Goal: Task Accomplishment & Management: Manage account settings

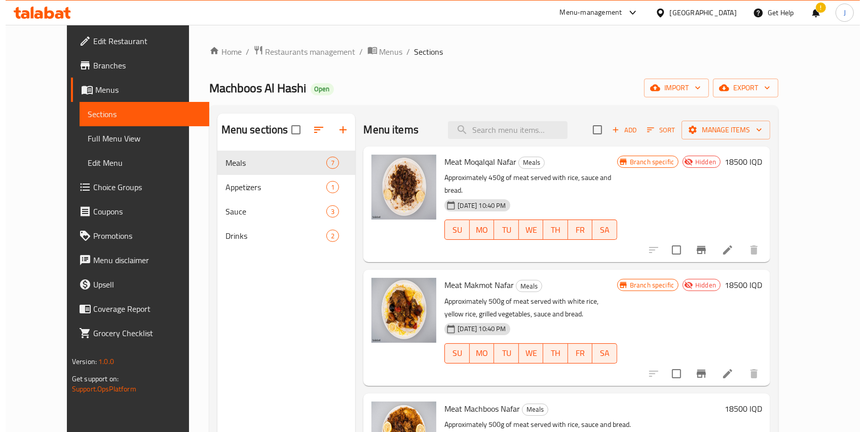
scroll to position [381, 0]
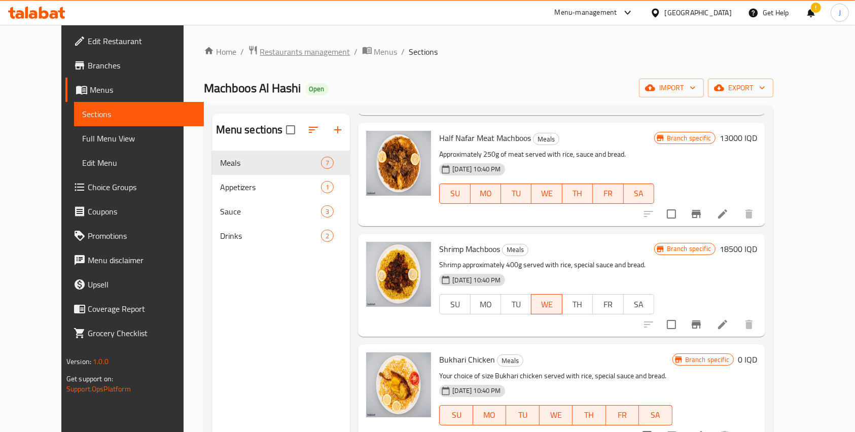
click at [260, 55] on span "Restaurants management" at bounding box center [305, 52] width 90 height 12
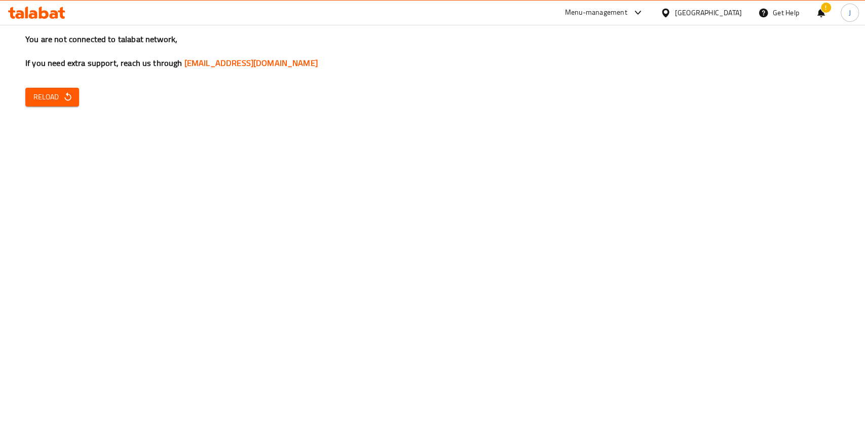
click at [69, 97] on icon "button" at bounding box center [68, 97] width 10 height 10
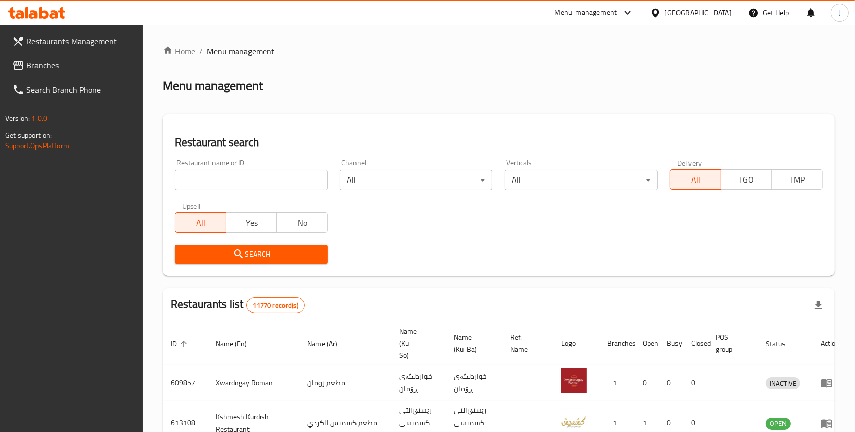
click at [278, 171] on input "search" at bounding box center [251, 180] width 153 height 20
click at [261, 183] on input "search" at bounding box center [251, 180] width 153 height 20
paste input "Barakat Um Al Banen"
type input "Barakat Um Al Banen"
click button "Search" at bounding box center [251, 254] width 153 height 19
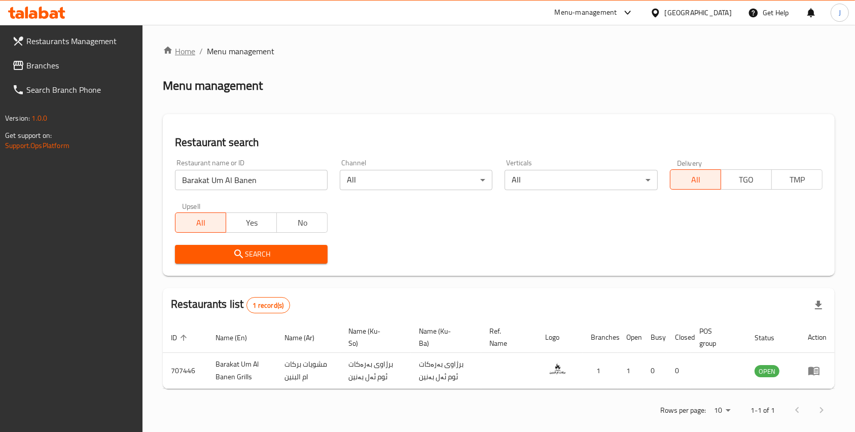
click at [168, 52] on icon "breadcrumb" at bounding box center [168, 50] width 10 height 10
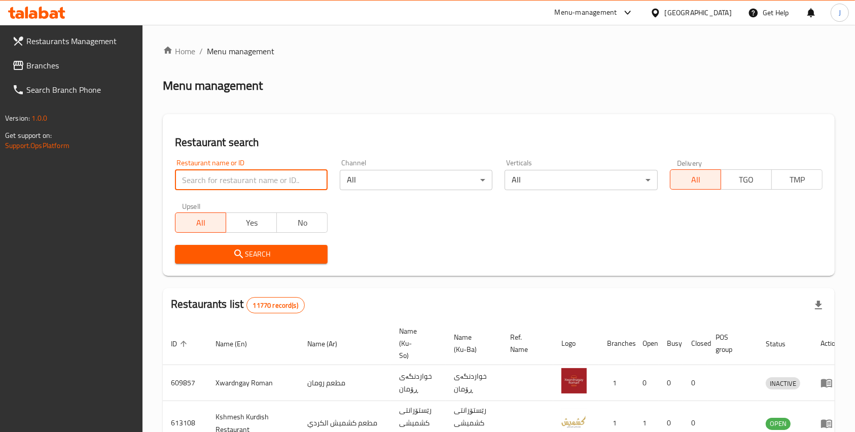
click at [237, 176] on input "search" at bounding box center [251, 180] width 153 height 20
type input "al sham chicken"
click button "Search" at bounding box center [251, 254] width 153 height 19
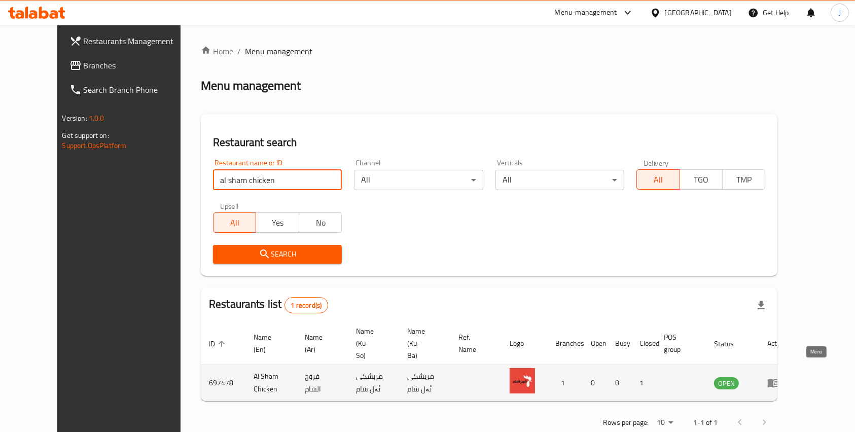
click at [779, 377] on icon "enhanced table" at bounding box center [773, 383] width 12 height 12
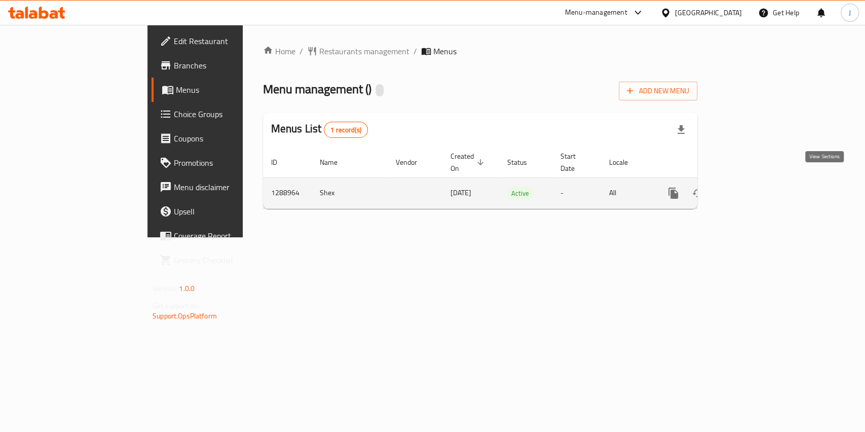
click at [759, 185] on link "enhanced table" at bounding box center [747, 193] width 24 height 24
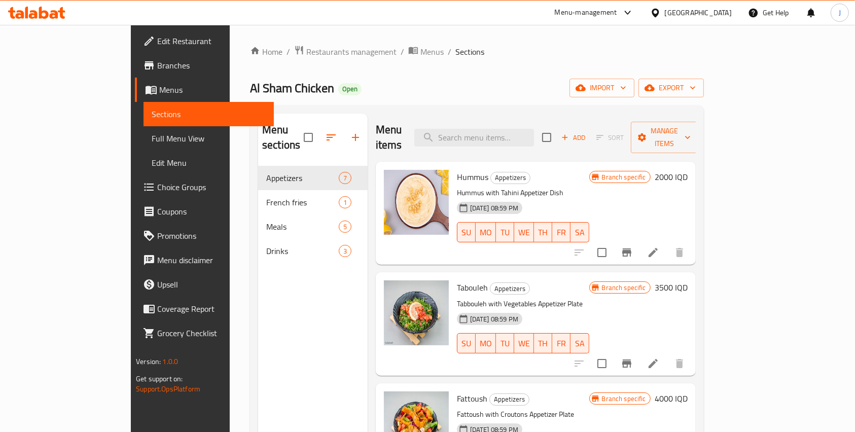
click at [587, 133] on span "Add" at bounding box center [573, 138] width 27 height 12
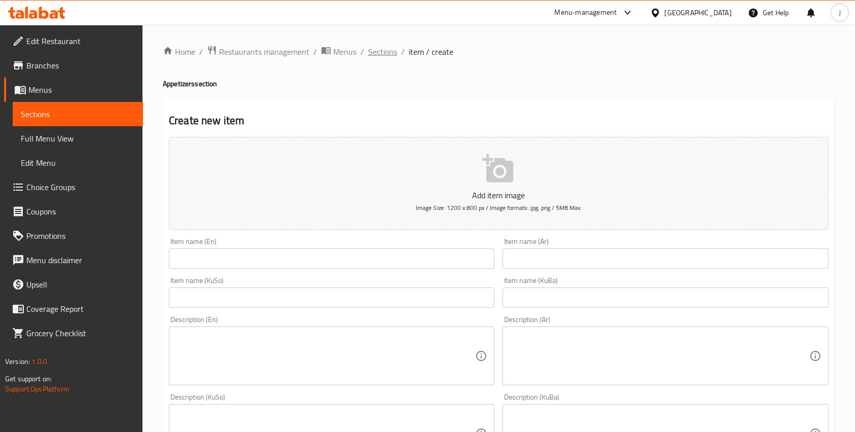
click at [393, 55] on span "Sections" at bounding box center [382, 52] width 29 height 12
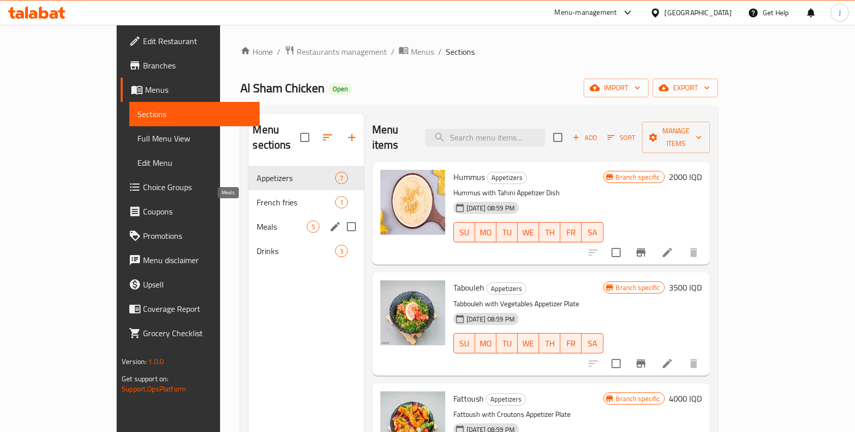
click at [257, 221] on span "Meals" at bounding box center [282, 227] width 50 height 12
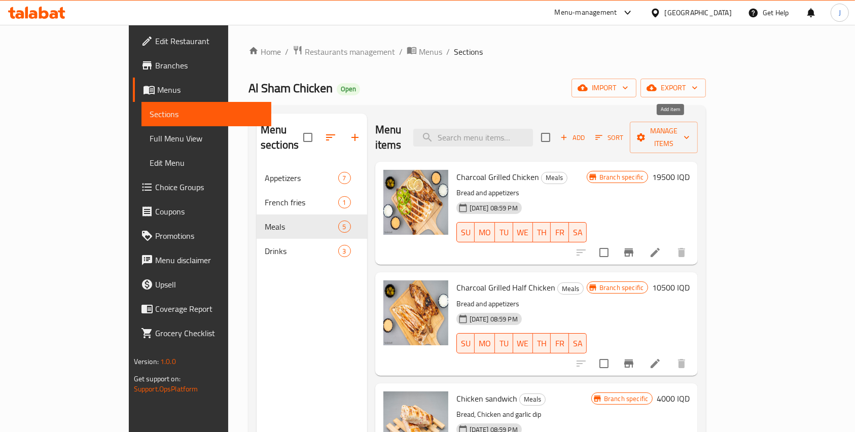
click at [586, 133] on span "Add" at bounding box center [572, 138] width 27 height 12
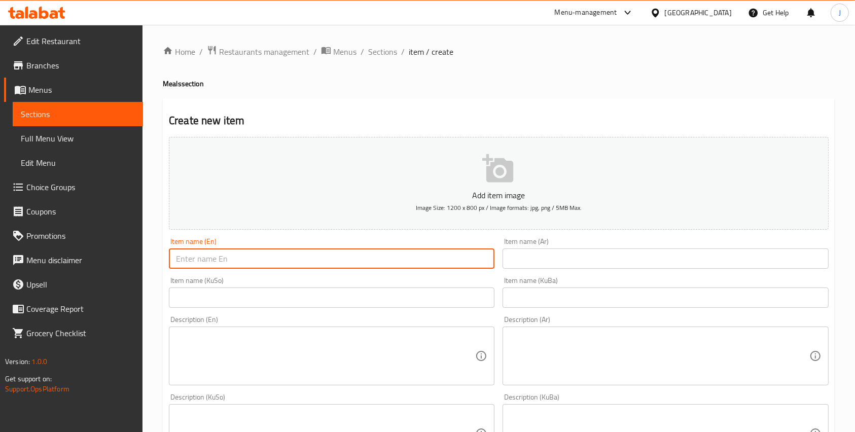
click at [264, 254] on input "text" at bounding box center [331, 258] width 325 height 20
type input "[US_STATE] 5 pieces"
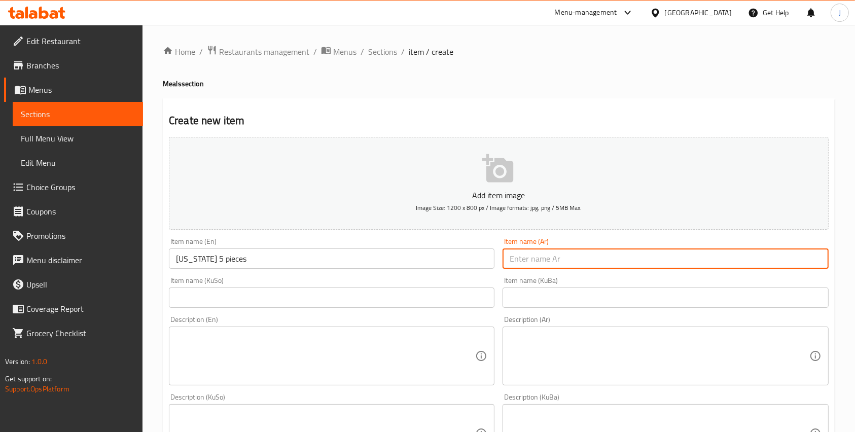
click at [553, 255] on input "text" at bounding box center [664, 258] width 325 height 20
type input "5 قطع كنتاكي"
click at [533, 302] on input "text" at bounding box center [664, 297] width 325 height 20
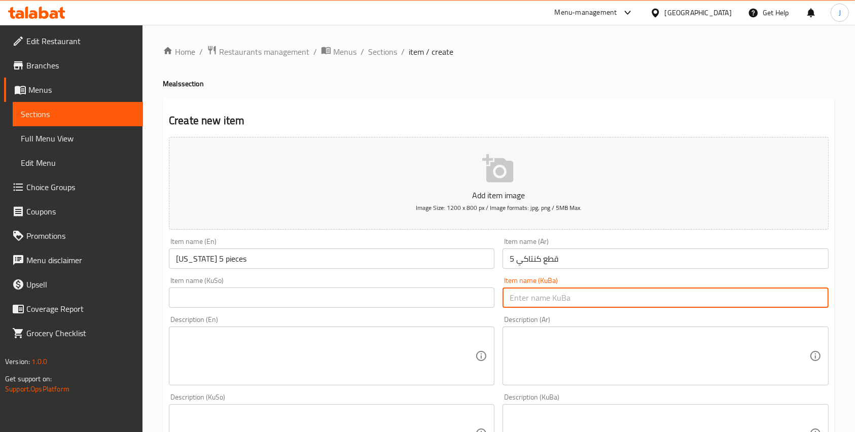
paste input "5 قطع كنتاكي"
type input "5 قطع كنتاكي"
click at [438, 291] on input "text" at bounding box center [331, 297] width 325 height 20
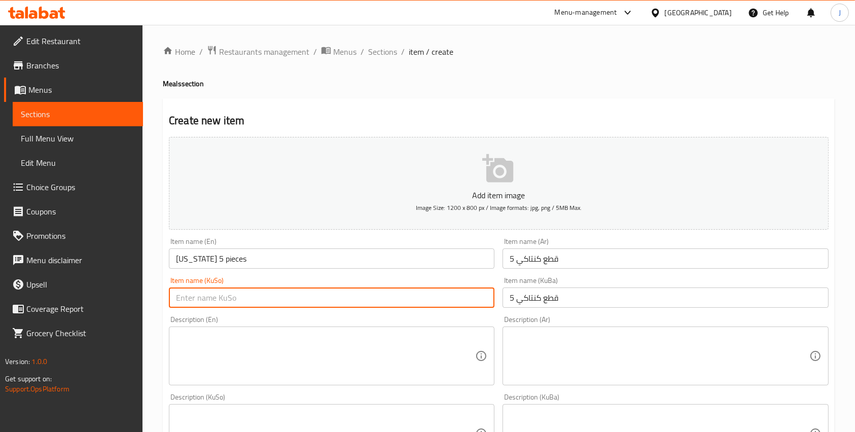
paste input "5 قطع كنتاكي"
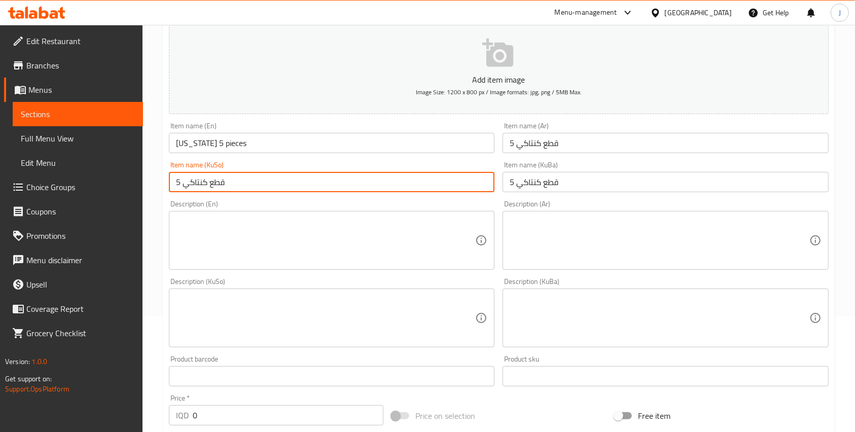
scroll to position [125, 0]
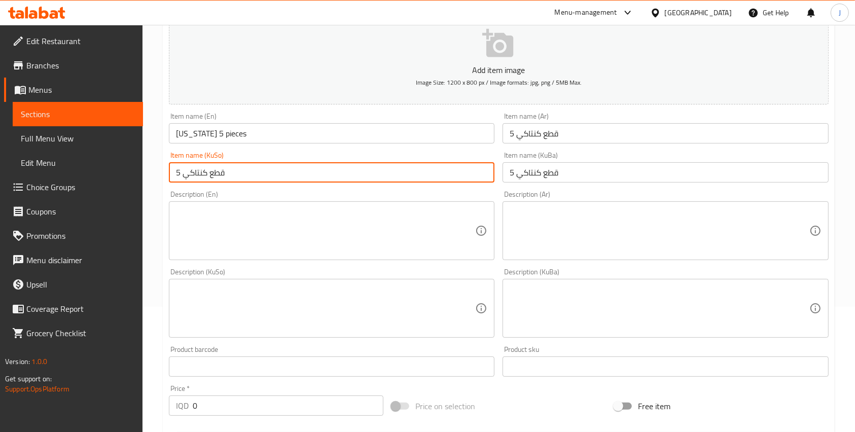
type input "5 قطع كنتاكي"
click at [383, 255] on textarea at bounding box center [325, 231] width 299 height 48
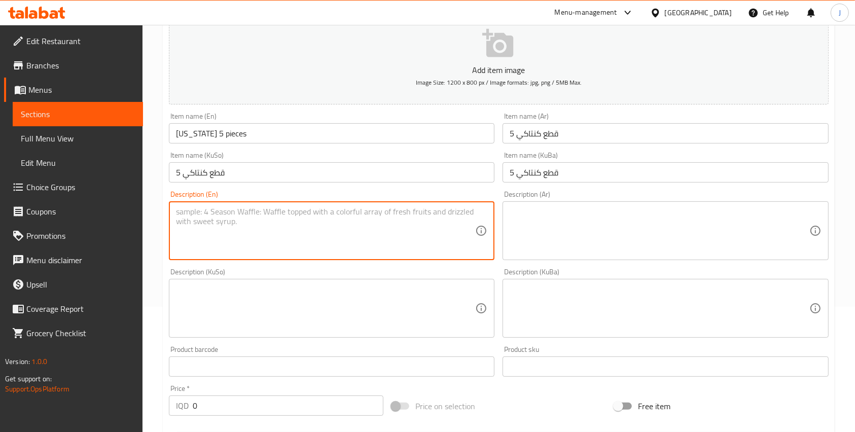
click at [573, 259] on div "Description (Ar)" at bounding box center [664, 230] width 325 height 59
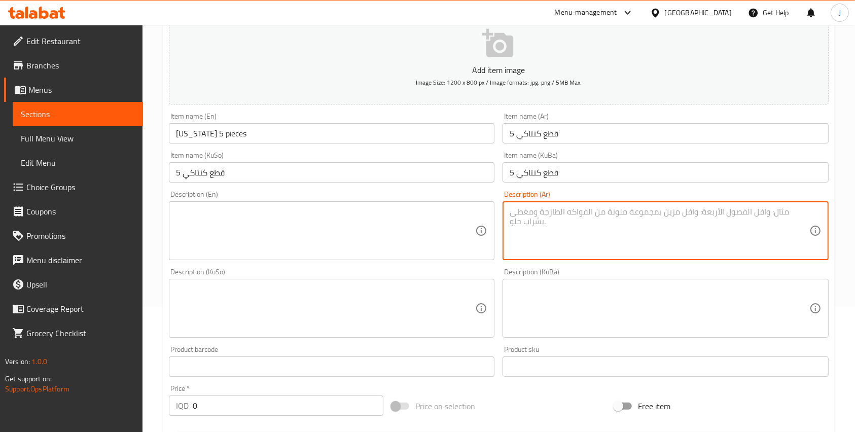
paste textarea "5 قطع المكونات : فنكر كتشب تومية كورسلو"
drag, startPoint x: 527, startPoint y: 223, endPoint x: 597, endPoint y: 168, distance: 88.5
click at [597, 168] on div "Add item image Image Size: 1200 x 800 px / Image formats: jpg, png / 5MB Max. I…" at bounding box center [499, 285] width 668 height 554
type textarea "5 قطع فنكر كتشب تومية كورسلو"
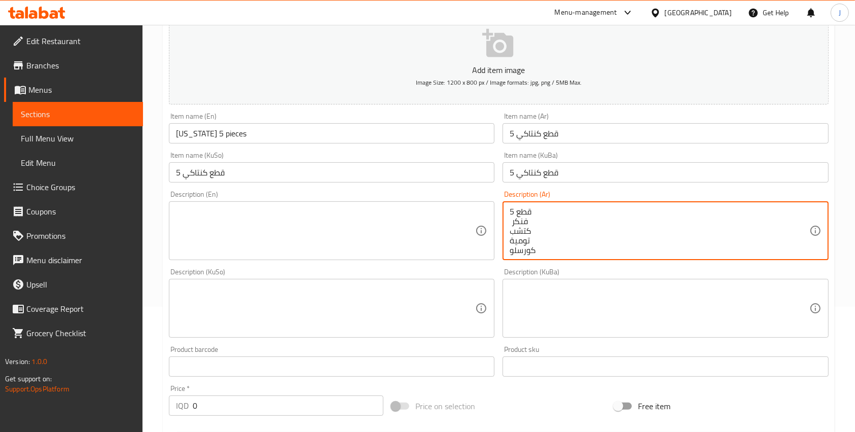
drag, startPoint x: 546, startPoint y: 254, endPoint x: 504, endPoint y: 197, distance: 71.4
click at [504, 197] on div "Description (Ar) 5 قطع فنكر كتشب تومية كورسلو Description (Ar)" at bounding box center [664, 225] width 325 height 69
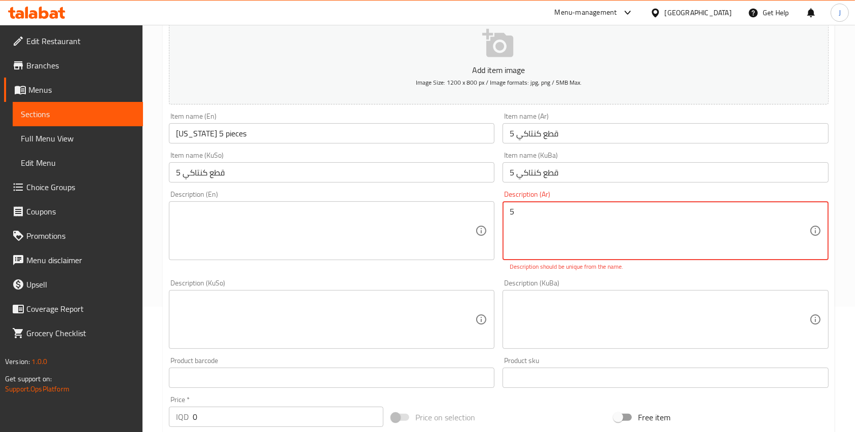
type textarea "5"
type textarea ";"
type textarea "كنتاكي و فنكر و كتشب و ثومية و كول سلو"
click at [398, 205] on div "Description (En)" at bounding box center [331, 230] width 325 height 59
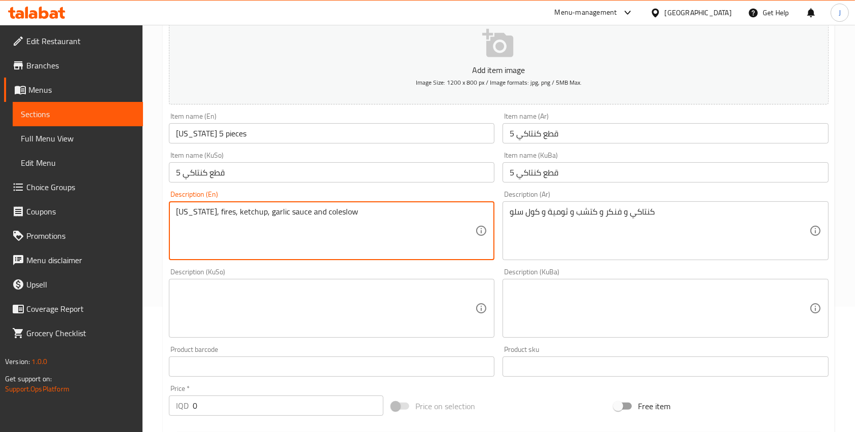
type textarea "[US_STATE], fires, ketchup, garlic sauce and coleslow"
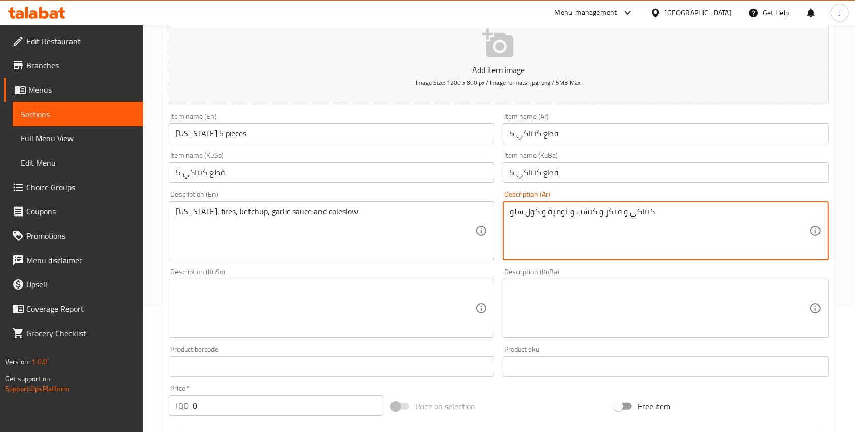
click at [534, 209] on textarea "كنتاكي و فنكر و كتشب و ثومية و كول سلو" at bounding box center [658, 231] width 299 height 48
click at [524, 292] on textarea at bounding box center [658, 308] width 299 height 48
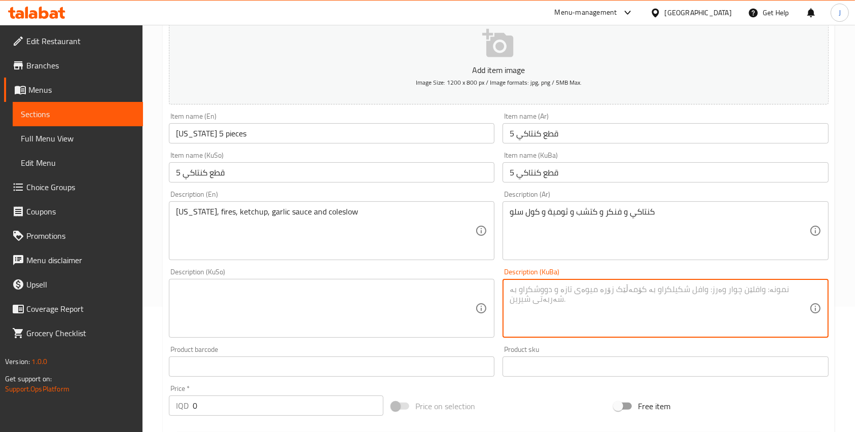
paste textarea "كنتاكي و فنكر و كتشب و ثومية و كول سلو"
type textarea "كنتاكي و فنكر و كتشب و ثومية و كول سلو"
click at [361, 316] on textarea at bounding box center [325, 308] width 299 height 48
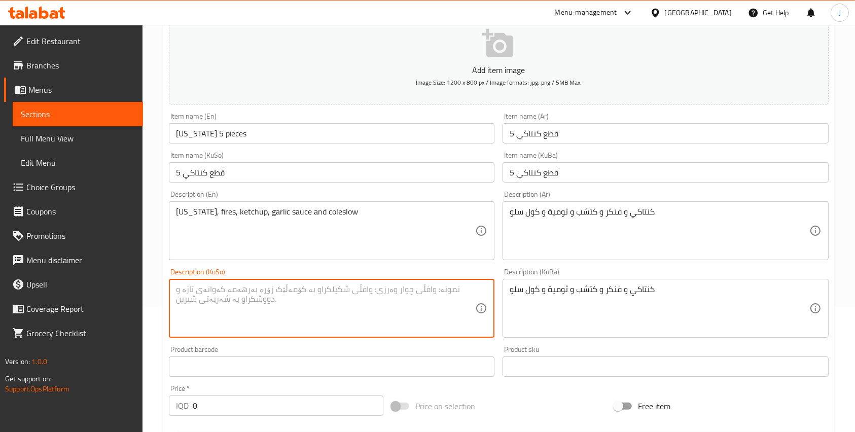
paste textarea "كنتاكي و فنكر و كتشب و ثومية و كول سلو"
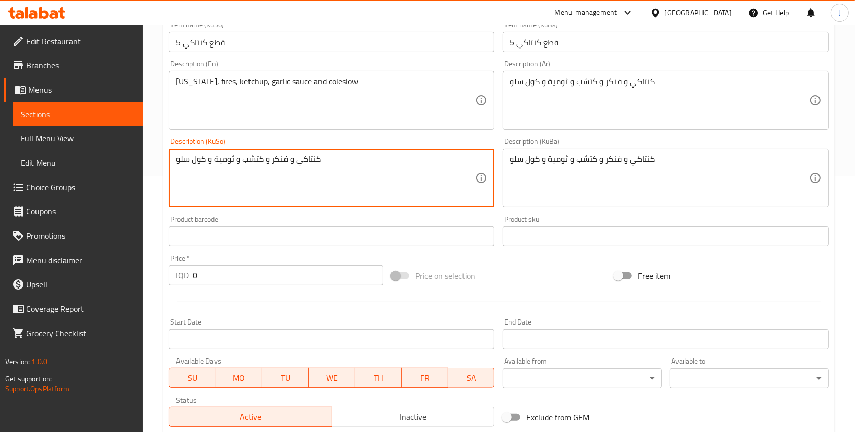
scroll to position [256, 0]
type textarea "كنتاكي و فنكر و كتشب و ثومية و كول سلو"
click at [205, 273] on input "0" at bounding box center [288, 275] width 191 height 20
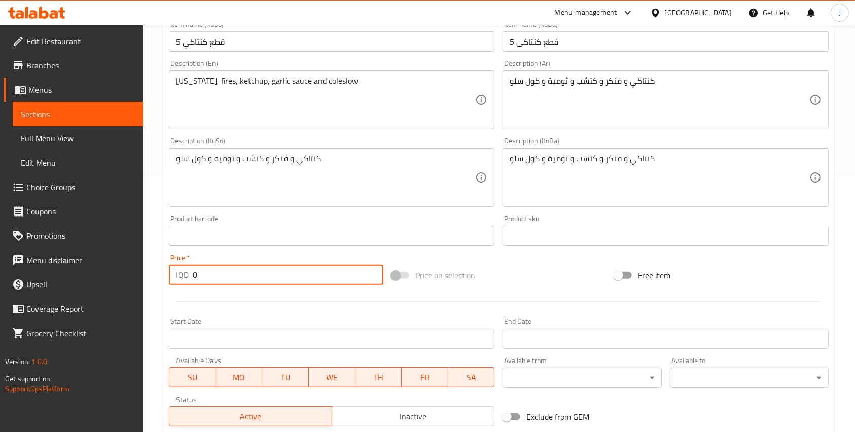
click at [205, 273] on input "0" at bounding box center [288, 275] width 191 height 20
type input "17000"
click at [299, 305] on div at bounding box center [499, 301] width 668 height 25
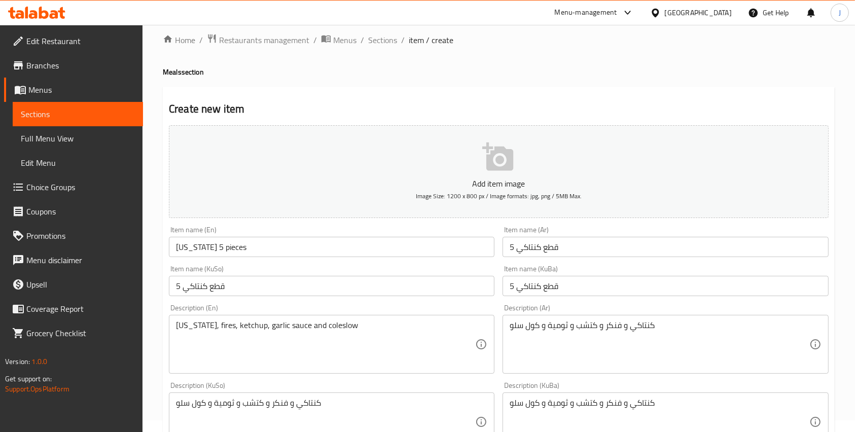
scroll to position [0, 0]
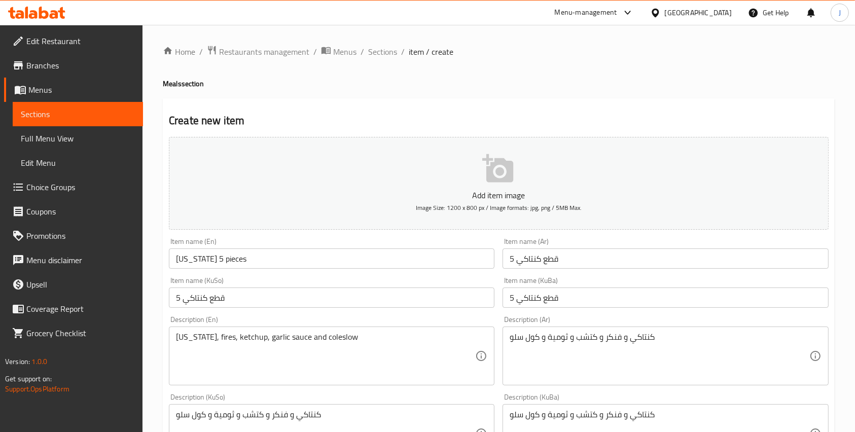
click at [522, 185] on button "Add item image Image Size: 1200 x 800 px / Image formats: jpg, png / 5MB Max." at bounding box center [499, 183] width 660 height 93
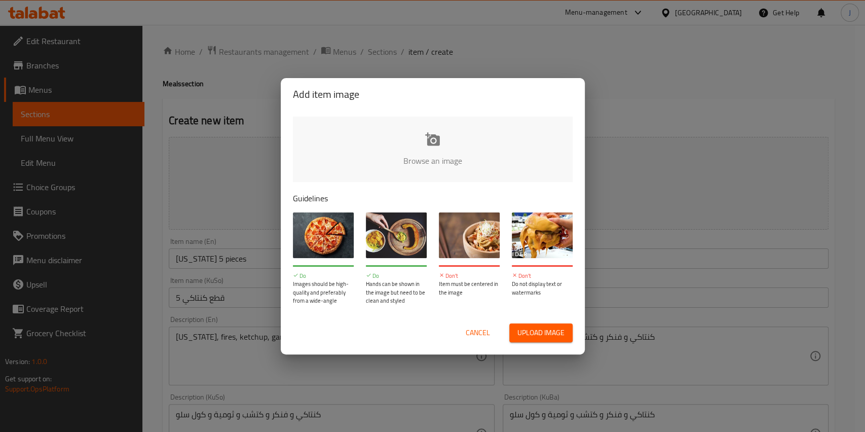
click at [527, 331] on span "Upload image" at bounding box center [541, 332] width 47 height 13
type input "C:\fakepath\al sham chicken - كنتاكي 5 قطع - [PERSON_NAME].jpg"
click at [522, 331] on span "Upload image" at bounding box center [541, 332] width 47 height 13
click at [526, 337] on span "Upload image" at bounding box center [541, 332] width 47 height 13
click at [681, 217] on div "Add item image Browse an image Guidelines Do Images should be high-quality and …" at bounding box center [432, 216] width 865 height 432
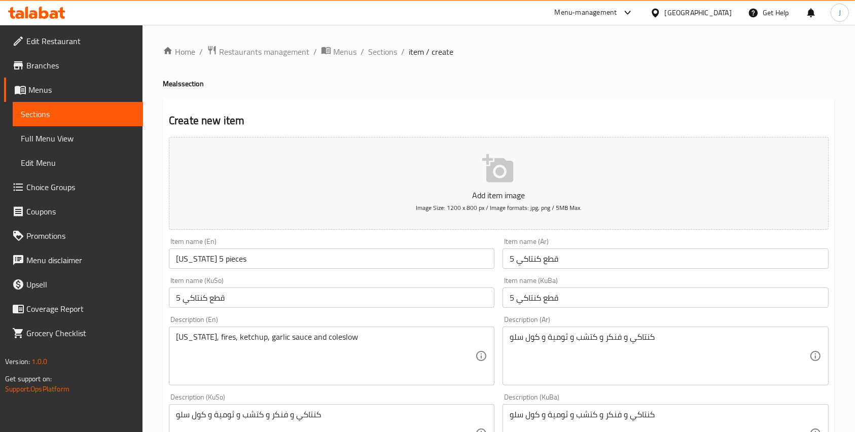
scroll to position [401, 0]
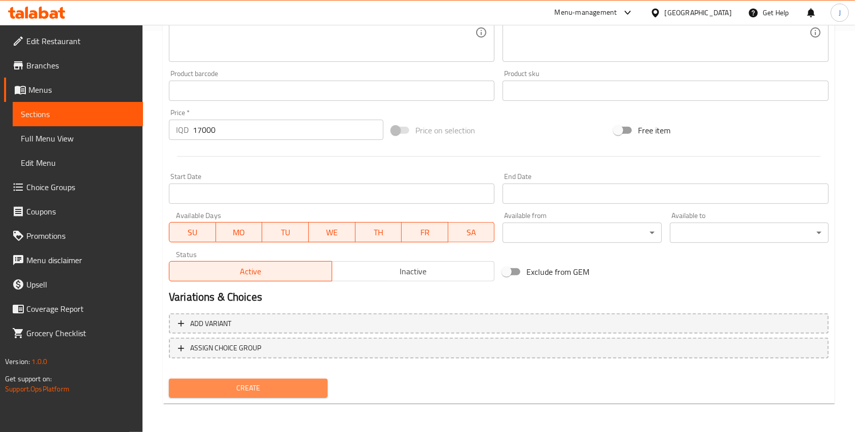
click at [271, 391] on span "Create" at bounding box center [248, 388] width 142 height 13
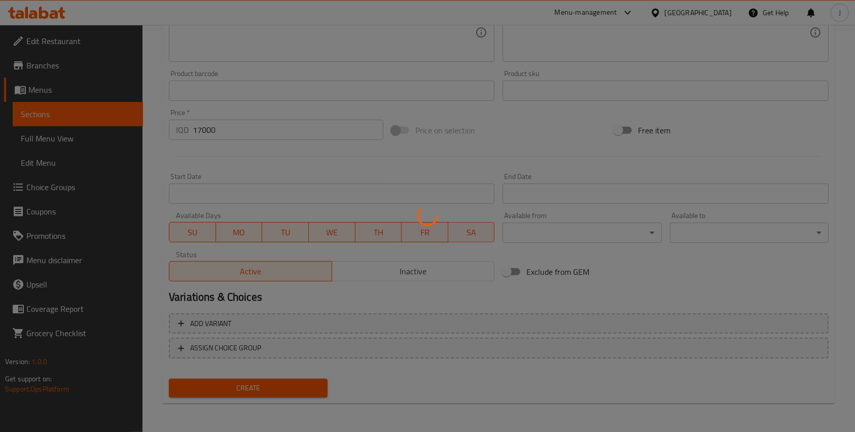
type input "0"
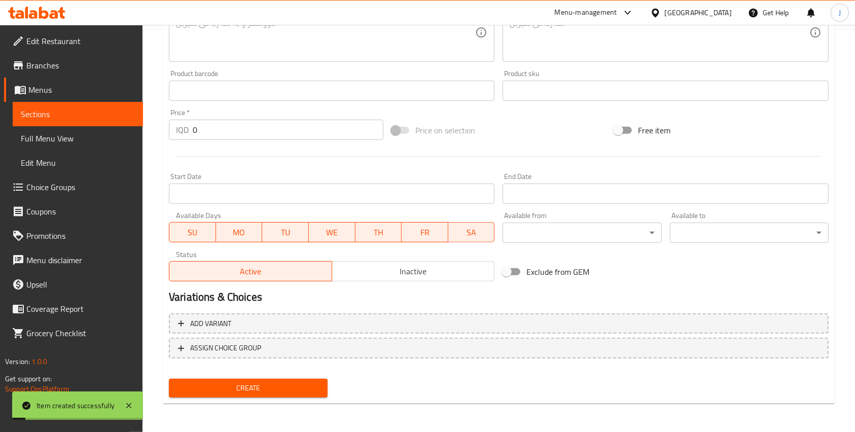
scroll to position [0, 0]
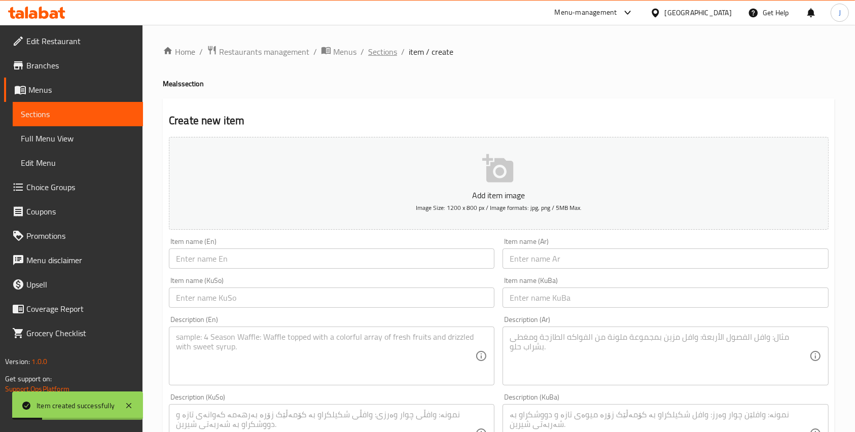
click at [369, 52] on span "Sections" at bounding box center [382, 52] width 29 height 12
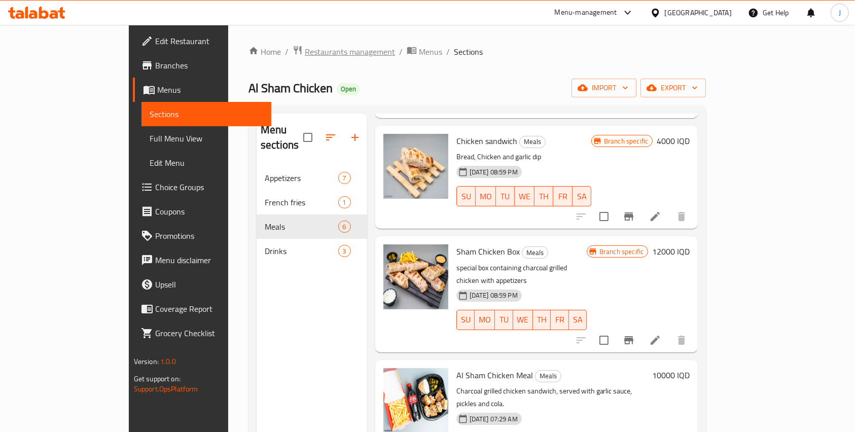
click at [305, 51] on span "Restaurants management" at bounding box center [350, 52] width 90 height 12
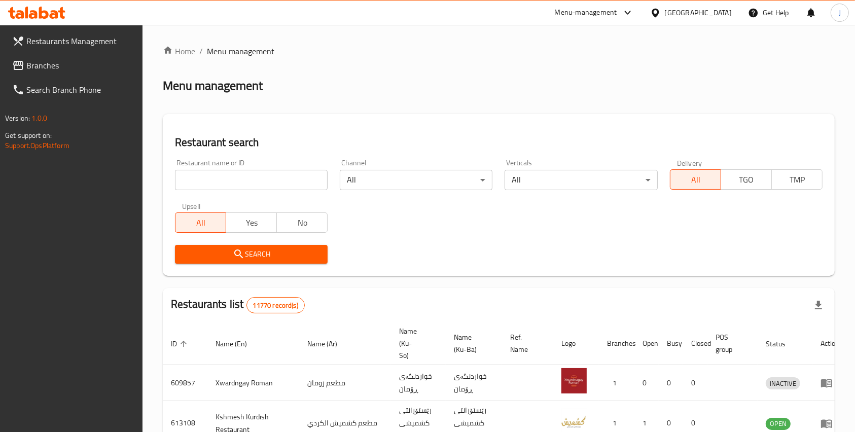
click at [260, 188] on input "search" at bounding box center [251, 180] width 153 height 20
type input "ِ"
type input "Al afia"
click button "Search" at bounding box center [251, 254] width 153 height 19
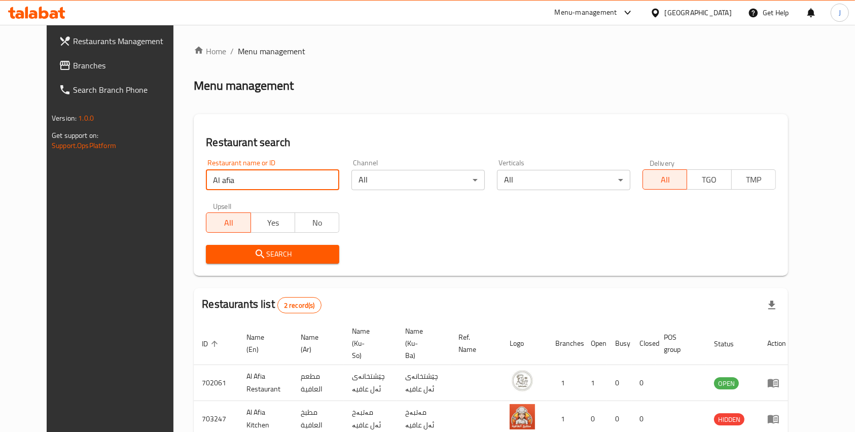
scroll to position [47, 0]
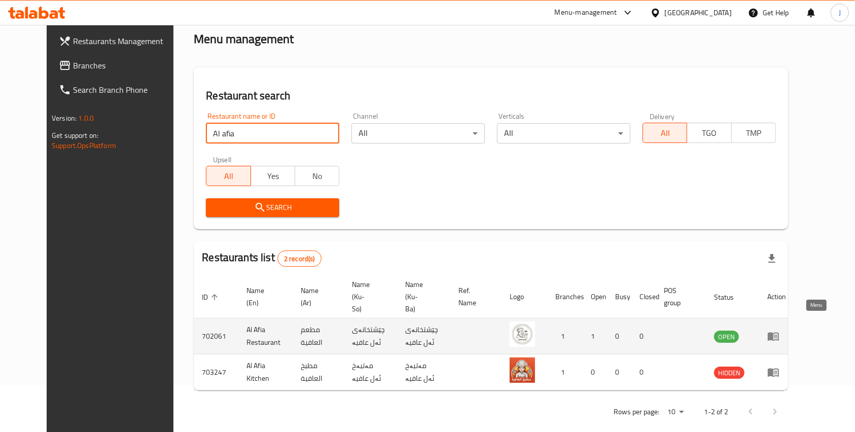
click at [779, 333] on icon "enhanced table" at bounding box center [773, 337] width 11 height 9
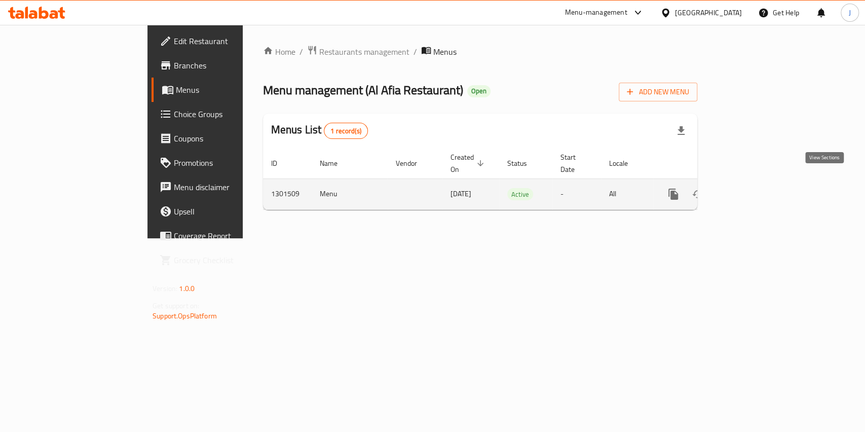
click at [759, 185] on link "enhanced table" at bounding box center [747, 194] width 24 height 24
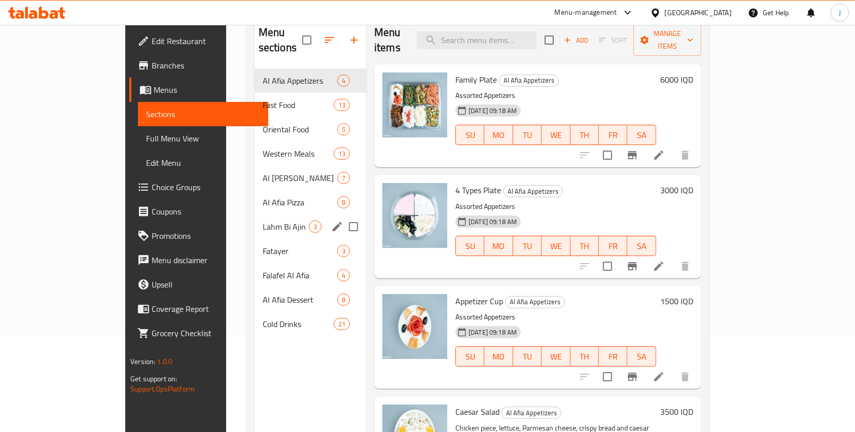
scroll to position [112, 0]
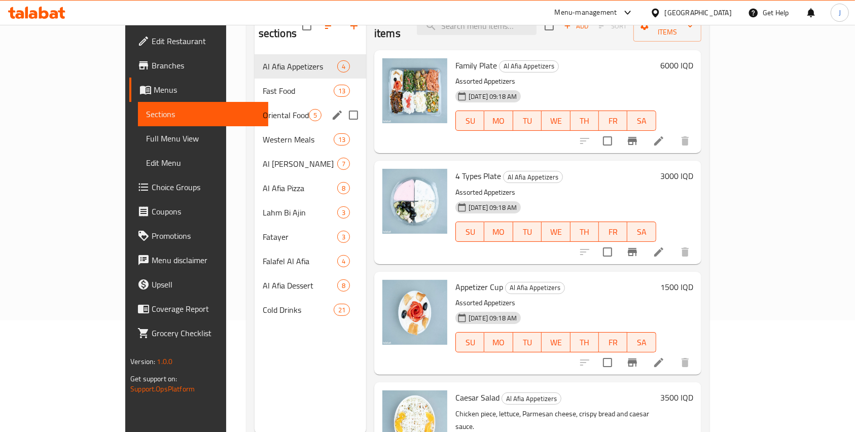
click at [254, 106] on div "Oriental Food 5" at bounding box center [310, 115] width 112 height 24
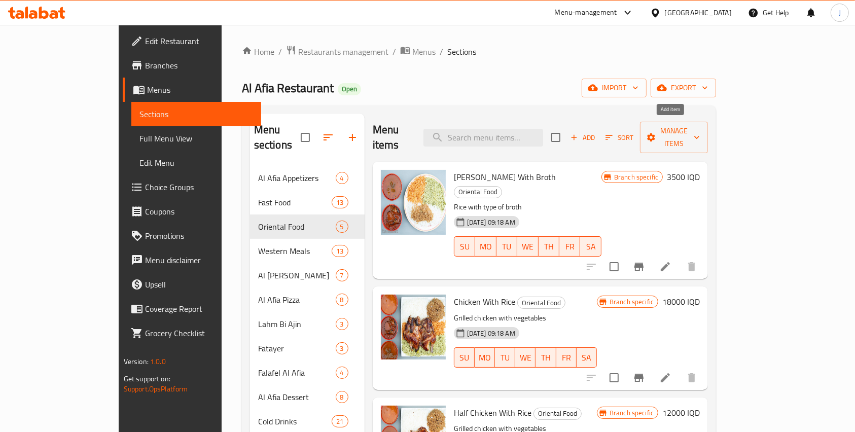
click at [578, 133] on icon "button" at bounding box center [573, 137] width 9 height 9
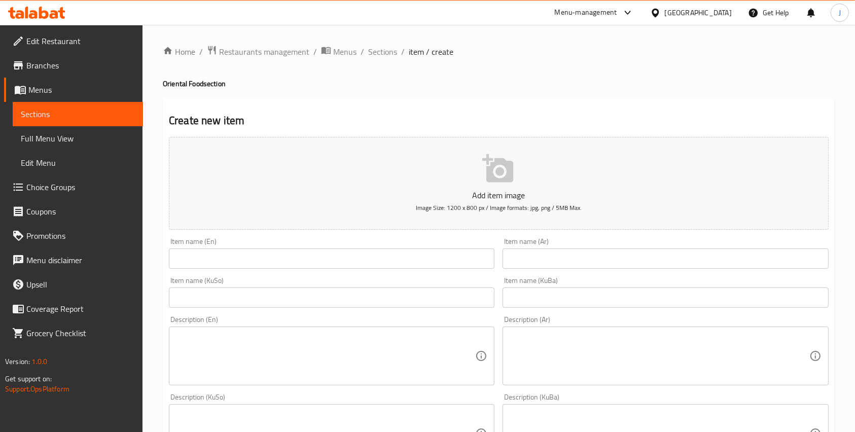
click at [520, 249] on input "text" at bounding box center [664, 258] width 325 height 20
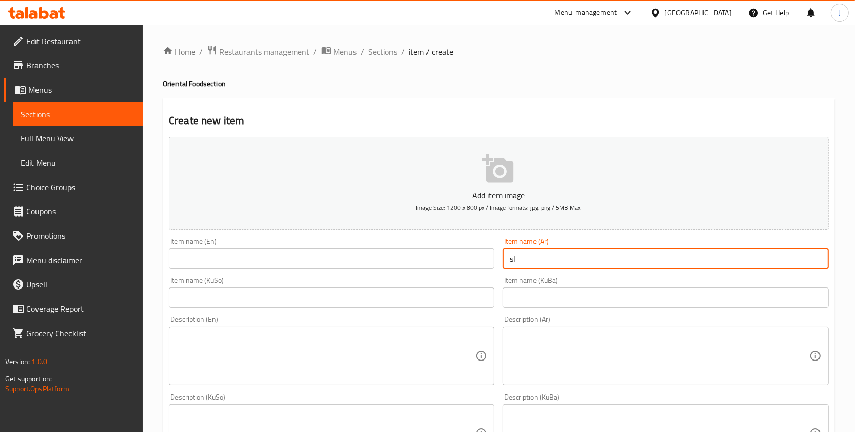
type input "s"
type input "سمك مقلي مع رز احمر"
click at [531, 297] on input "text" at bounding box center [664, 297] width 325 height 20
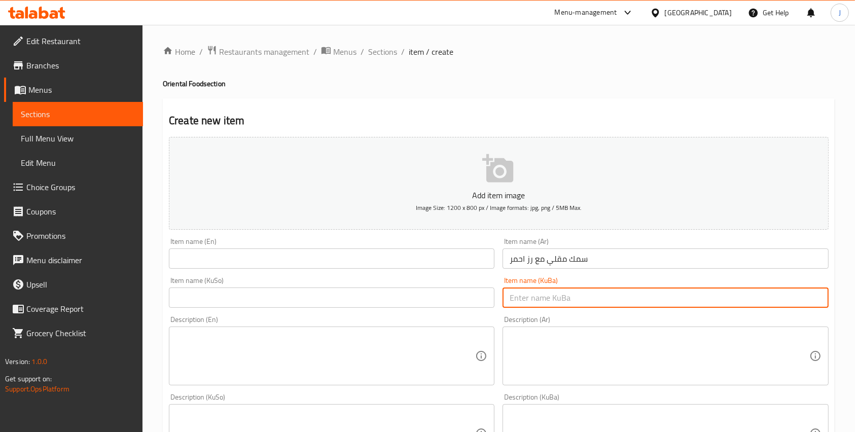
paste input "سمك مقلي مع رز احمر مع طرشي و لبن"
type input "سمك مقلي مع رز احمر مع طرشي و لبن"
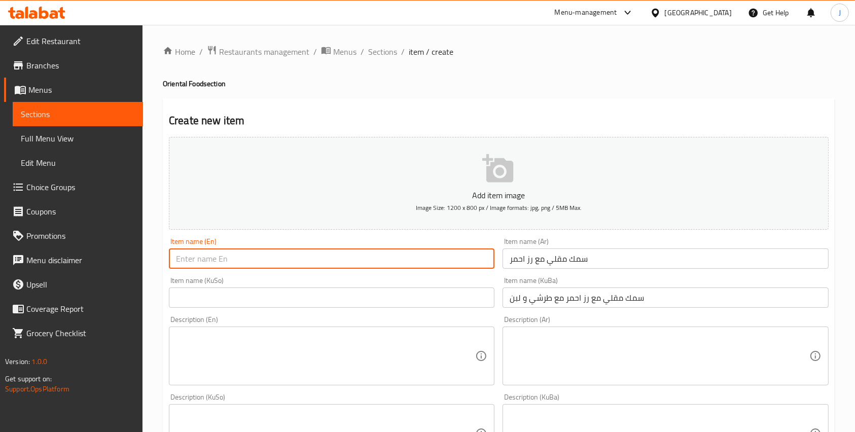
click at [414, 266] on input "text" at bounding box center [331, 258] width 325 height 20
type input "grilled fish on red rice"
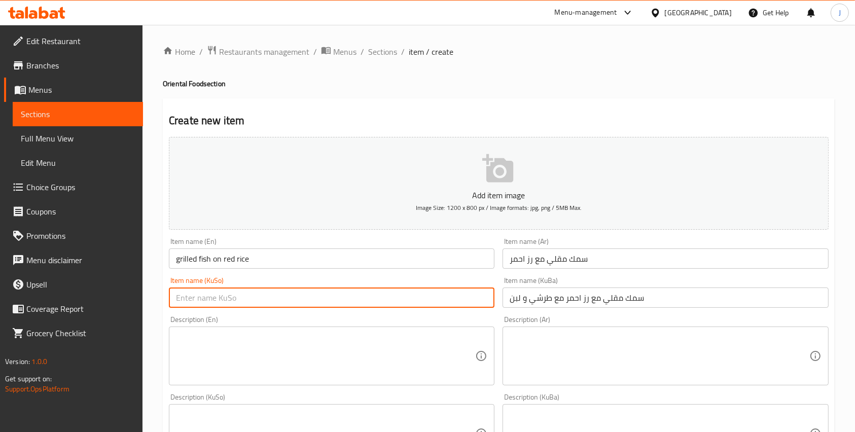
click at [416, 296] on input "text" at bounding box center [331, 297] width 325 height 20
type input "g"
click at [189, 261] on input "grilled fish on red rice" at bounding box center [331, 258] width 325 height 20
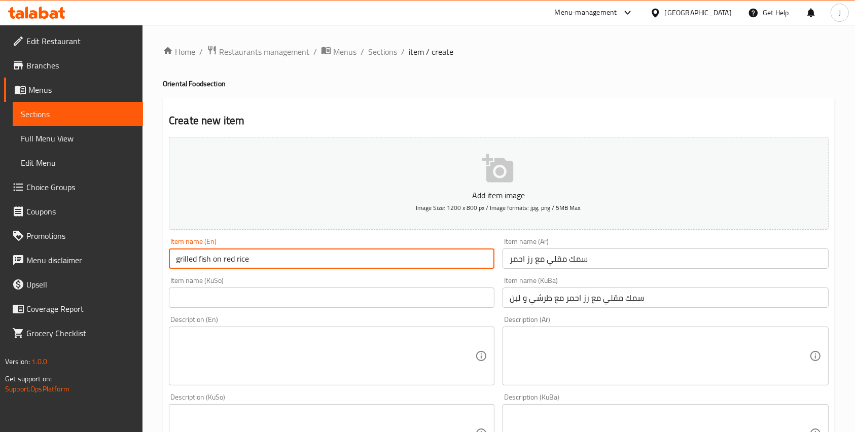
click at [189, 261] on input "grilled fish on red rice" at bounding box center [331, 258] width 325 height 20
type input "fried fish on red rice"
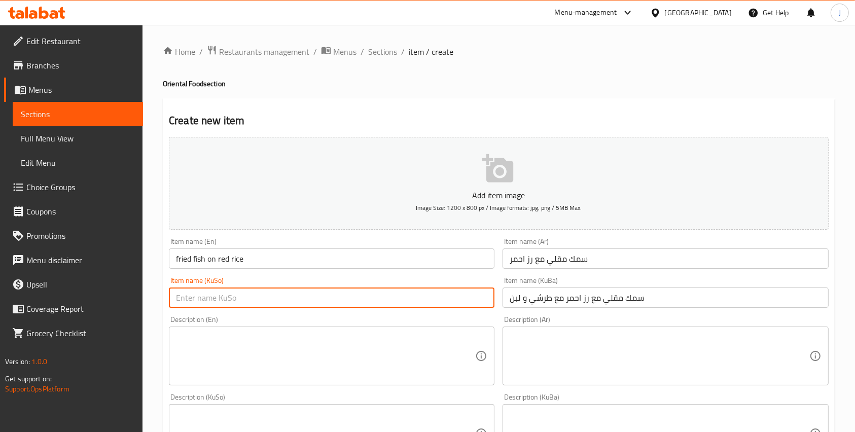
click at [198, 298] on input "text" at bounding box center [331, 297] width 325 height 20
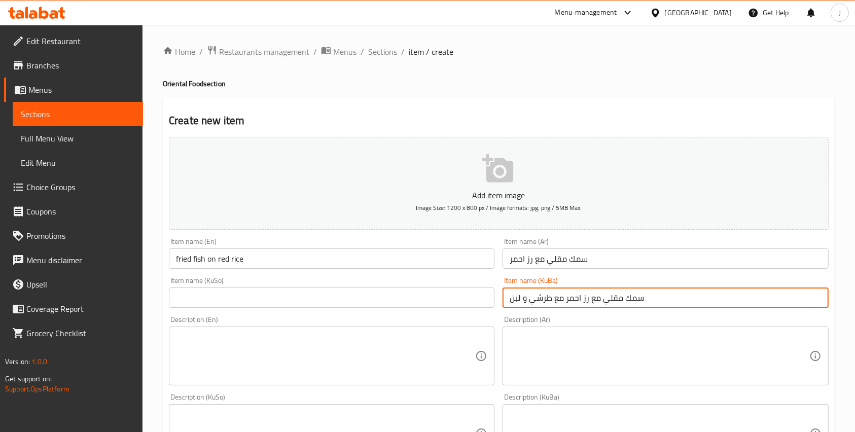
click at [569, 300] on input "سمك مقلي مع رز احمر مع طرشي و لبن" at bounding box center [664, 297] width 325 height 20
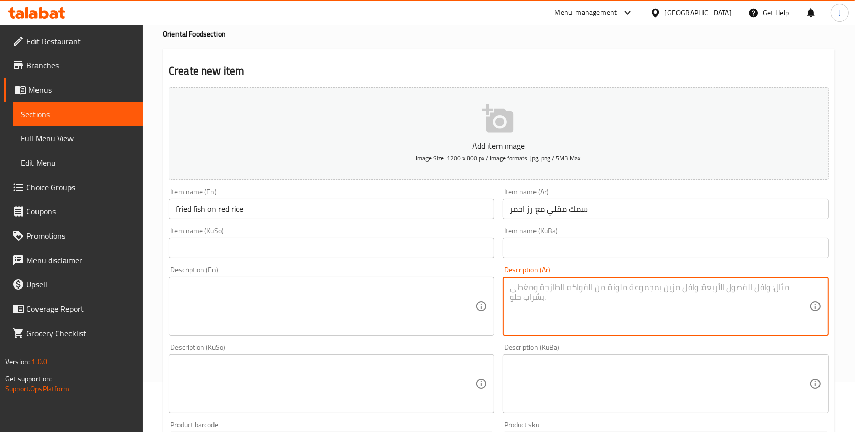
click at [543, 312] on textarea at bounding box center [658, 306] width 299 height 48
paste textarea "سمك مقلي مع رز احمر مع طرشي و لبن"
type textarea "سمك مقلي مع رز احمر مع طرشي و لبن"
click at [541, 211] on input "سمك مقلي مع رز احمر" at bounding box center [664, 209] width 325 height 20
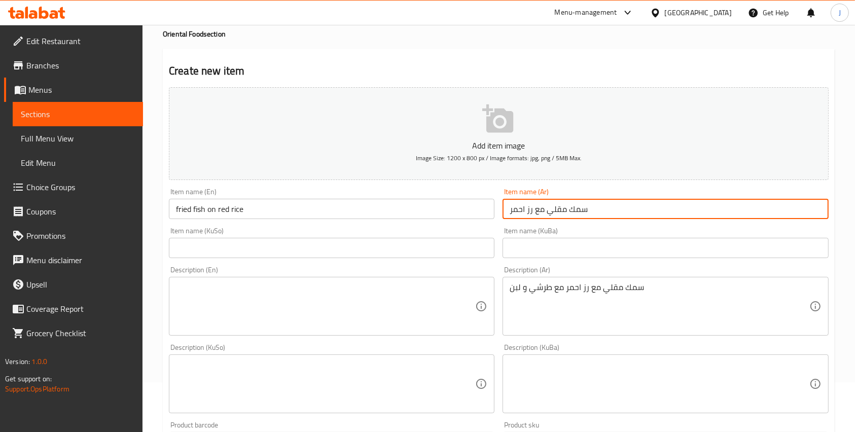
click at [541, 211] on input "سمك مقلي مع رز احمر" at bounding box center [664, 209] width 325 height 20
paste input "سمك مقلي مع رز احمر"
type input "سمك مقلي مع رز احمر"
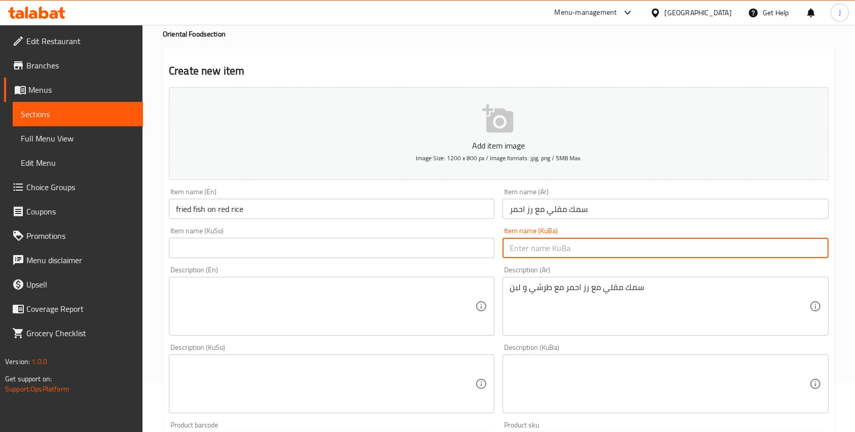
click at [543, 241] on input "text" at bounding box center [664, 248] width 325 height 20
paste input "سمك مقلي مع رز احمر"
type input "سمك مقلي مع رز احمر"
click at [488, 238] on input "text" at bounding box center [331, 248] width 325 height 20
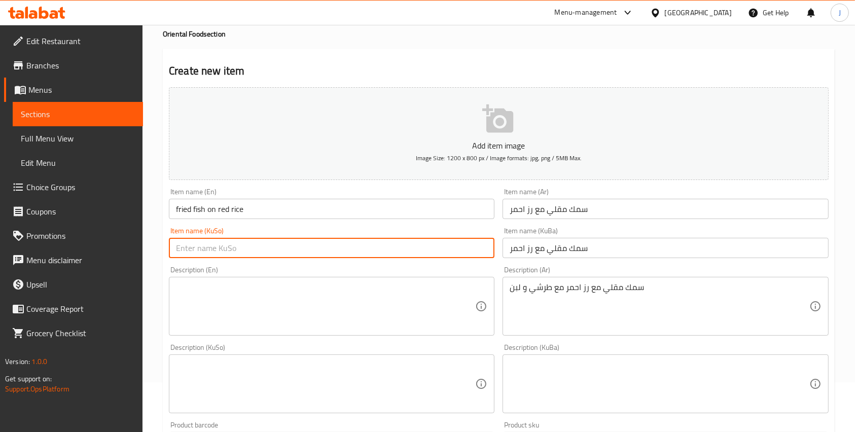
paste input "سمك مقلي مع رز احمر"
type input "سمك مقلي مع رز احمر"
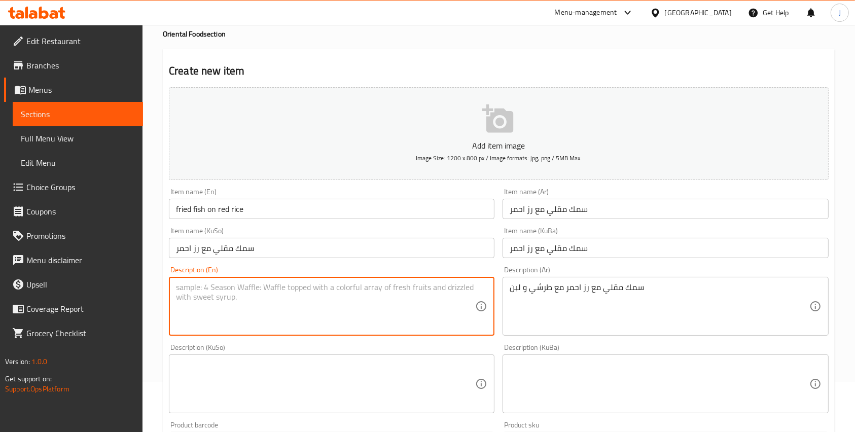
click at [406, 285] on textarea at bounding box center [325, 306] width 299 height 48
type textarea "["
type textarea "Fried fish on red rice with turshi and yogurt"
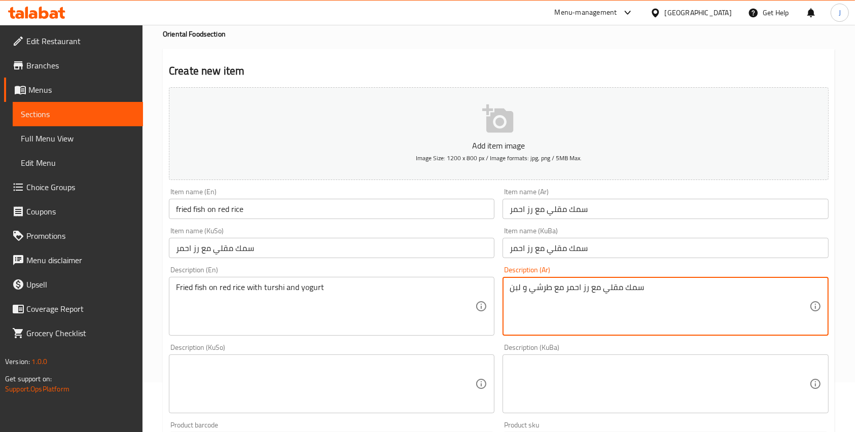
click at [535, 305] on textarea "سمك مقلي مع رز احمر مع طرشي و لبن" at bounding box center [658, 306] width 299 height 48
click at [562, 372] on textarea at bounding box center [658, 384] width 299 height 48
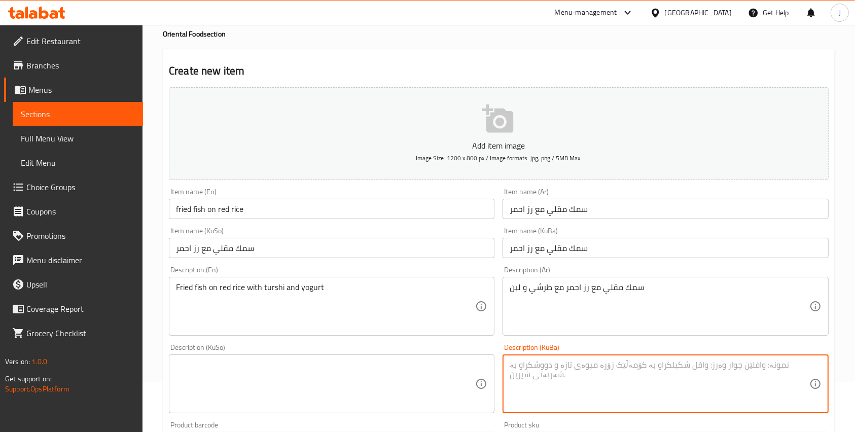
paste textarea "سمك مقلي مع رز احمر مع طرشي و لبن"
type textarea "سمك مقلي مع رز احمر مع طرشي و لبن"
click at [414, 379] on textarea at bounding box center [325, 384] width 299 height 48
paste textarea "سمك مقلي مع رز احمر مع طرشي و لبن"
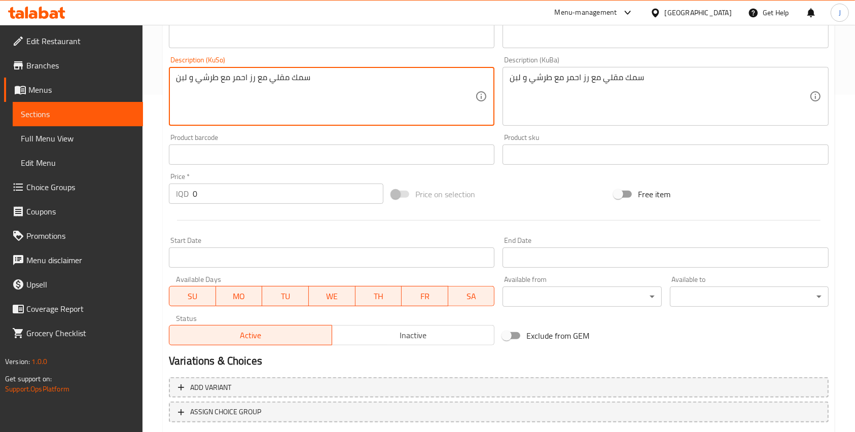
scroll to position [394, 0]
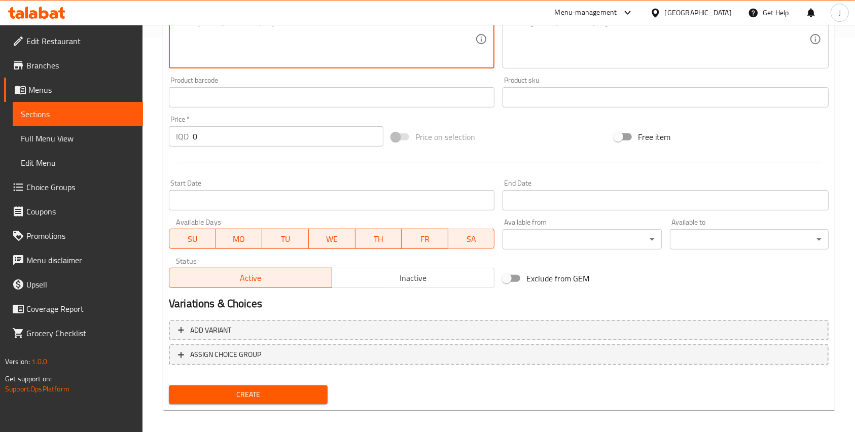
type textarea "سمك مقلي مع رز احمر مع طرشي و لبن"
click at [203, 132] on input "0" at bounding box center [288, 136] width 191 height 20
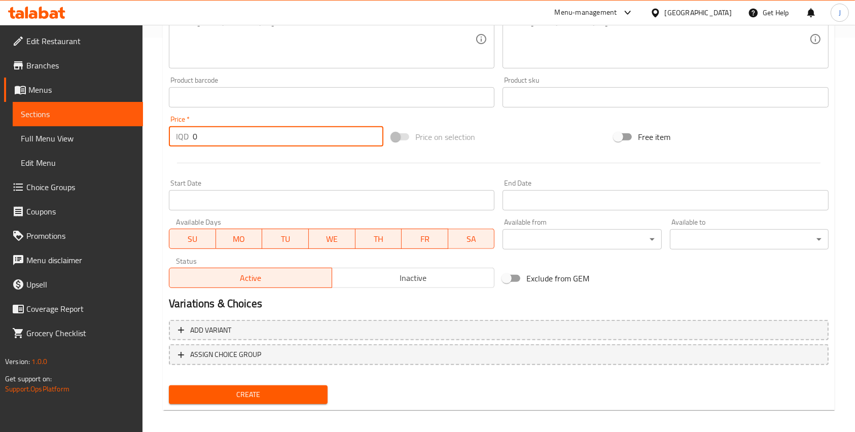
click at [203, 132] on input "0" at bounding box center [288, 136] width 191 height 20
type input "12000"
click at [234, 159] on div at bounding box center [499, 163] width 668 height 25
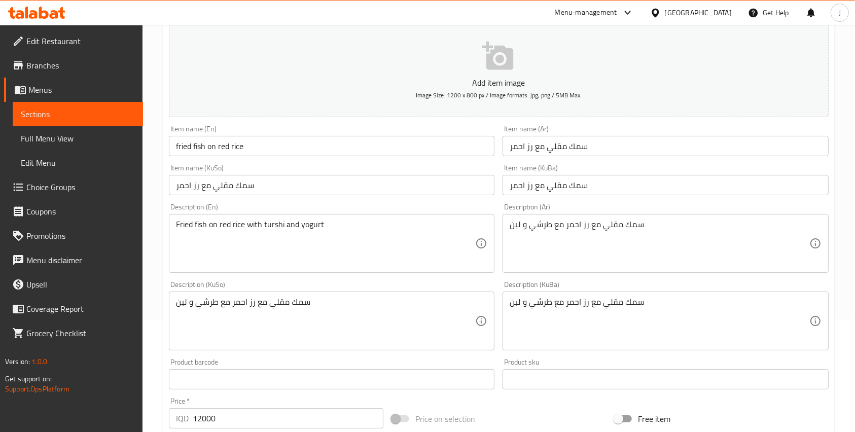
scroll to position [112, 0]
click at [483, 96] on span "Image Size: 1200 x 800 px / Image formats: jpg, png / 5MB Max." at bounding box center [499, 96] width 166 height 12
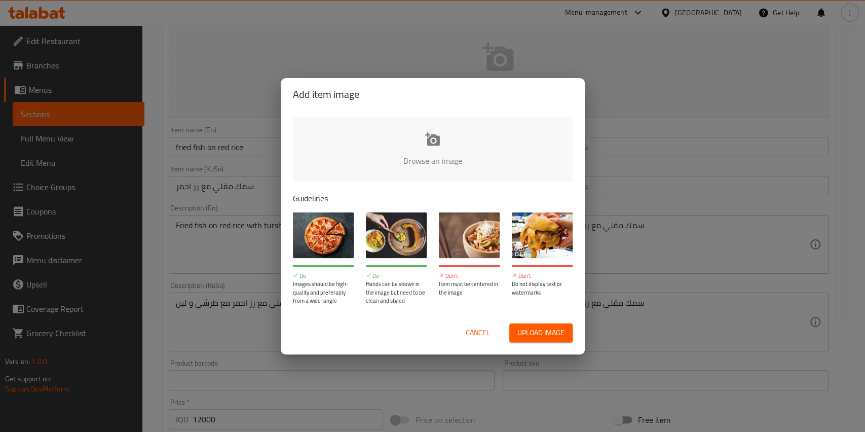
click at [552, 334] on span "Upload image" at bounding box center [541, 332] width 47 height 13
type input "C:\fakepath\WhatsApp Image [DATE] at 12.03.15_943ea399.jpg"
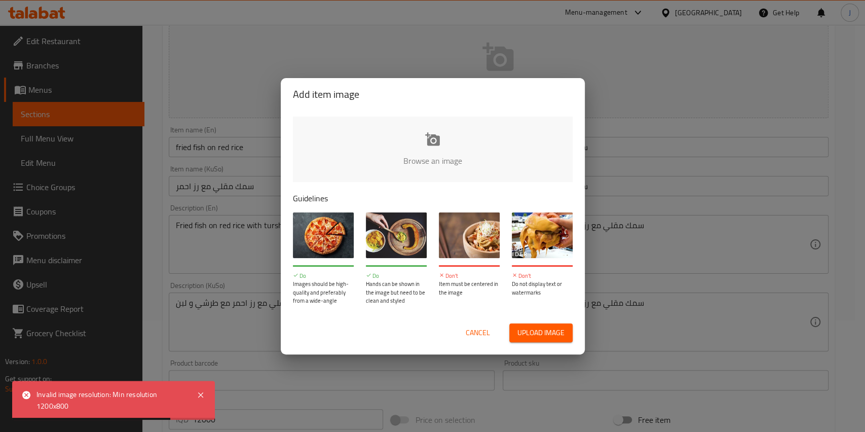
click at [541, 330] on span "Upload image" at bounding box center [541, 332] width 47 height 13
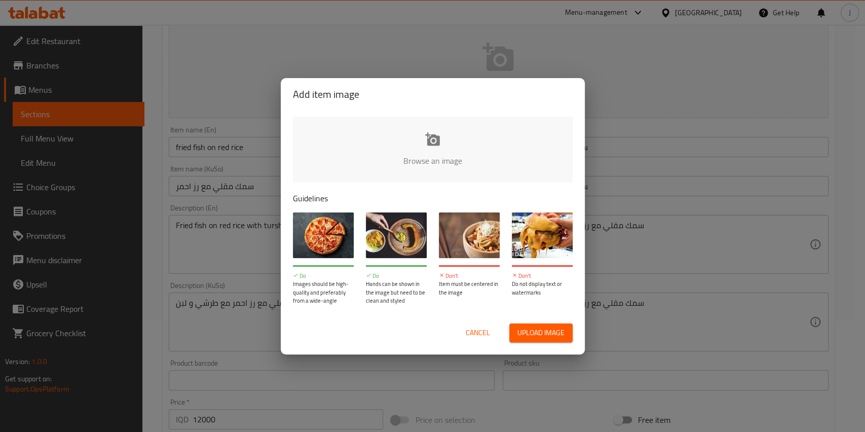
click at [473, 327] on span "Cancel" at bounding box center [478, 332] width 24 height 13
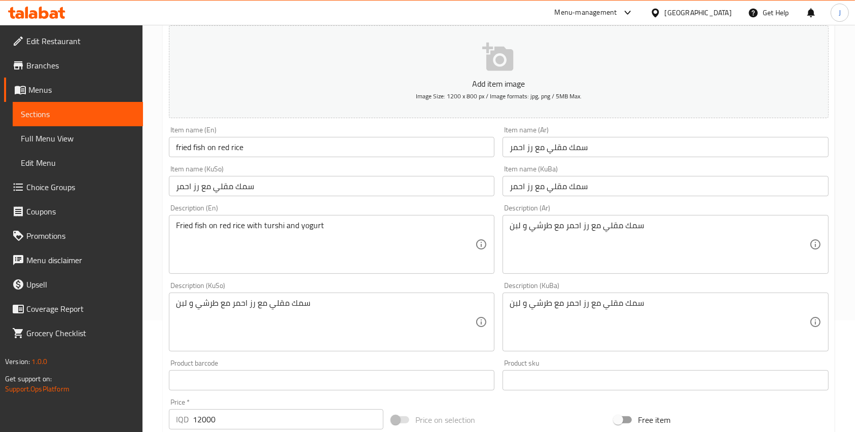
scroll to position [401, 0]
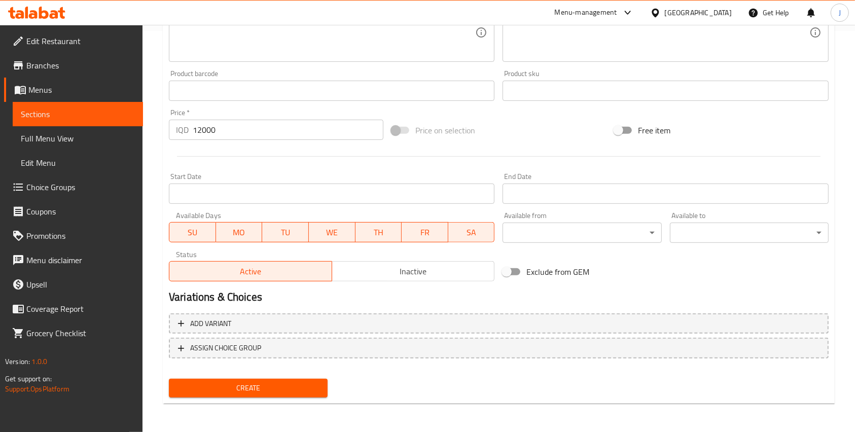
click at [282, 388] on span "Create" at bounding box center [248, 388] width 142 height 13
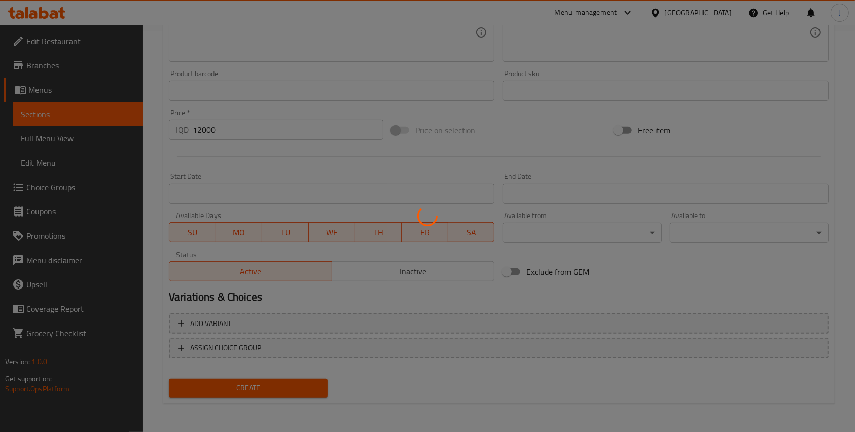
type input "0"
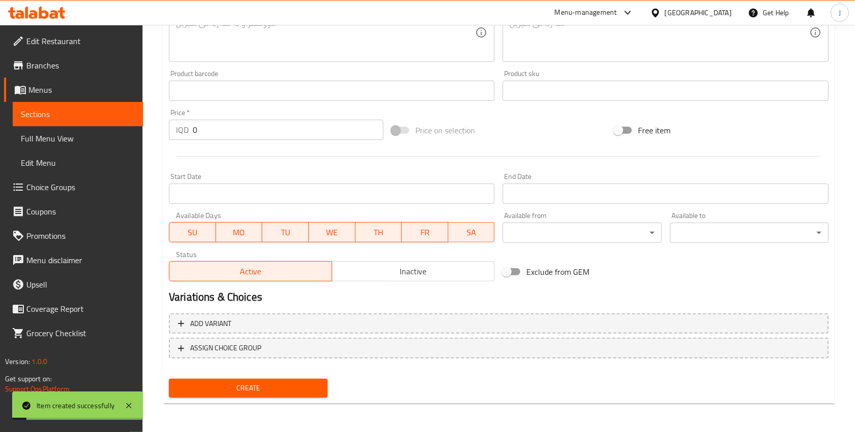
scroll to position [0, 0]
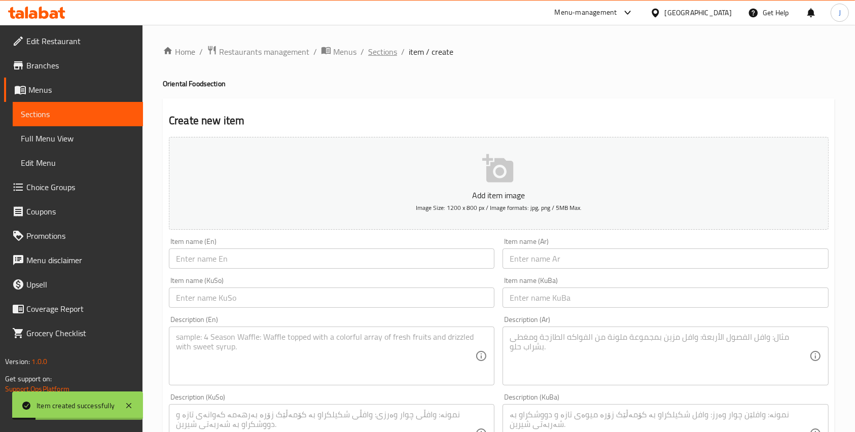
click at [385, 54] on span "Sections" at bounding box center [382, 52] width 29 height 12
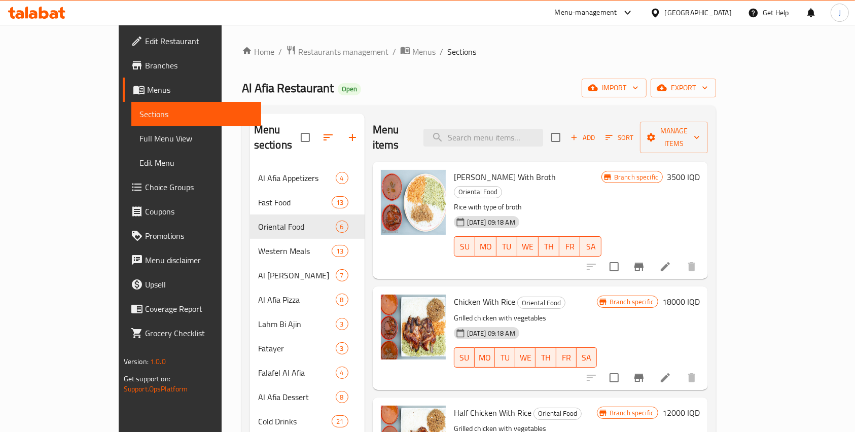
click at [260, 59] on div "Home / Restaurants management / Menus / Sections Al Afia Restaurant Open import…" at bounding box center [479, 299] width 474 height 508
click at [298, 49] on span "Restaurants management" at bounding box center [343, 52] width 90 height 12
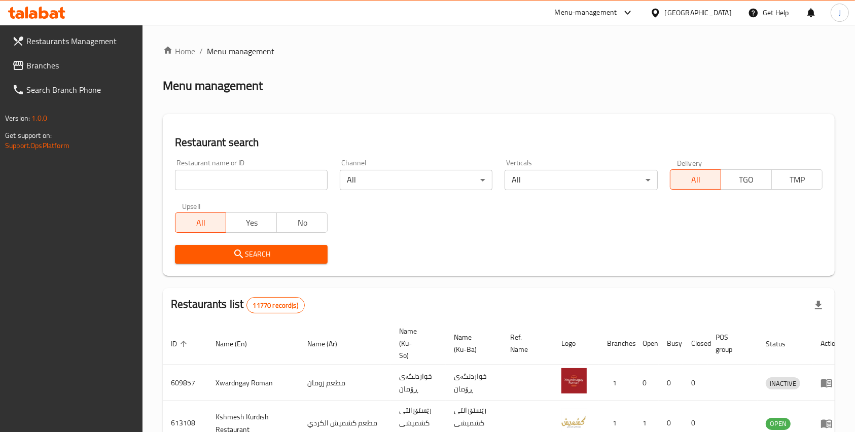
click at [216, 168] on div "Restaurant name or ID Restaurant name or ID" at bounding box center [251, 174] width 153 height 31
click at [199, 181] on input "search" at bounding box center [251, 180] width 153 height 20
type input "[PERSON_NAME]"
click button "Search" at bounding box center [251, 254] width 153 height 19
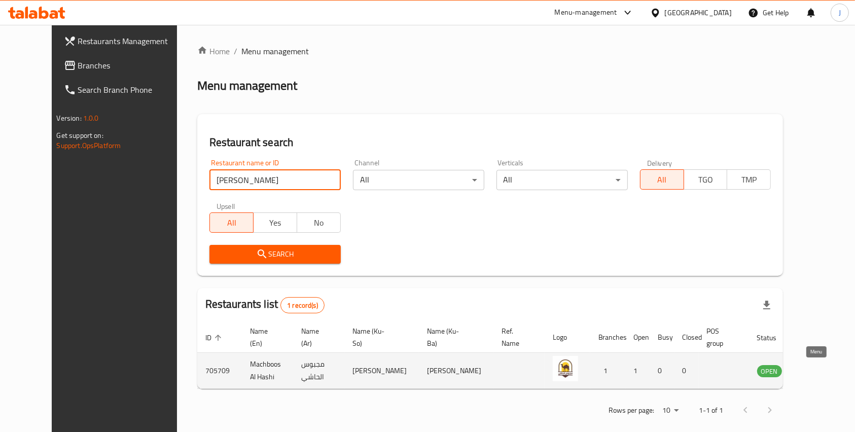
click at [816, 367] on icon "enhanced table" at bounding box center [816, 371] width 11 height 9
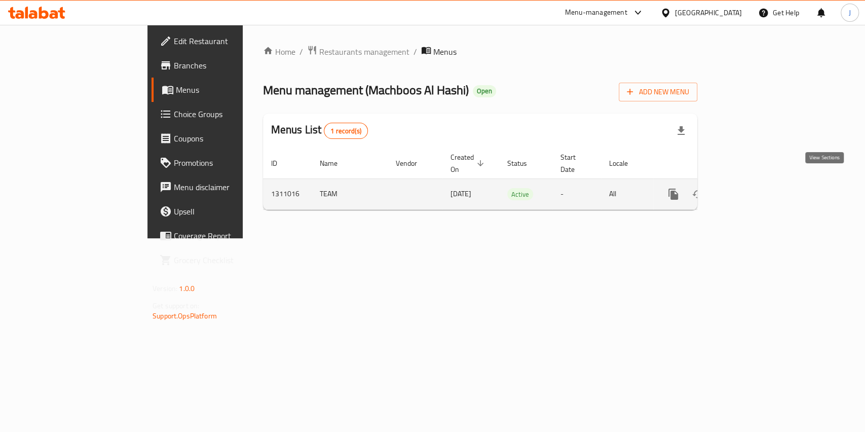
click at [753, 188] on icon "enhanced table" at bounding box center [747, 194] width 12 height 12
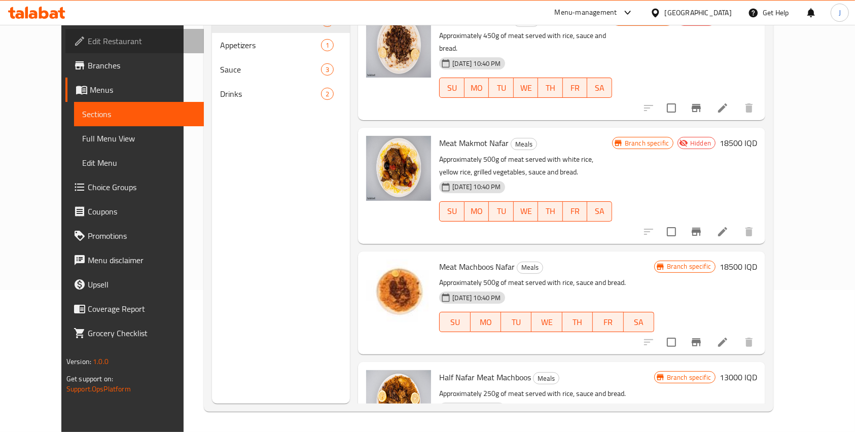
click at [88, 38] on span "Edit Restaurant" at bounding box center [142, 41] width 108 height 12
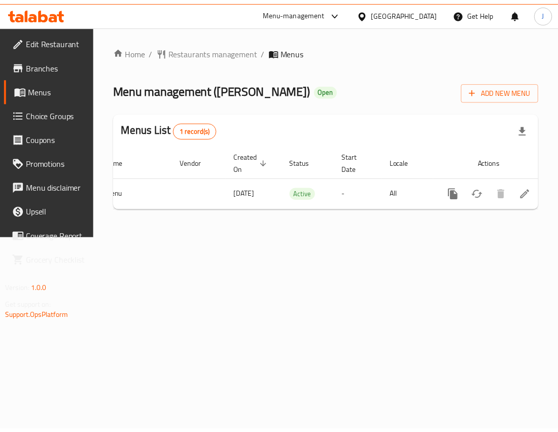
scroll to position [0, 71]
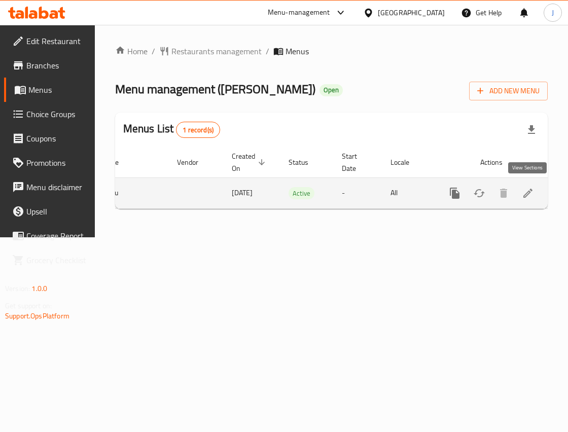
click at [523, 198] on icon "enhanced table" at bounding box center [528, 193] width 12 height 12
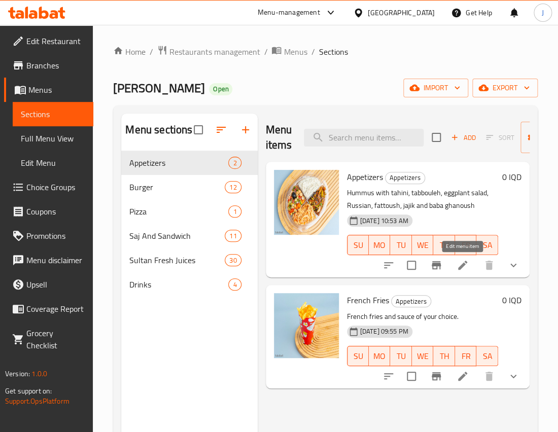
click at [467, 265] on icon at bounding box center [462, 265] width 12 height 12
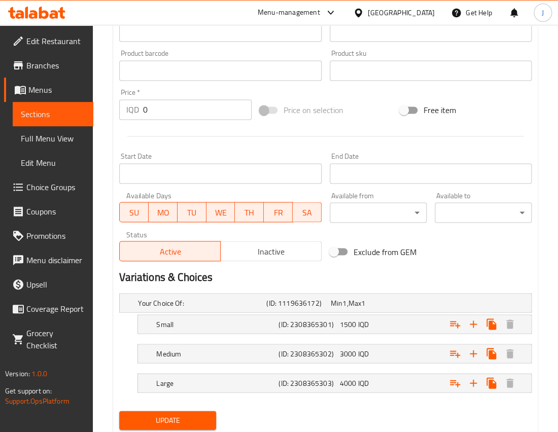
scroll to position [442, 0]
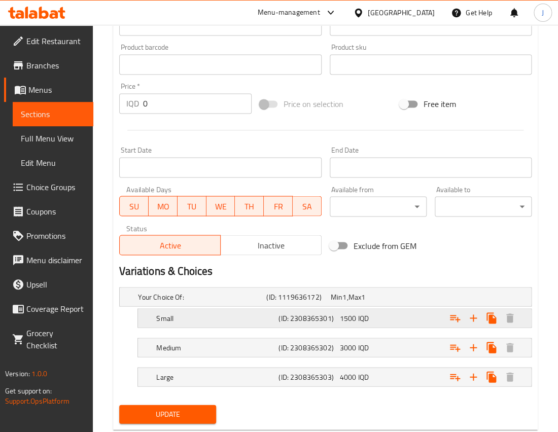
click at [344, 320] on span "1500" at bounding box center [348, 317] width 17 height 13
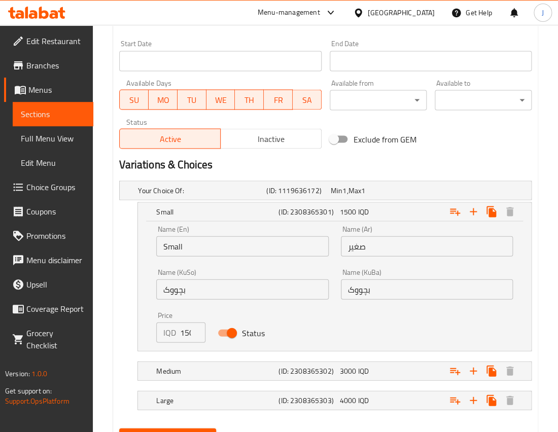
scroll to position [550, 0]
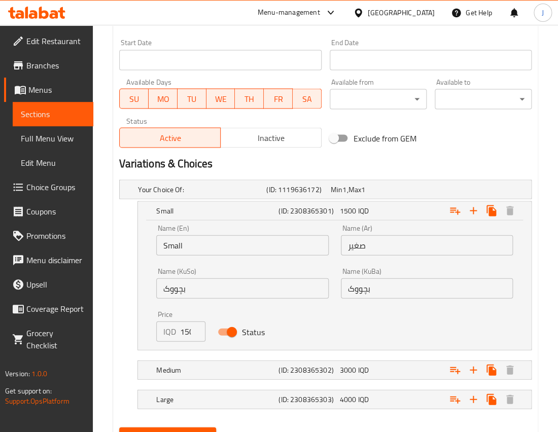
click at [183, 327] on input "1500" at bounding box center [192, 331] width 25 height 20
type input "2000"
click at [200, 364] on h5 "Medium" at bounding box center [215, 369] width 118 height 10
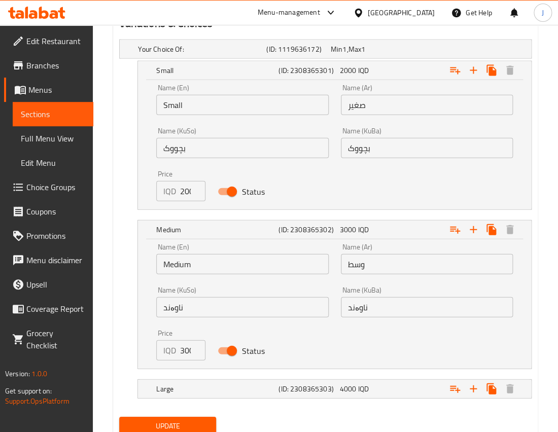
scroll to position [690, 0]
click at [184, 346] on input "3000" at bounding box center [192, 350] width 25 height 20
type input "4000"
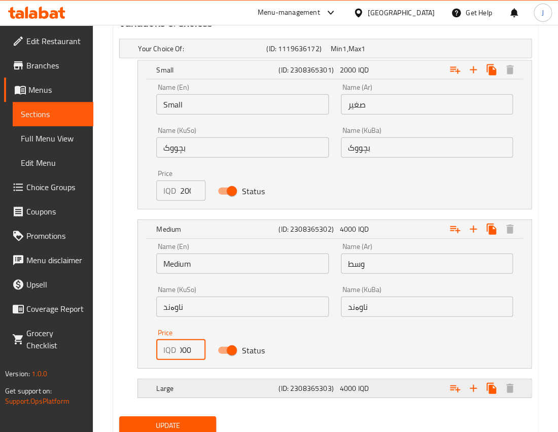
click at [177, 384] on h5 "Large" at bounding box center [215, 388] width 118 height 10
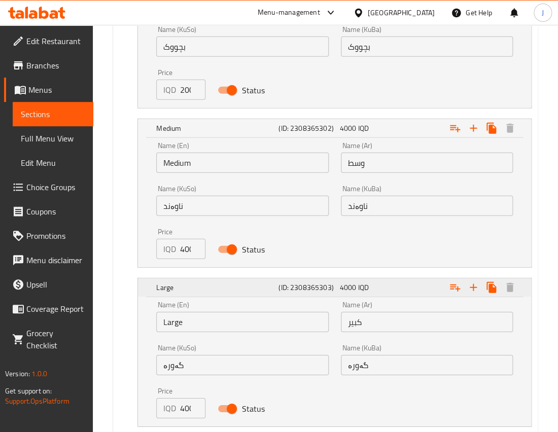
scroll to position [795, 0]
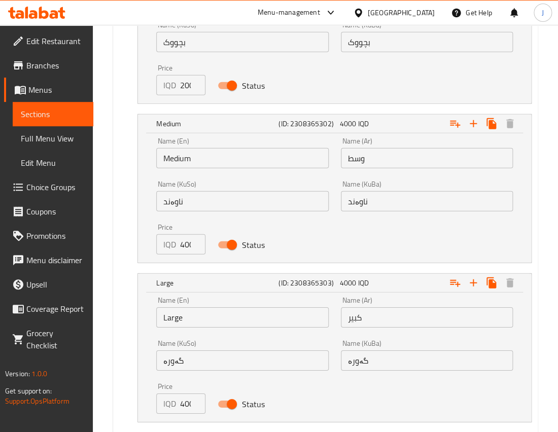
click at [174, 404] on p "IQD" at bounding box center [169, 403] width 13 height 12
click at [186, 402] on input "4000" at bounding box center [192, 403] width 25 height 20
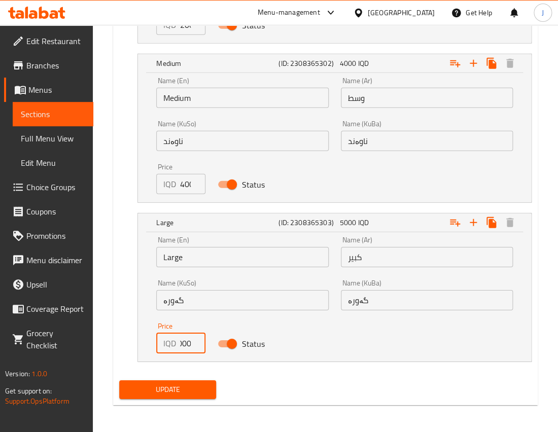
type input "5000"
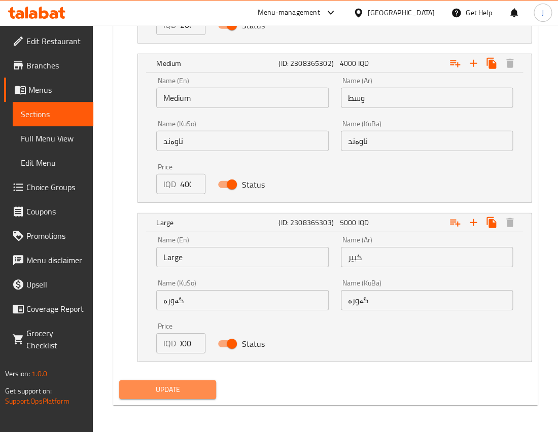
click at [166, 389] on span "Update" at bounding box center [167, 389] width 81 height 13
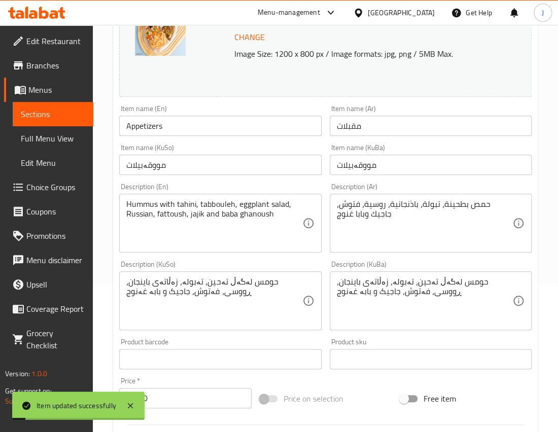
scroll to position [0, 0]
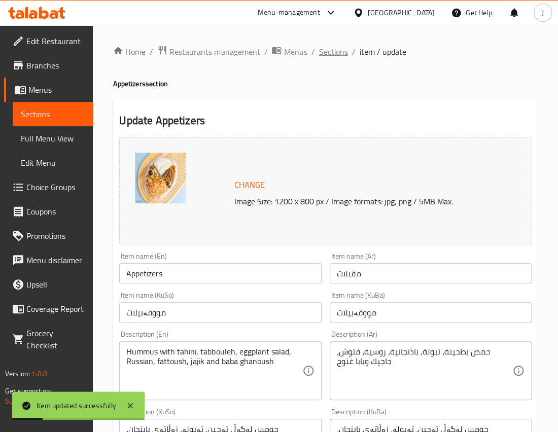
click at [336, 55] on span "Sections" at bounding box center [332, 52] width 29 height 12
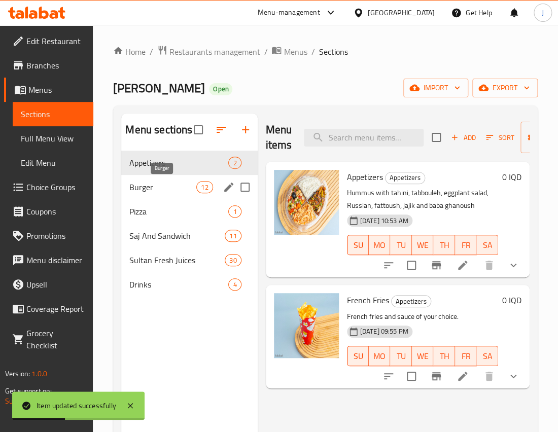
click at [166, 181] on span "Burger" at bounding box center [162, 187] width 67 height 12
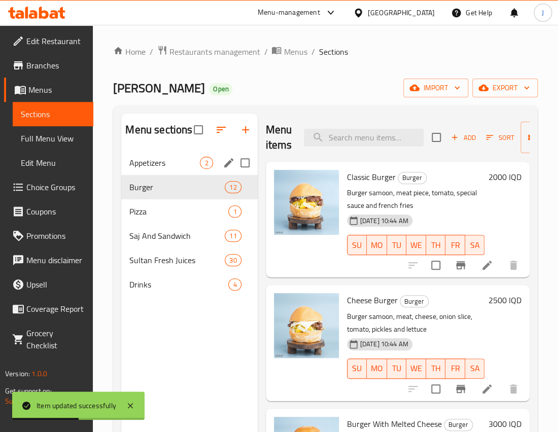
click at [154, 168] on div "Appetizers 2" at bounding box center [189, 163] width 136 height 24
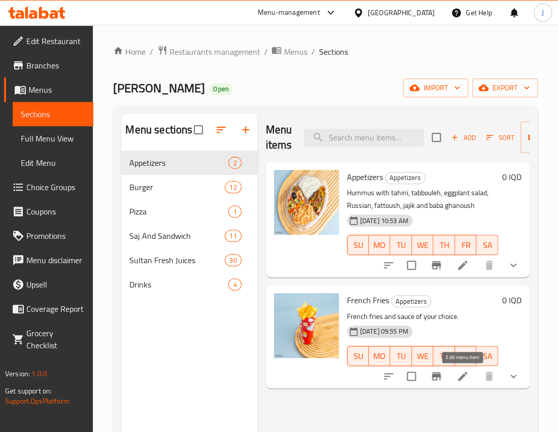
click at [457, 379] on icon at bounding box center [462, 376] width 12 height 12
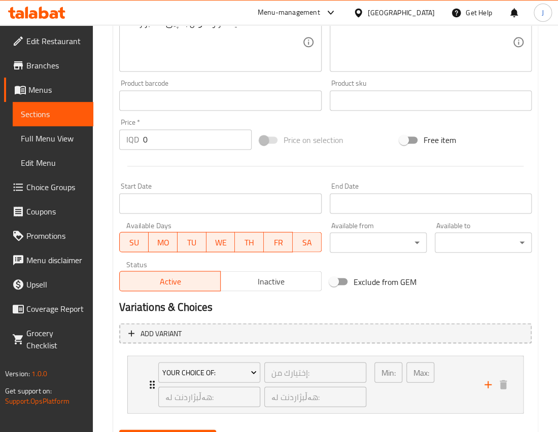
scroll to position [456, 0]
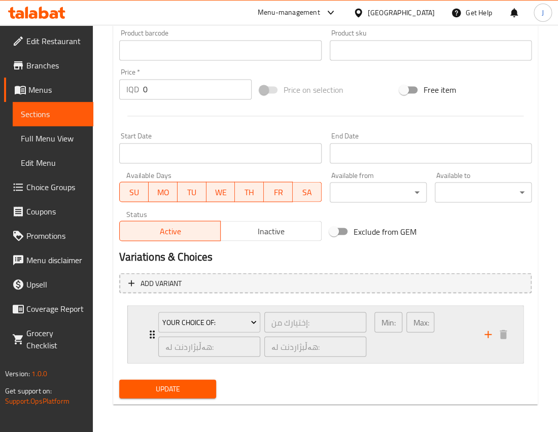
click at [401, 353] on div "Min: 1 ​" at bounding box center [388, 334] width 32 height 49
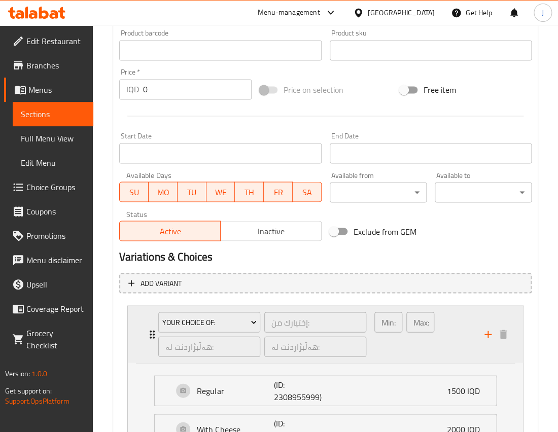
scroll to position [554, 0]
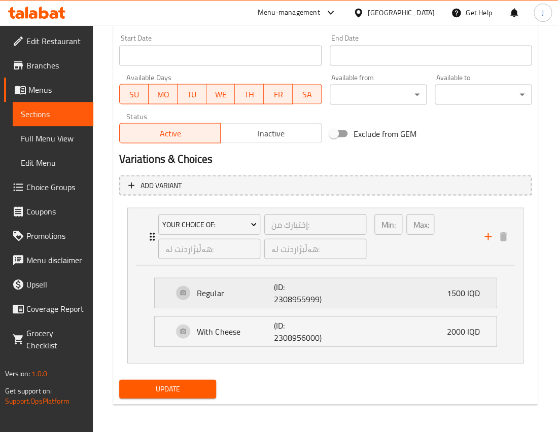
click at [370, 298] on div "Regular (ID: 2308955999) 1500 IQD" at bounding box center [328, 292] width 311 height 29
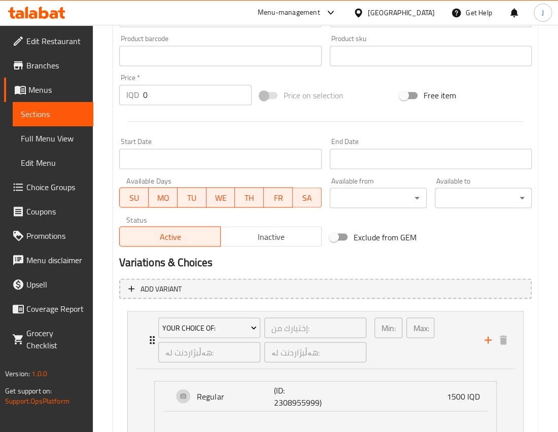
scroll to position [450, 0]
click at [489, 267] on h2 "Variations & Choices" at bounding box center [325, 262] width 412 height 15
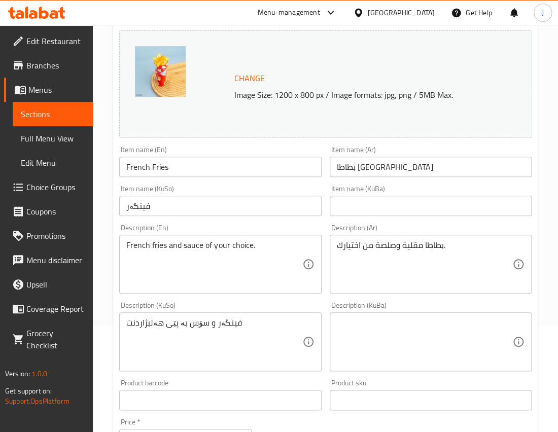
scroll to position [0, 0]
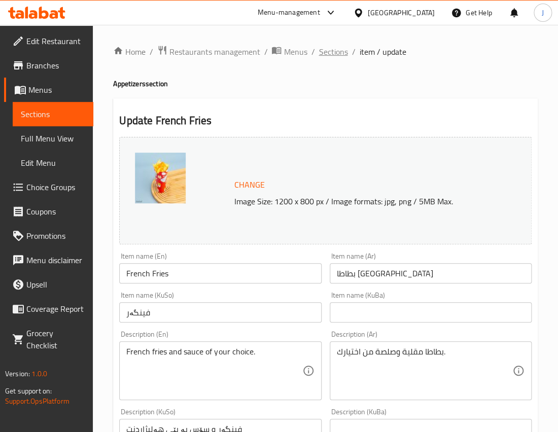
click at [324, 49] on span "Sections" at bounding box center [332, 52] width 29 height 12
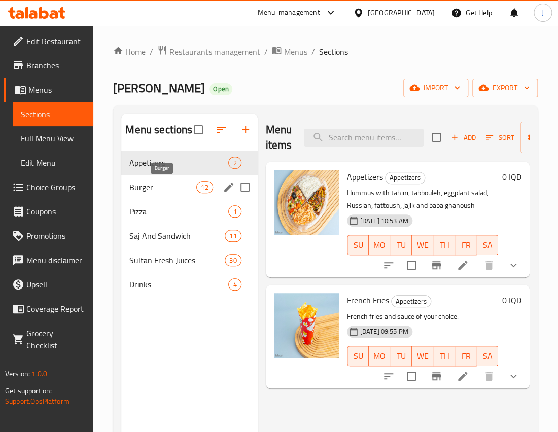
click at [163, 186] on span "Burger" at bounding box center [162, 187] width 67 height 12
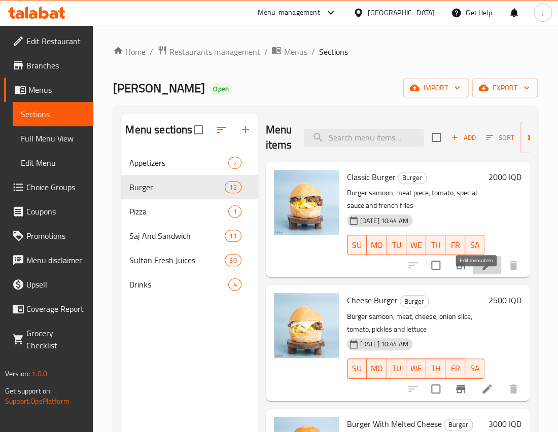
click at [481, 271] on icon at bounding box center [487, 265] width 12 height 12
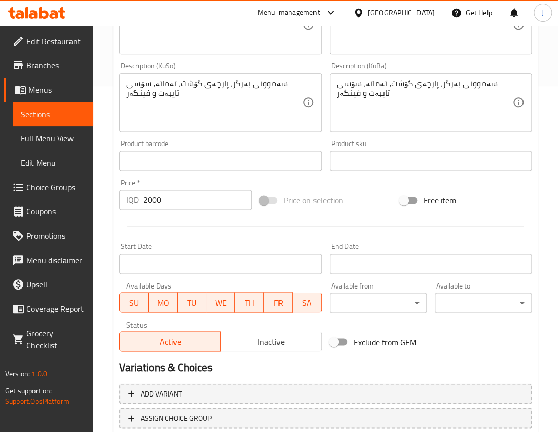
scroll to position [415, 0]
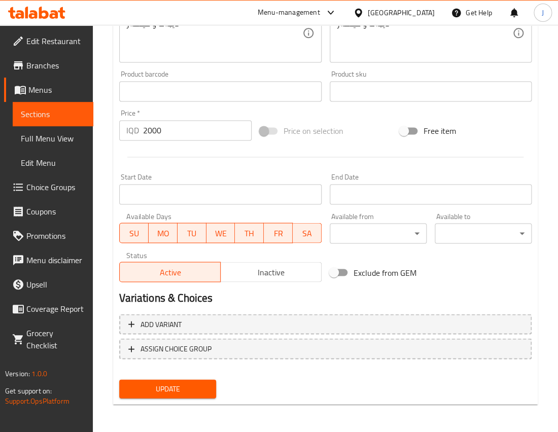
click at [155, 132] on input "2000" at bounding box center [197, 130] width 108 height 20
type input "3000"
click at [170, 387] on span "Update" at bounding box center [167, 388] width 81 height 13
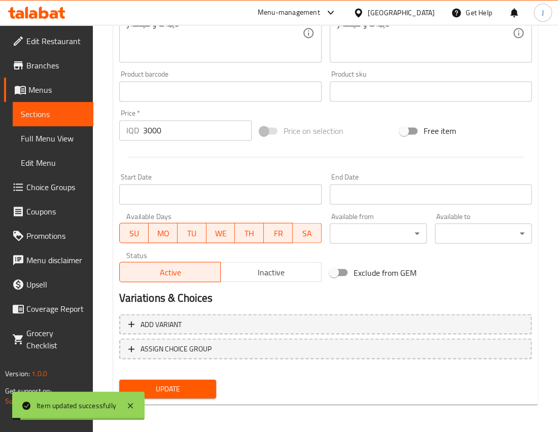
scroll to position [0, 0]
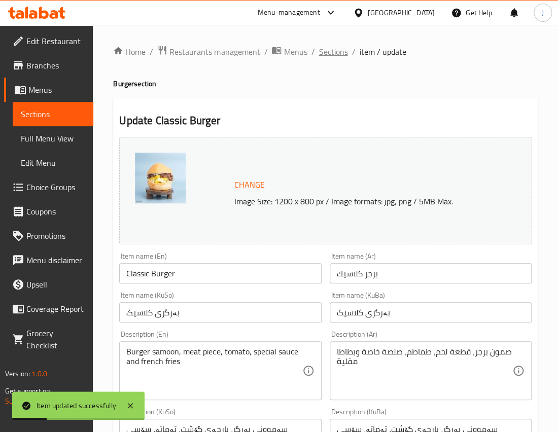
click at [332, 55] on span "Sections" at bounding box center [332, 52] width 29 height 12
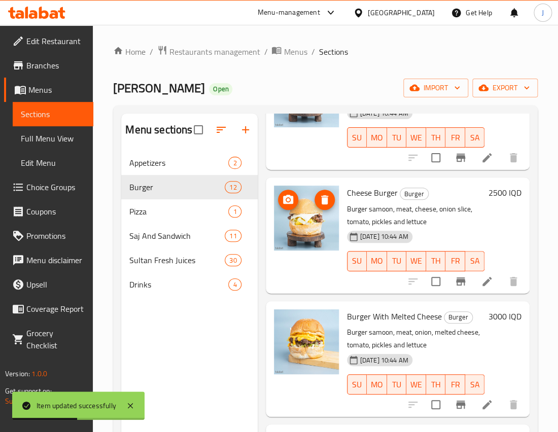
scroll to position [114, 0]
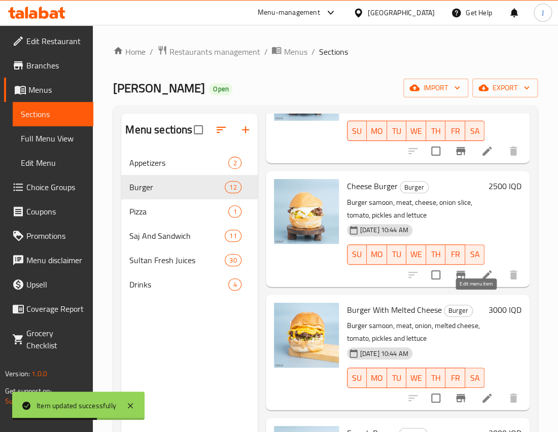
click at [482, 279] on icon at bounding box center [486, 274] width 9 height 9
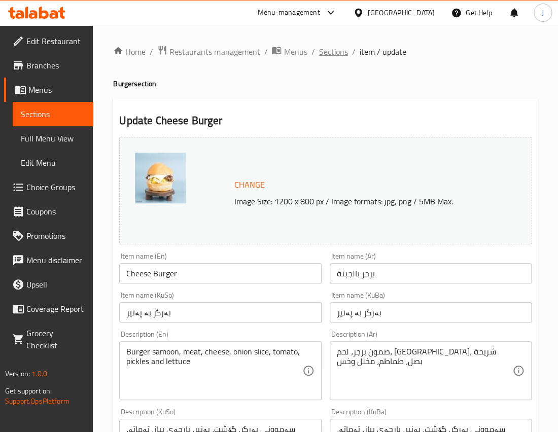
click at [340, 50] on span "Sections" at bounding box center [332, 52] width 29 height 12
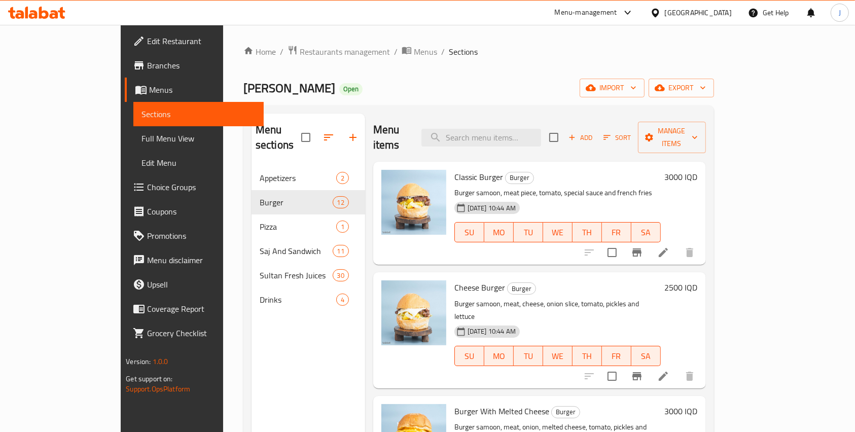
scroll to position [49, 0]
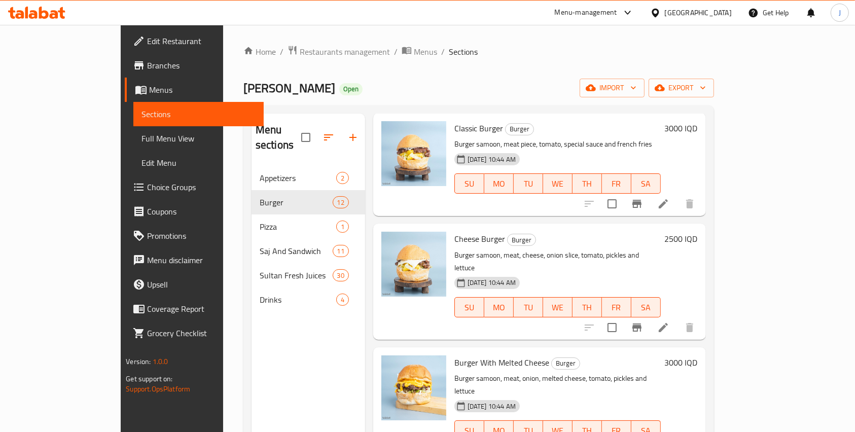
click at [567, 232] on h6 "2500 IQD" at bounding box center [681, 239] width 33 height 14
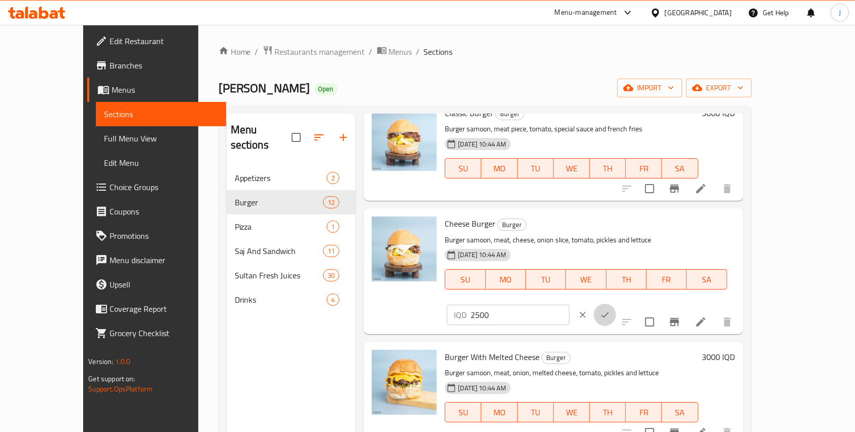
click at [567, 304] on button "ok" at bounding box center [605, 315] width 22 height 22
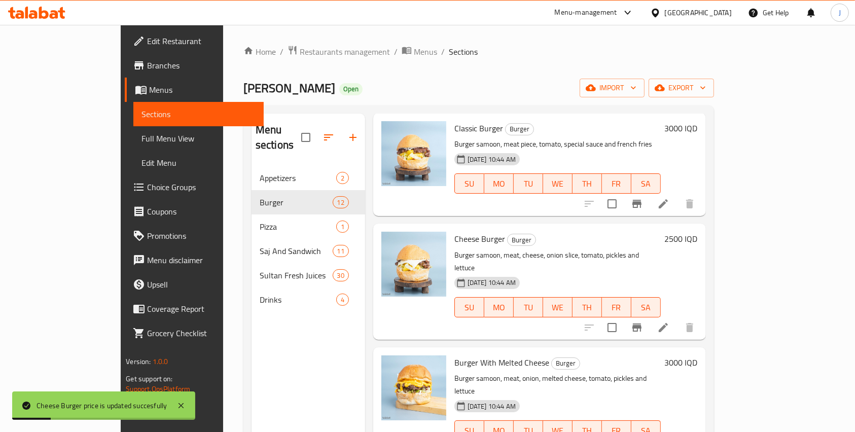
click at [567, 232] on h6 "2500 IQD" at bounding box center [681, 239] width 33 height 14
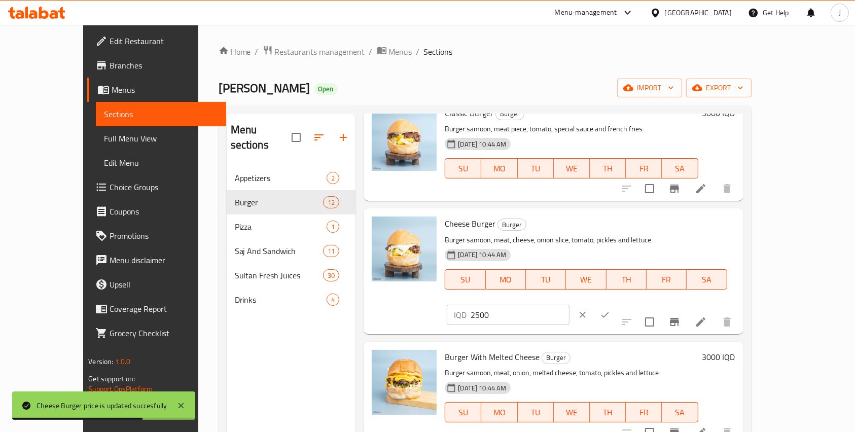
scroll to position [0, 0]
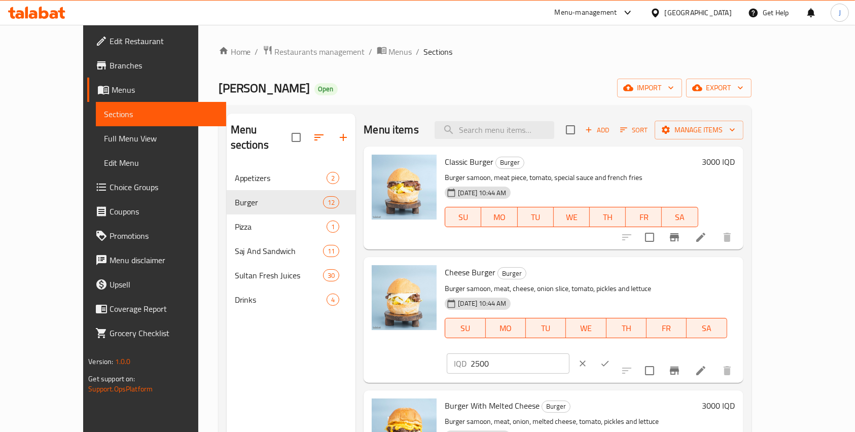
click at [567, 358] on icon "clear" at bounding box center [582, 363] width 10 height 10
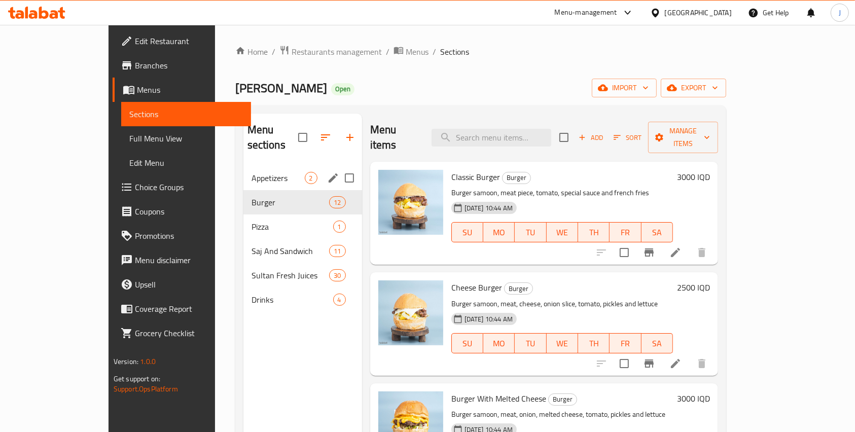
click at [256, 166] on div "Appetizers 2" at bounding box center [302, 178] width 119 height 24
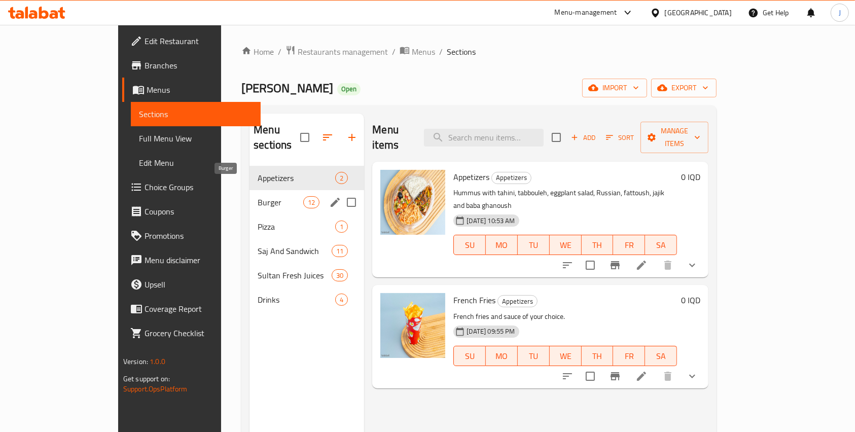
click at [258, 196] on span "Burger" at bounding box center [281, 202] width 46 height 12
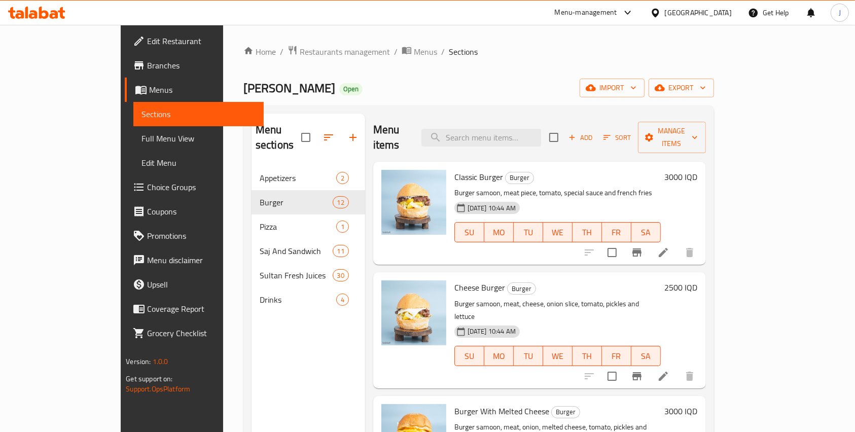
click at [567, 280] on h6 "2500 IQD" at bounding box center [681, 287] width 33 height 14
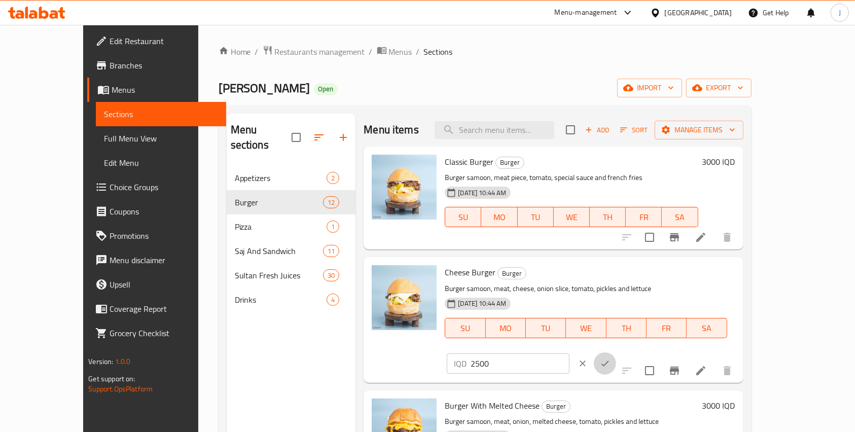
click at [567, 352] on button "ok" at bounding box center [605, 363] width 22 height 22
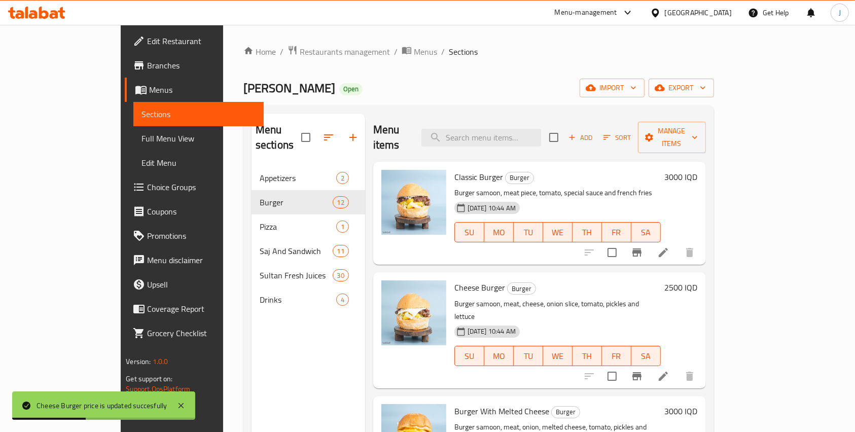
drag, startPoint x: 791, startPoint y: 279, endPoint x: 542, endPoint y: 266, distance: 248.7
click at [542, 280] on h6 "Cheese Burger Burger" at bounding box center [557, 287] width 206 height 14
drag, startPoint x: 788, startPoint y: 275, endPoint x: 681, endPoint y: 296, distance: 109.5
click at [567, 321] on div "24-09-2025 10:44 AM SU MO TU WE TH FR SA" at bounding box center [557, 348] width 214 height 55
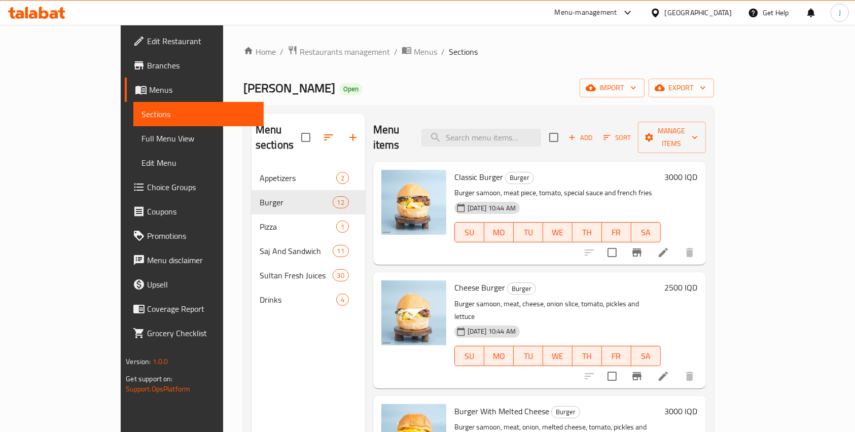
click at [567, 280] on h6 "2500 IQD" at bounding box center [681, 287] width 33 height 14
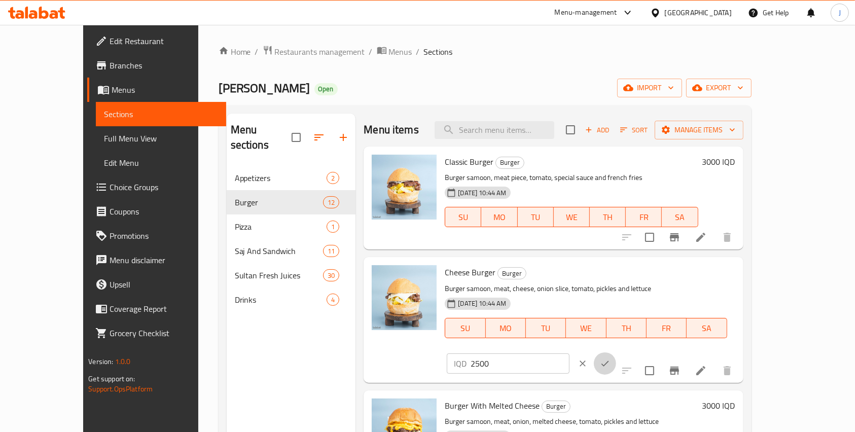
click at [567, 352] on button "ok" at bounding box center [605, 363] width 22 height 22
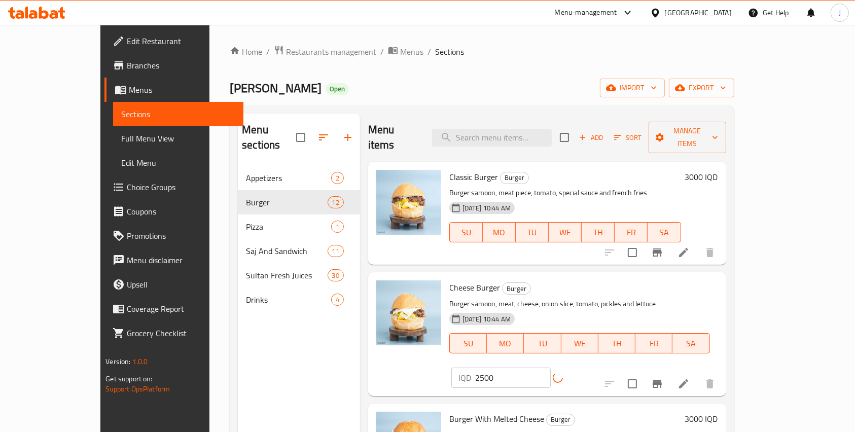
click at [551, 368] on input "2500" at bounding box center [513, 378] width 76 height 20
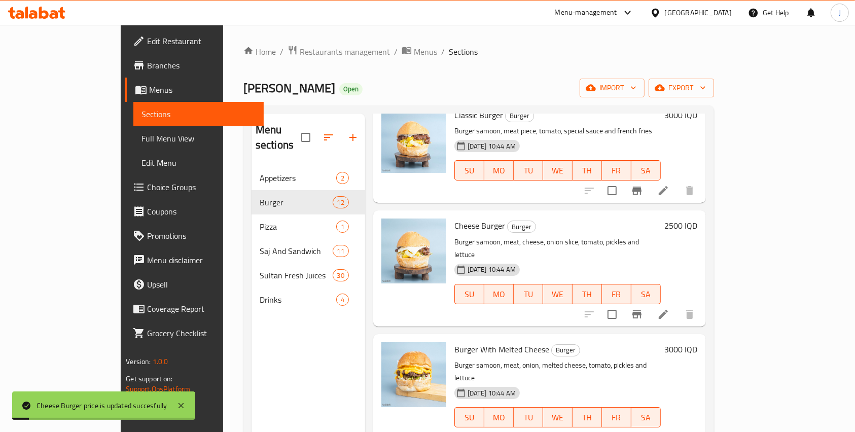
scroll to position [63, 0]
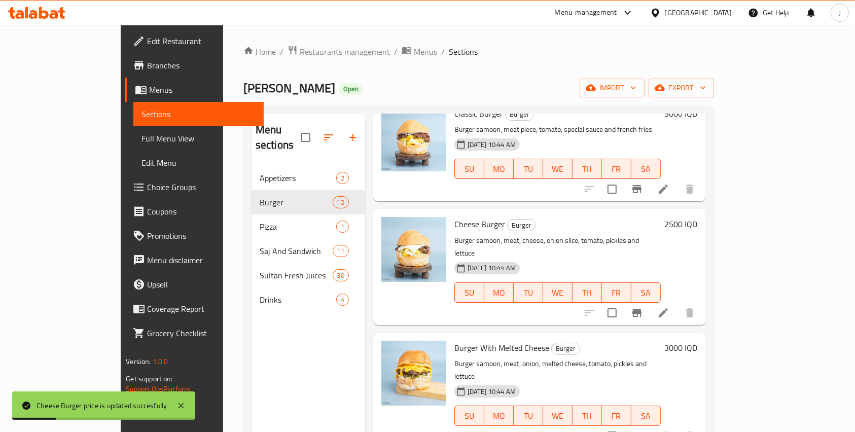
click at [567, 217] on h6 "2500 IQD" at bounding box center [681, 224] width 33 height 14
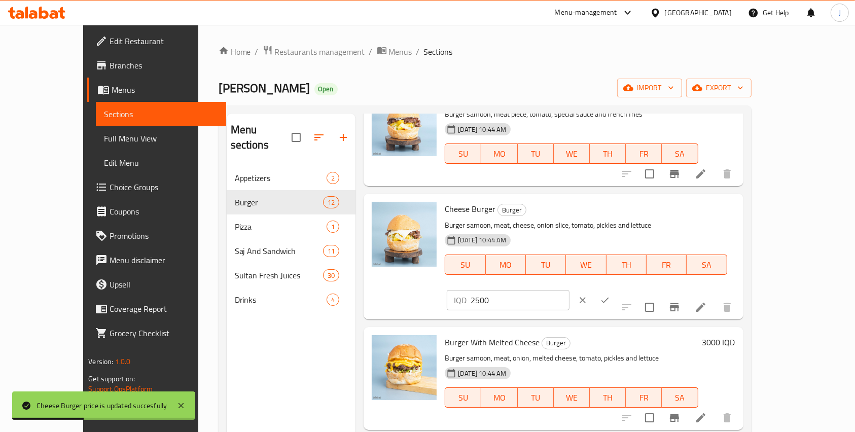
click at [567, 290] on input "2500" at bounding box center [519, 300] width 98 height 20
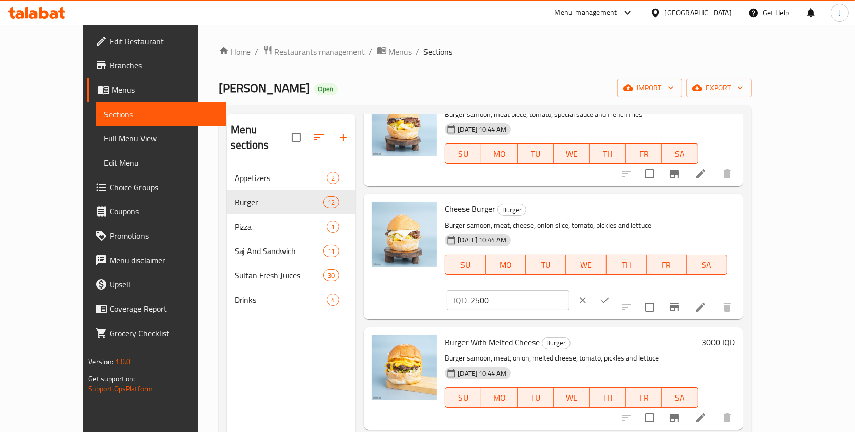
click at [567, 55] on ol "Home / Restaurants management / Menus / Sections" at bounding box center [484, 51] width 533 height 13
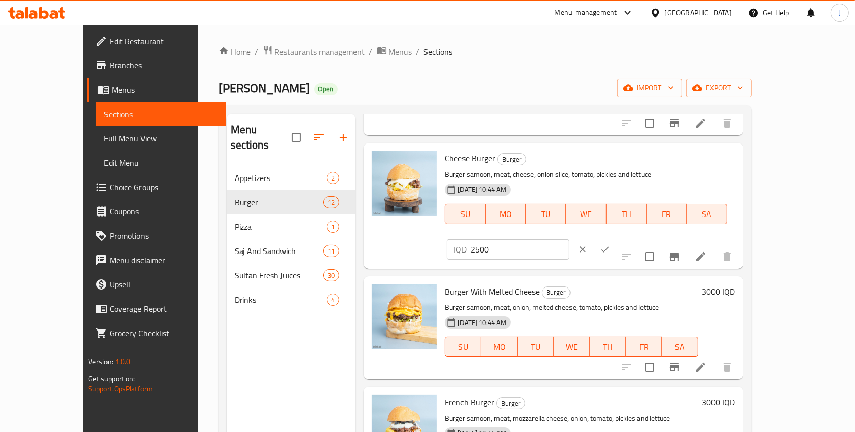
scroll to position [134, 0]
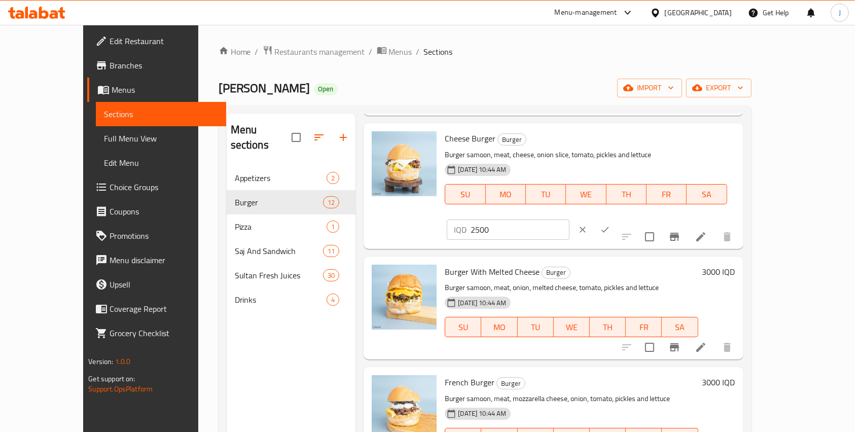
click at [567, 220] on input "2500" at bounding box center [519, 230] width 98 height 20
type input "3500"
click at [567, 218] on button "ok" at bounding box center [605, 229] width 22 height 22
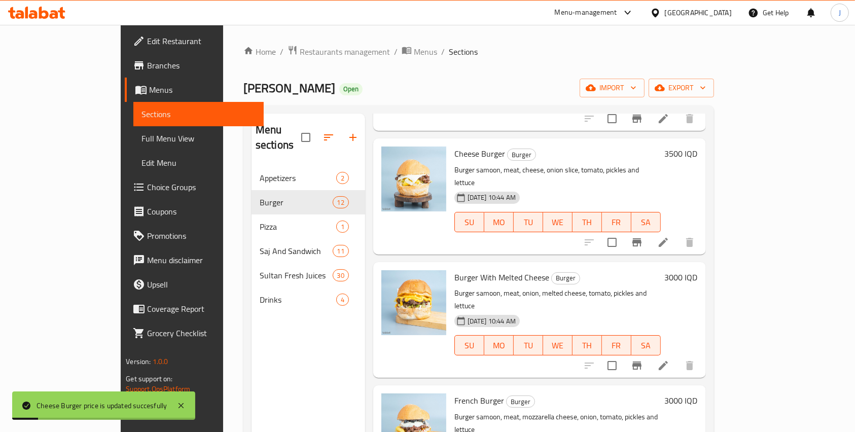
click at [567, 270] on h6 "3000 IQD" at bounding box center [681, 277] width 33 height 14
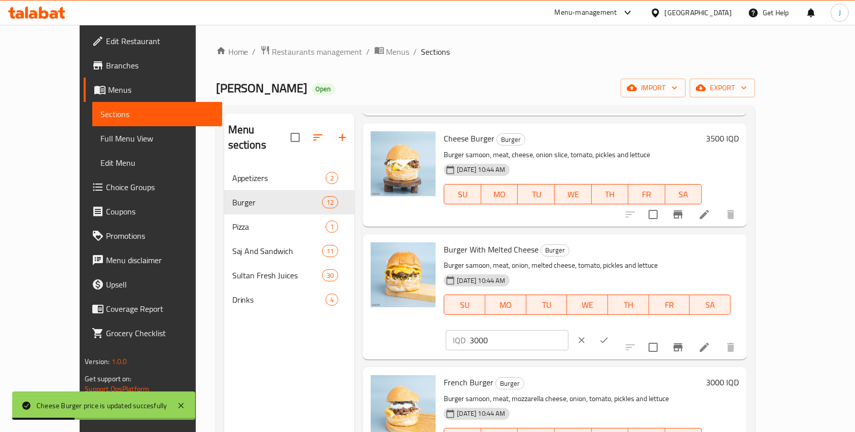
click at [567, 330] on input "3000" at bounding box center [518, 340] width 98 height 20
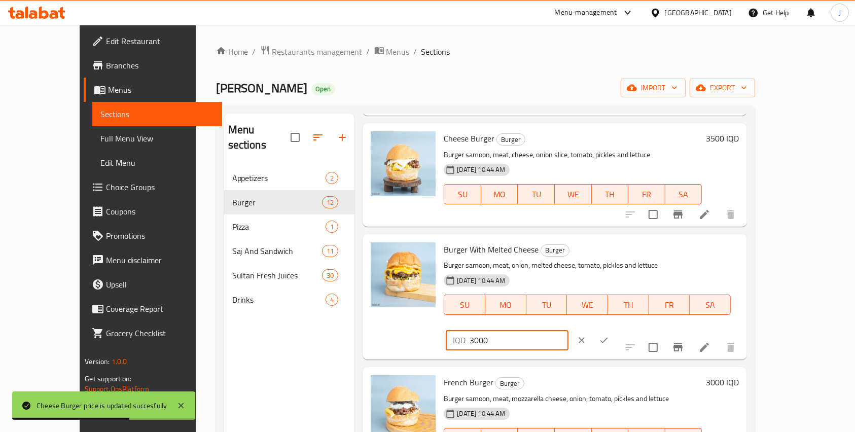
click at [567, 330] on input "3000" at bounding box center [518, 340] width 98 height 20
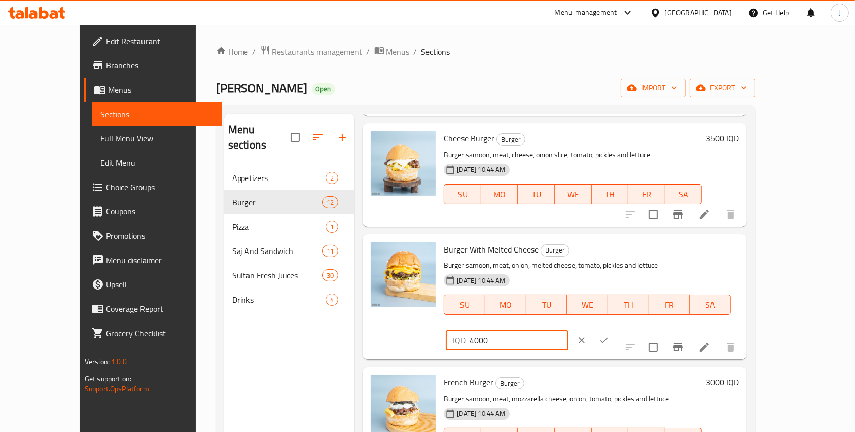
type input "4000"
click at [567, 329] on button "ok" at bounding box center [604, 340] width 22 height 22
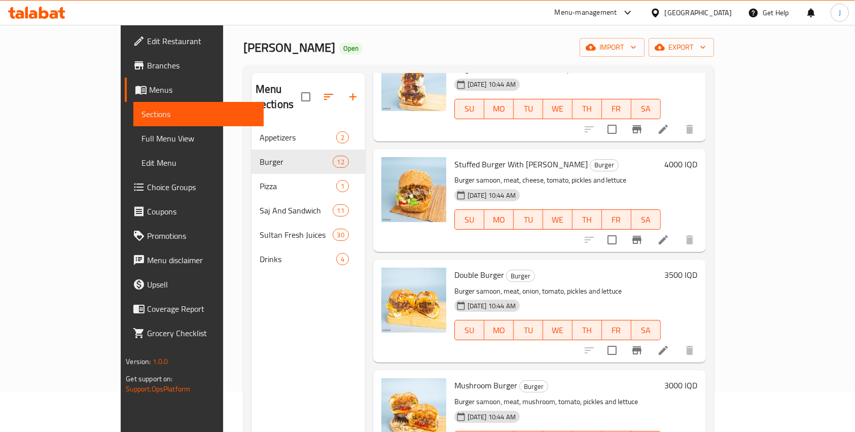
scroll to position [41, 0]
click at [567, 378] on h6 "3000 IQD" at bounding box center [681, 385] width 33 height 14
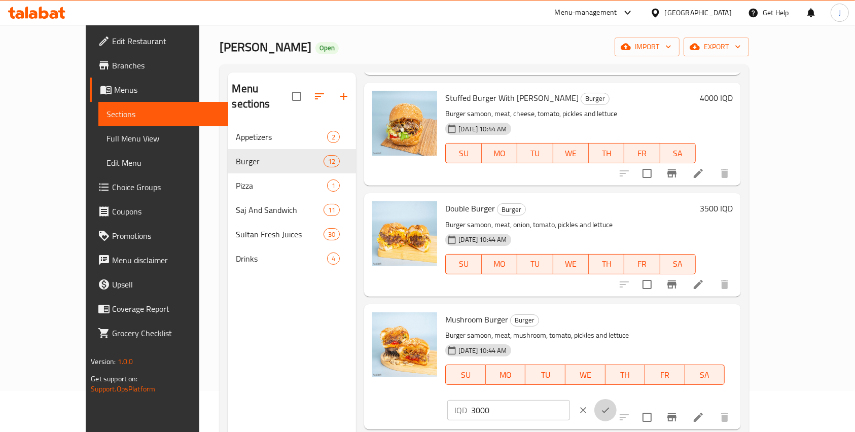
click at [567, 399] on button "ok" at bounding box center [605, 410] width 22 height 22
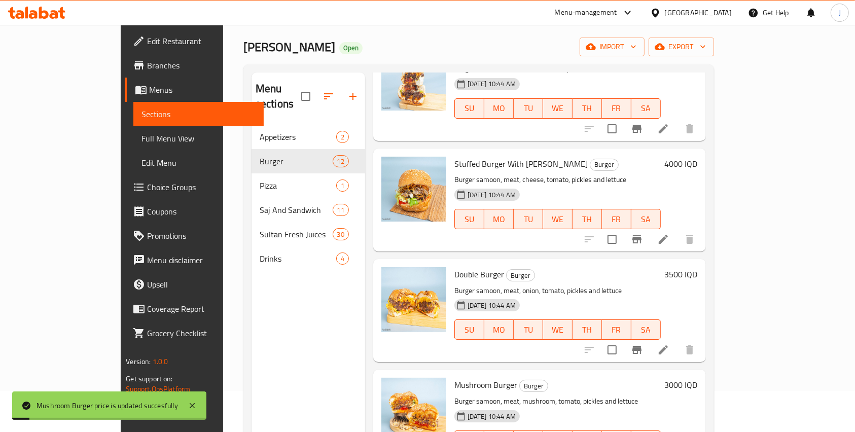
click at [567, 378] on h6 "3000 IQD" at bounding box center [681, 385] width 33 height 14
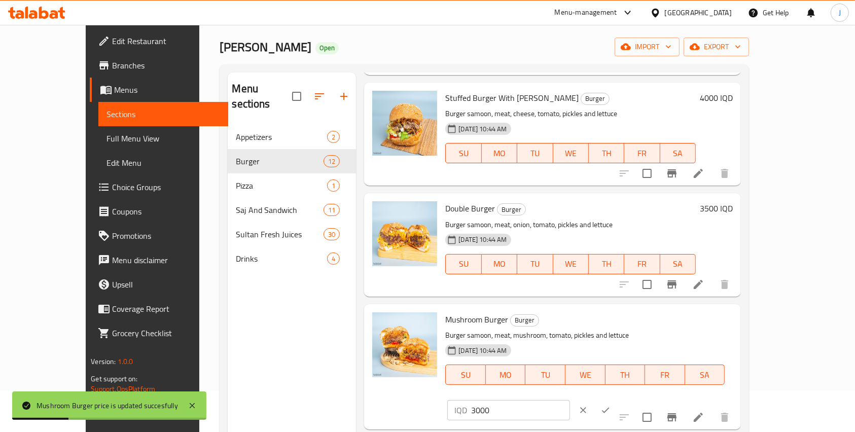
click at [567, 400] on input "3000" at bounding box center [520, 410] width 98 height 20
type input "4000"
click at [567, 399] on button "ok" at bounding box center [605, 410] width 22 height 22
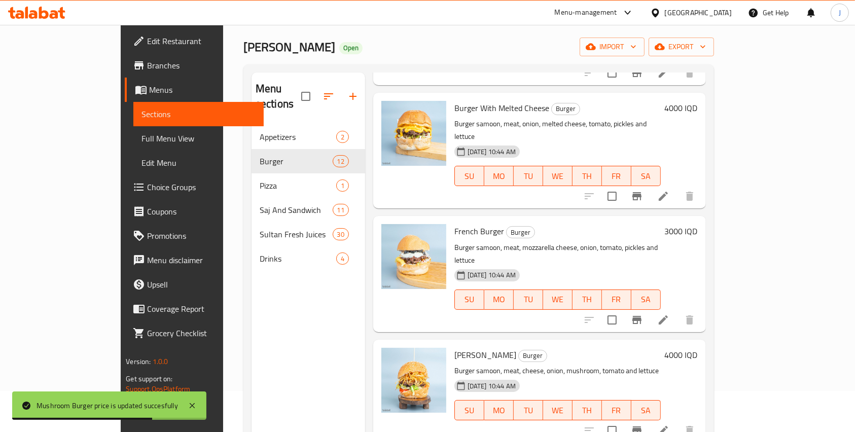
scroll to position [264, 0]
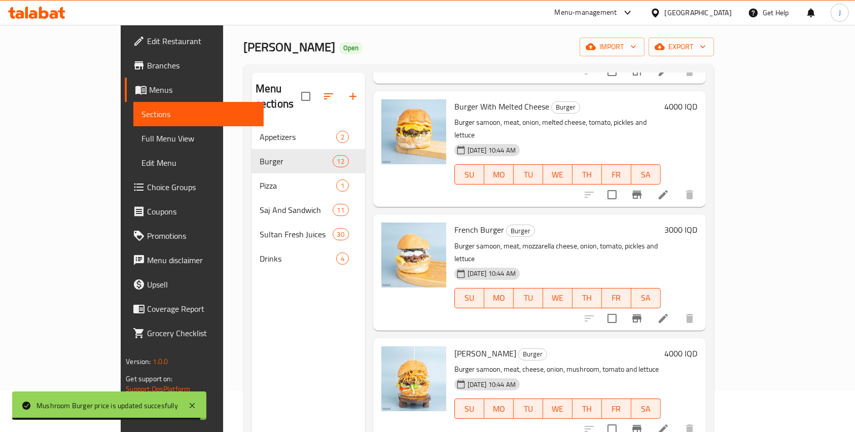
click at [567, 223] on h6 "3000 IQD" at bounding box center [681, 230] width 33 height 14
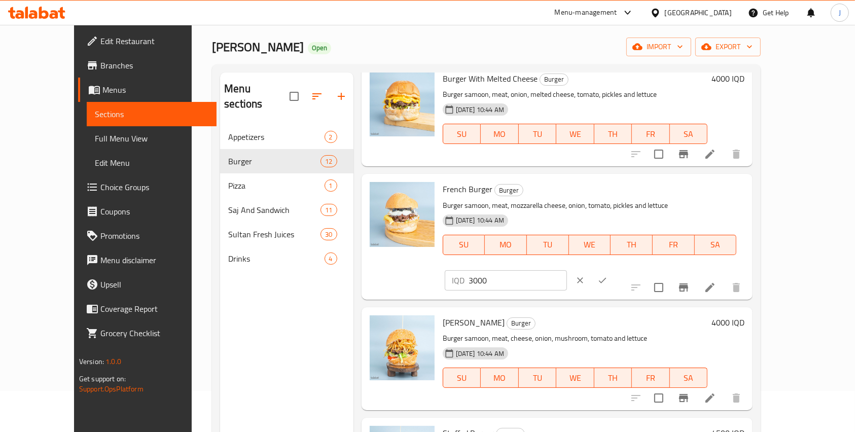
click at [567, 270] on input "3000" at bounding box center [517, 280] width 98 height 20
type input "4000"
click at [567, 277] on icon "ok" at bounding box center [603, 280] width 8 height 6
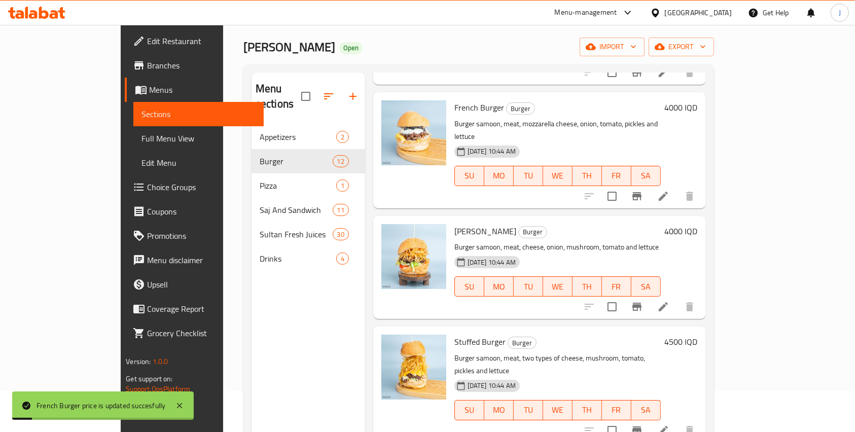
scroll to position [386, 0]
click at [567, 224] on h6 "4000 IQD" at bounding box center [681, 231] width 33 height 14
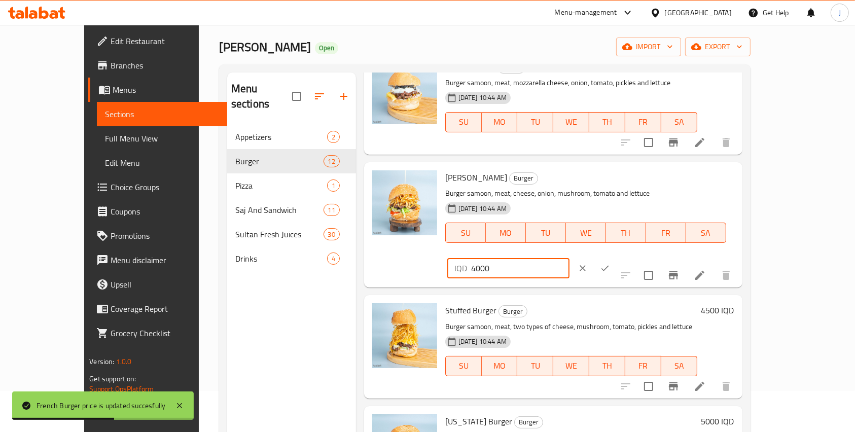
click at [567, 258] on input "4000" at bounding box center [520, 268] width 98 height 20
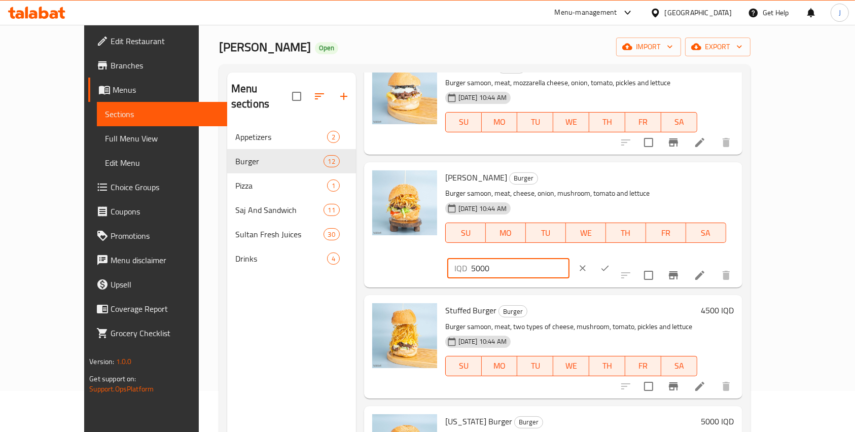
type input "5000"
click at [567, 257] on button "ok" at bounding box center [605, 268] width 22 height 22
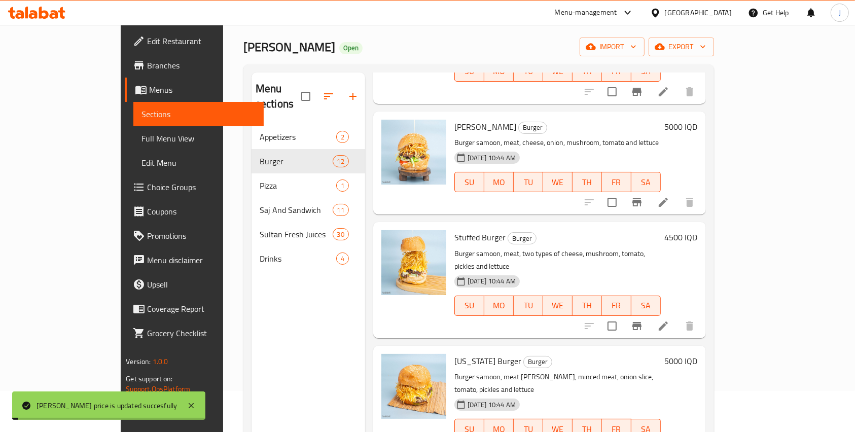
scroll to position [495, 0]
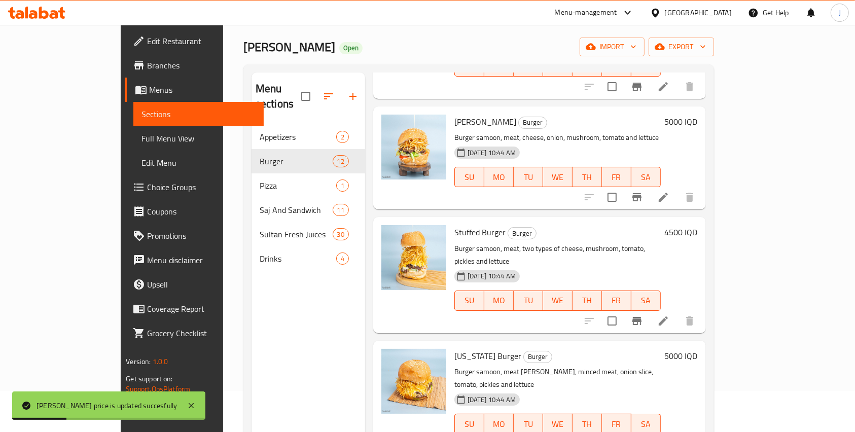
click at [567, 225] on h6 "4500 IQD" at bounding box center [681, 232] width 33 height 14
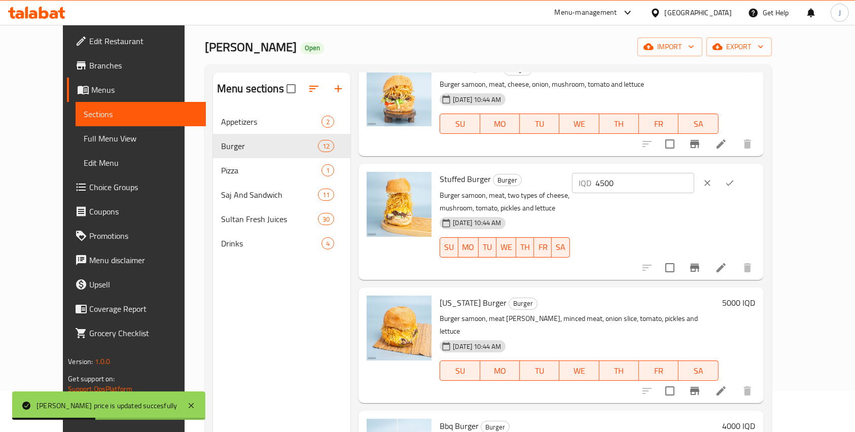
click at [567, 187] on p "IQD" at bounding box center [585, 183] width 13 height 12
click at [567, 185] on input "4500" at bounding box center [645, 183] width 98 height 20
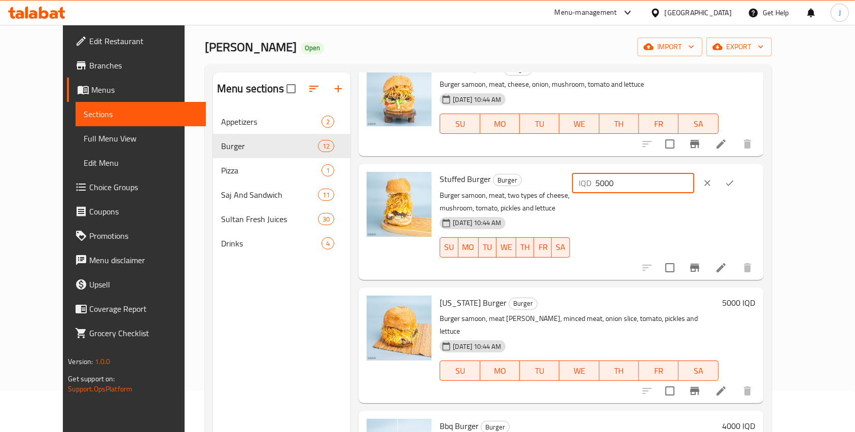
type input "5000"
click at [567, 180] on icon "ok" at bounding box center [729, 183] width 10 height 10
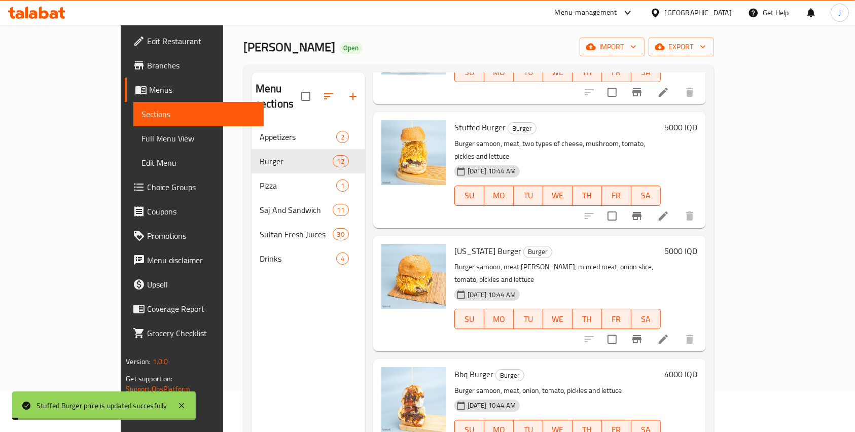
scroll to position [621, 0]
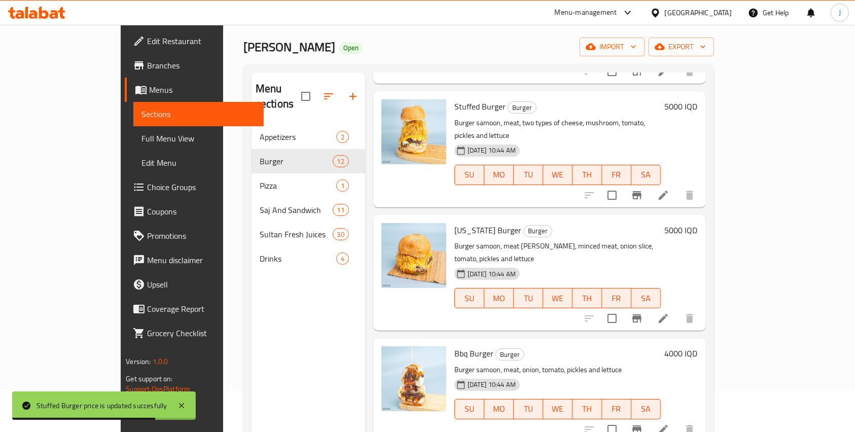
click at [567, 223] on h6 "5000 IQD" at bounding box center [681, 230] width 33 height 14
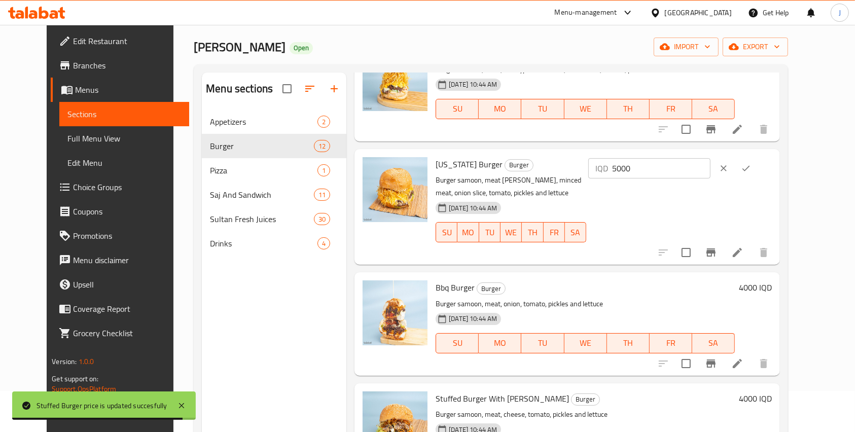
click at [567, 175] on input "5000" at bounding box center [661, 168] width 98 height 20
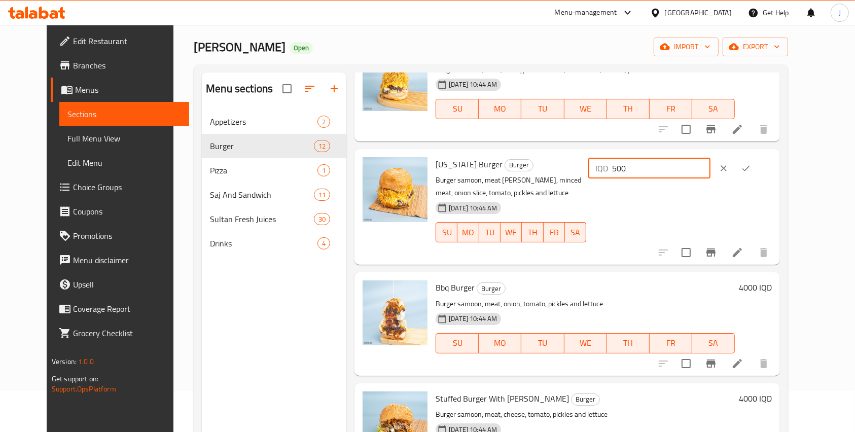
type input "5000"
click at [567, 163] on icon "ok" at bounding box center [746, 168] width 10 height 10
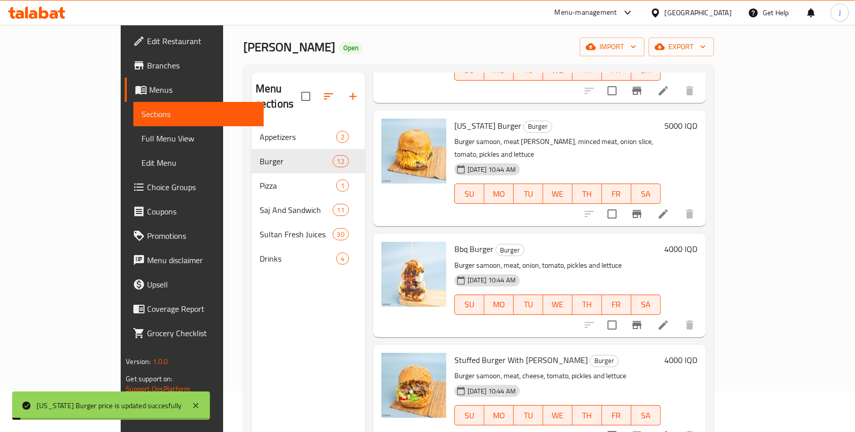
scroll to position [738, 0]
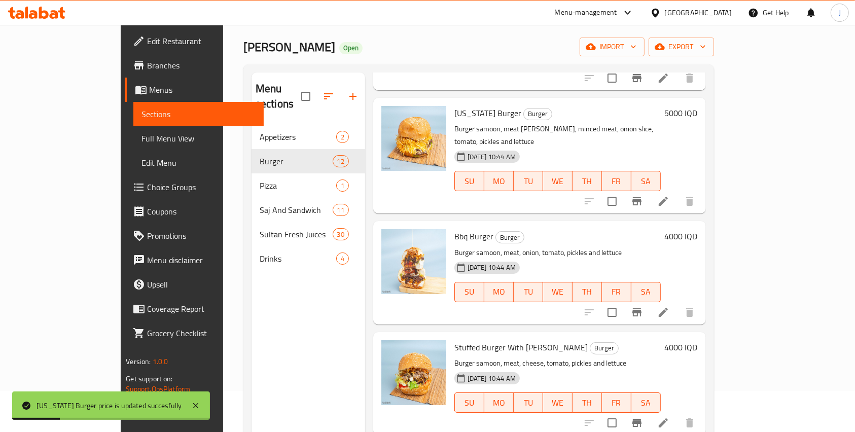
click at [567, 229] on h6 "4000 IQD" at bounding box center [681, 236] width 33 height 14
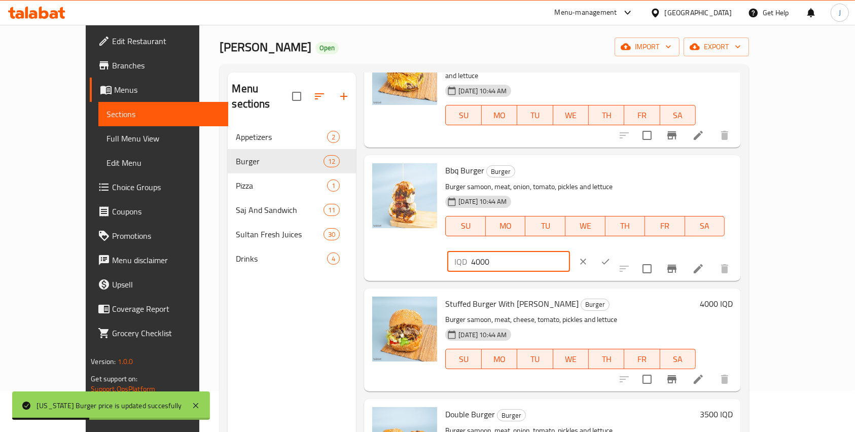
click at [567, 251] on input "4000" at bounding box center [520, 261] width 98 height 20
type input "5000"
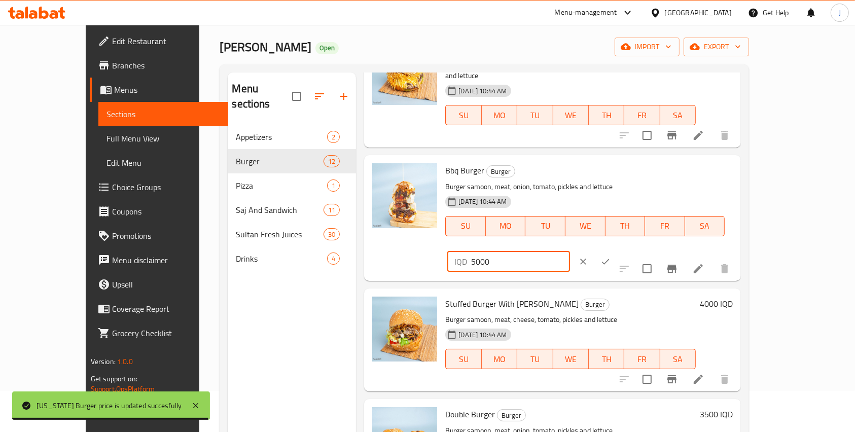
click at [567, 257] on icon "ok" at bounding box center [605, 262] width 10 height 10
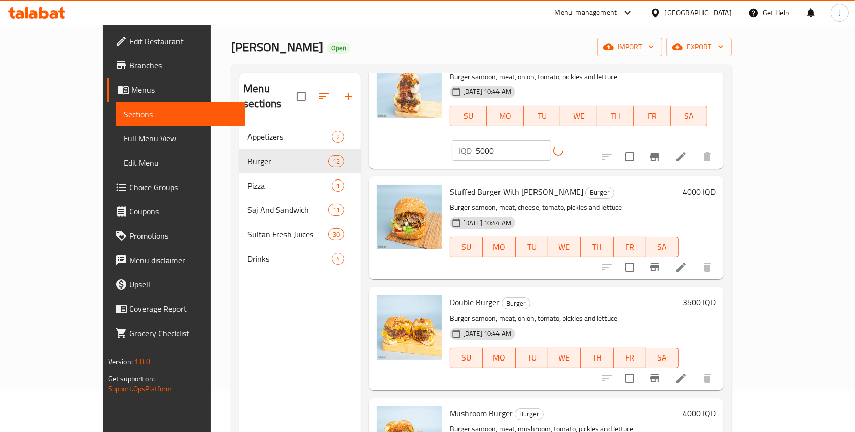
scroll to position [896, 0]
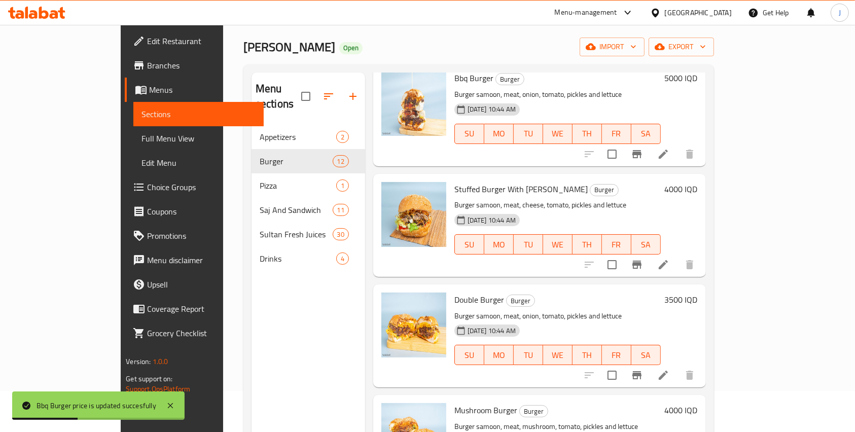
click at [567, 182] on h6 "4000 IQD" at bounding box center [681, 189] width 33 height 14
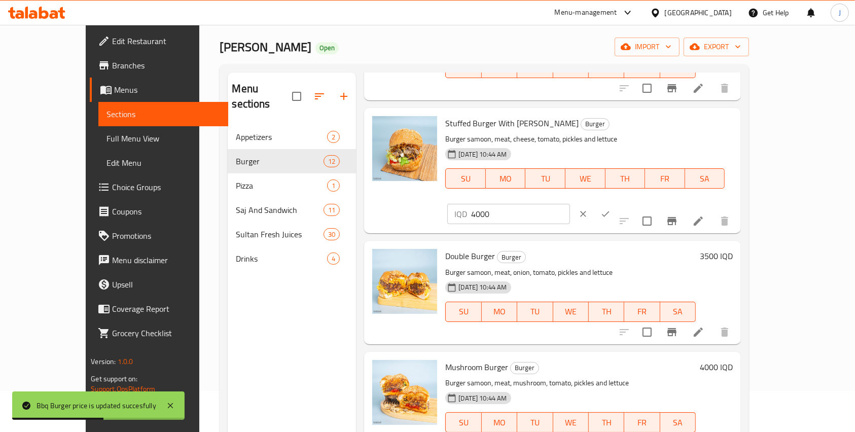
click at [567, 204] on input "4000" at bounding box center [520, 214] width 98 height 20
type input "5000"
click at [567, 209] on icon "ok" at bounding box center [605, 214] width 10 height 10
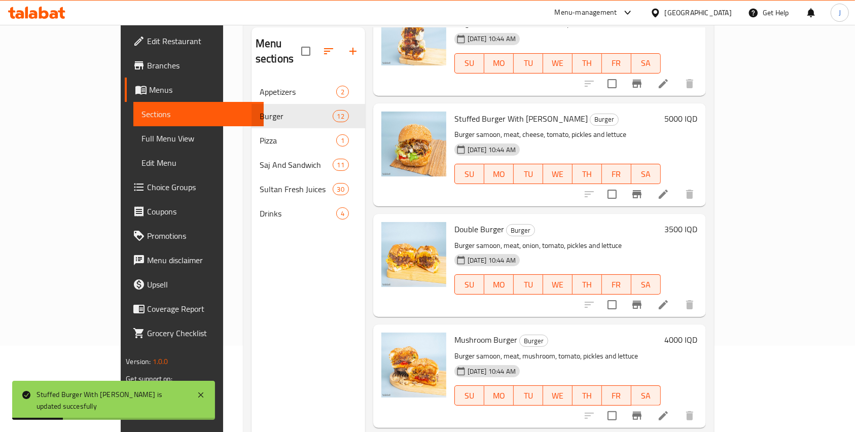
scroll to position [89, 0]
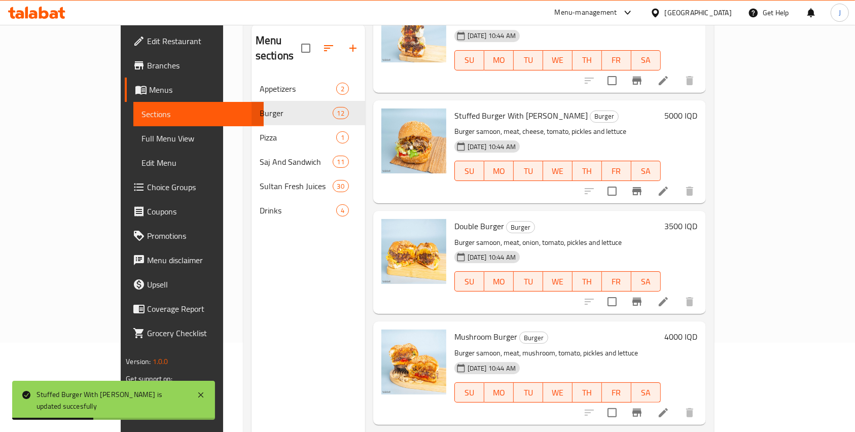
click at [567, 219] on h6 "3500 IQD" at bounding box center [681, 226] width 33 height 14
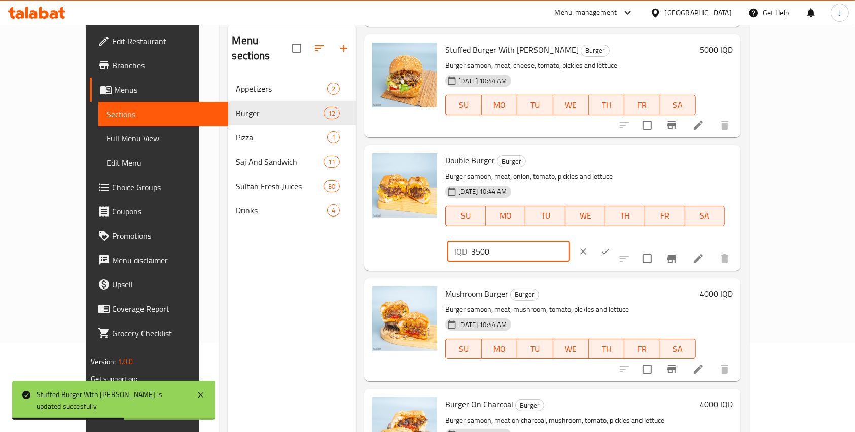
click at [567, 241] on input "3500" at bounding box center [520, 251] width 98 height 20
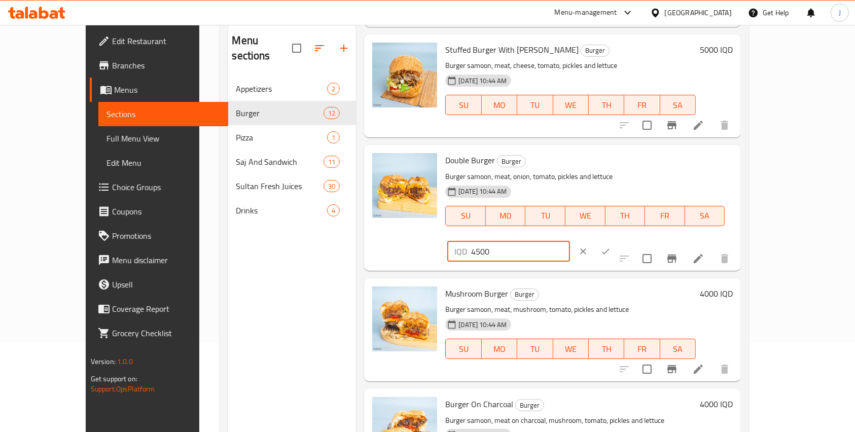
type input "4500"
click at [567, 240] on button "ok" at bounding box center [605, 251] width 22 height 22
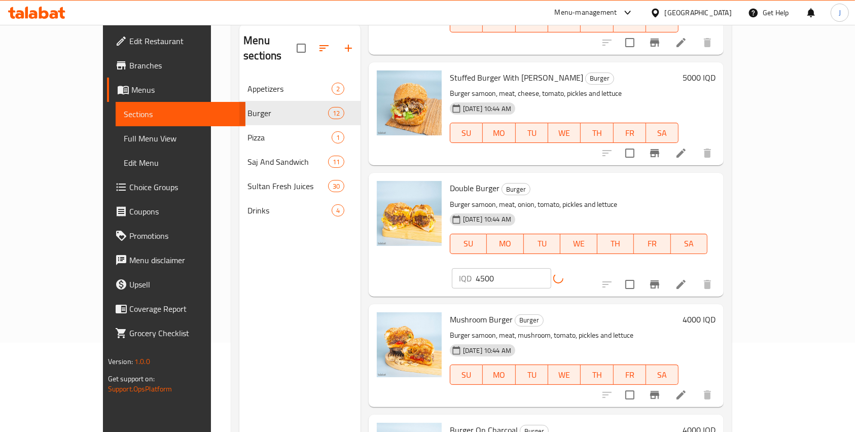
scroll to position [142, 0]
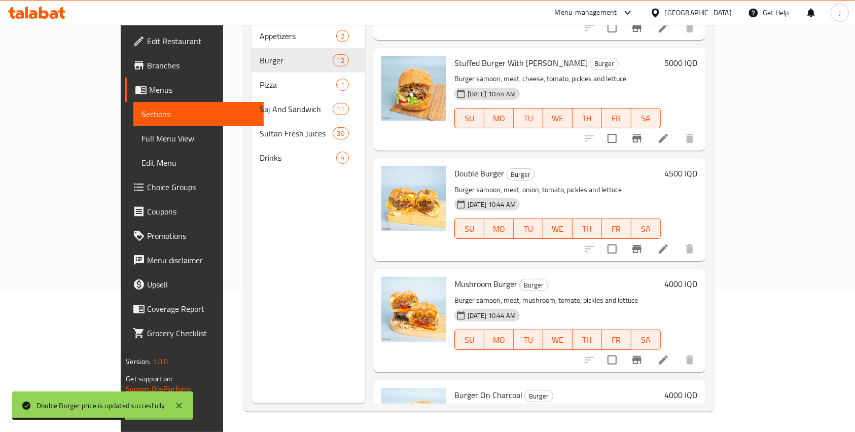
click at [567, 388] on h6 "4000 IQD" at bounding box center [681, 395] width 33 height 14
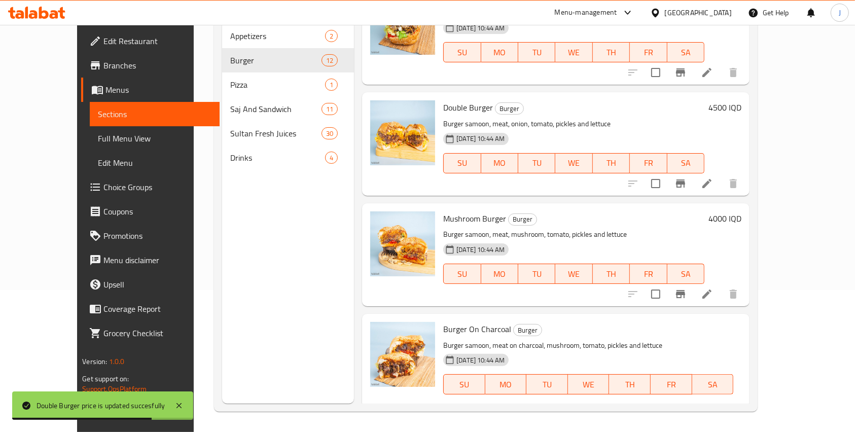
click at [567, 410] on input "4000" at bounding box center [518, 420] width 98 height 20
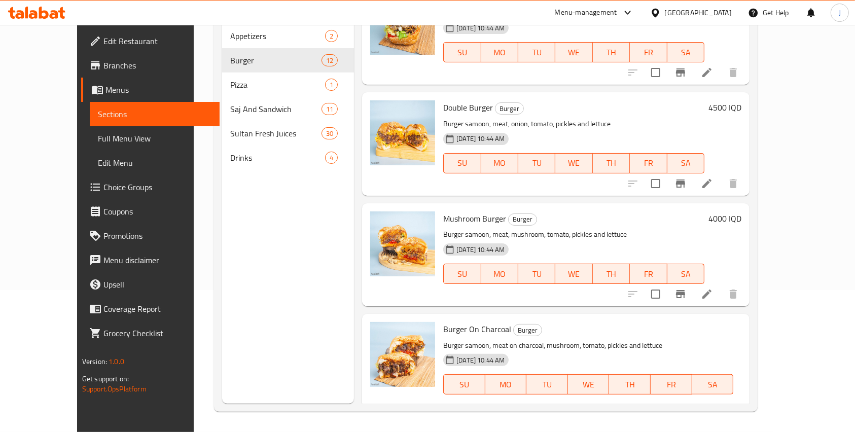
click at [567, 300] on div "Menu items Add Sort Manage items Classic Burger Burger Burger samoon, meat piec…" at bounding box center [551, 188] width 395 height 432
click at [567, 415] on icon "ok" at bounding box center [603, 420] width 10 height 10
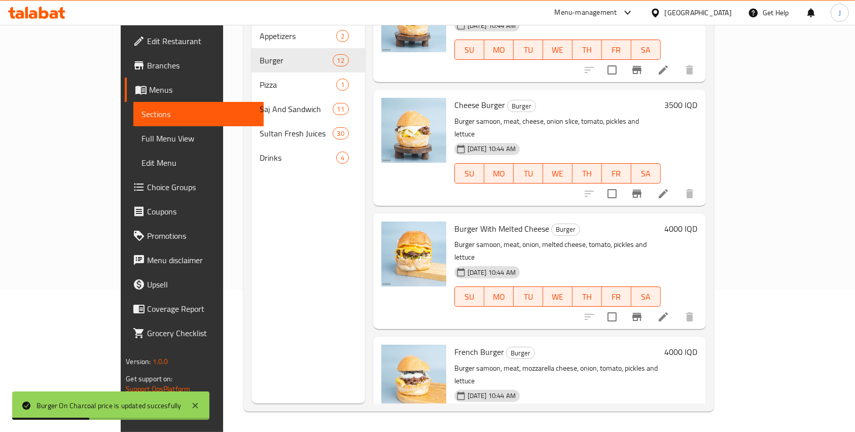
scroll to position [0, 0]
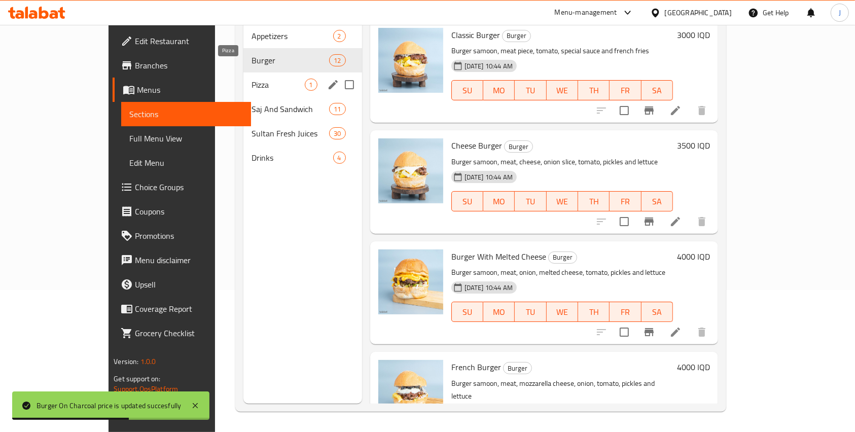
click at [251, 79] on span "Pizza" at bounding box center [277, 85] width 53 height 12
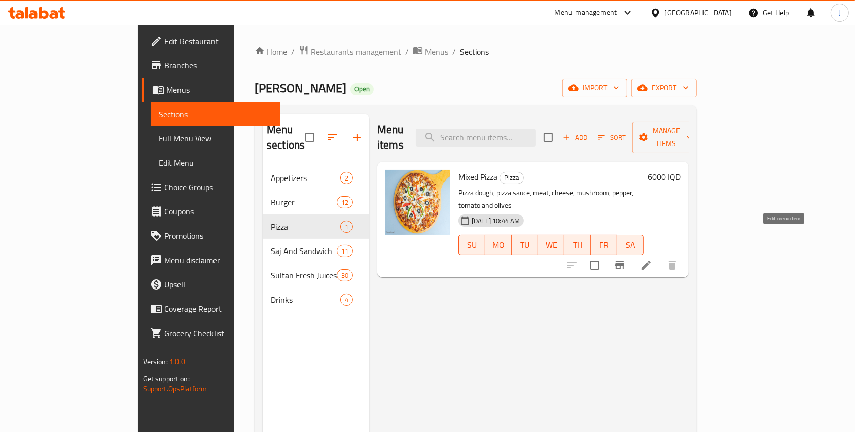
click at [567, 259] on icon at bounding box center [646, 265] width 12 height 12
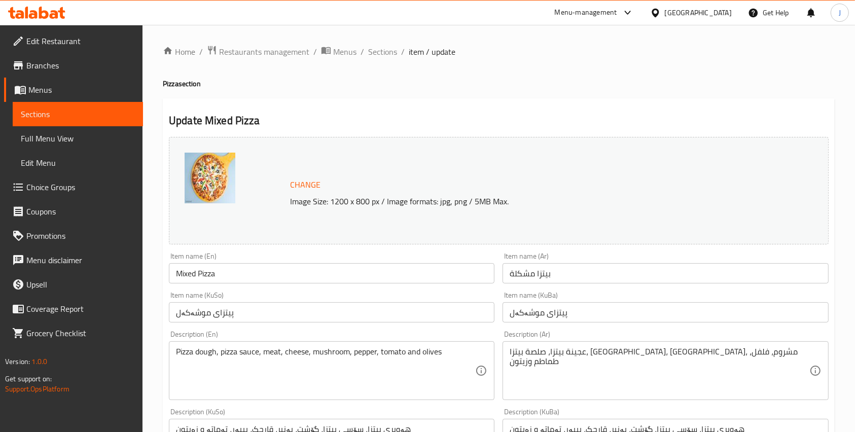
click at [366, 47] on ol "Home / Restaurants management / Menus / Sections / item / update" at bounding box center [499, 51] width 672 height 13
click at [377, 52] on span "Sections" at bounding box center [382, 52] width 29 height 12
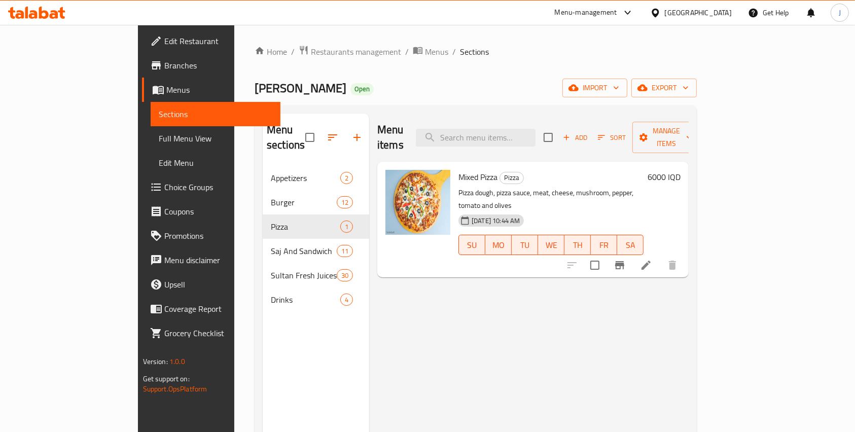
click at [567, 170] on h6 "6000 IQD" at bounding box center [663, 177] width 33 height 14
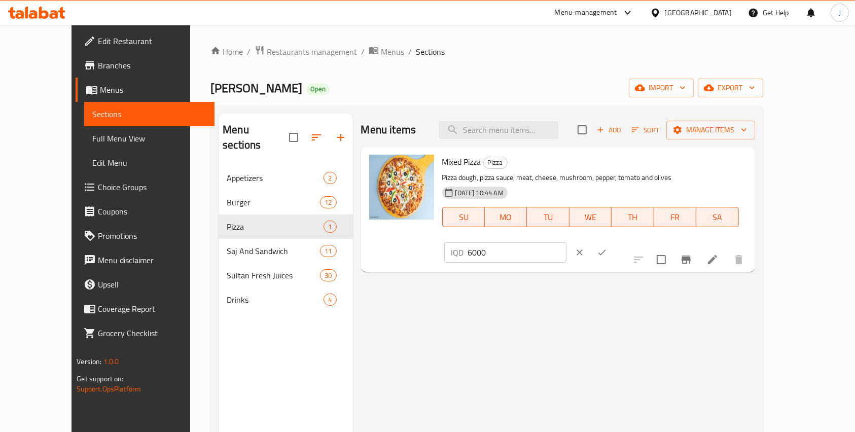
click at [567, 334] on div "Menu items Add Sort Manage items Mixed Pizza Pizza Pizza dough, pizza sauce, me…" at bounding box center [554, 330] width 402 height 432
click at [566, 242] on input "6000" at bounding box center [517, 252] width 98 height 20
click at [567, 310] on div "Menu items Add Sort Manage items Mixed Pizza Pizza Pizza dough, pizza sauce, me…" at bounding box center [554, 330] width 402 height 432
click at [566, 242] on input "6000" at bounding box center [517, 252] width 98 height 20
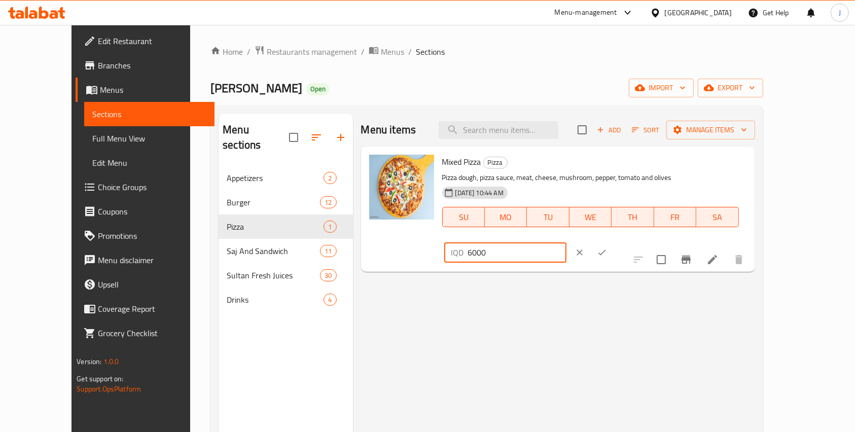
click at [566, 242] on input "6000" at bounding box center [517, 252] width 98 height 20
type input "7000"
click at [567, 247] on icon "ok" at bounding box center [602, 252] width 10 height 10
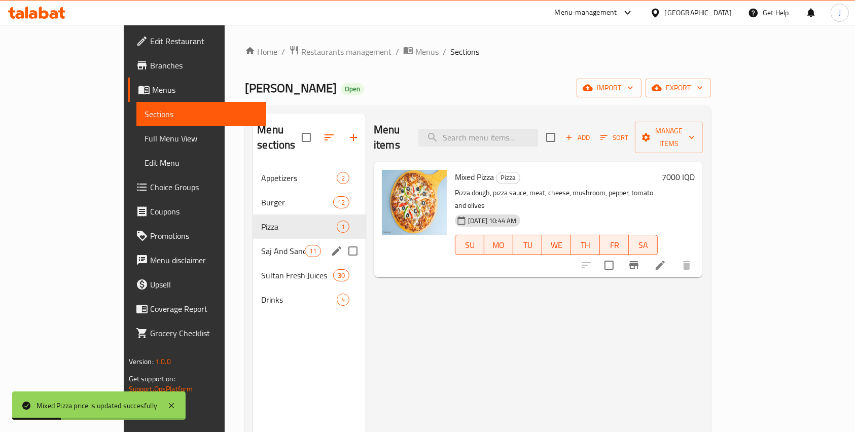
click at [253, 239] on div "Saj And Sandwich 11" at bounding box center [309, 251] width 113 height 24
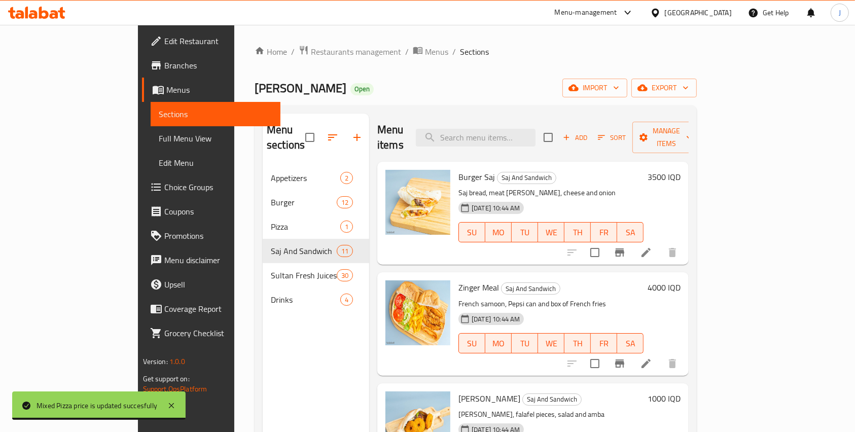
click at [567, 170] on h6 "3500 IQD" at bounding box center [663, 177] width 33 height 14
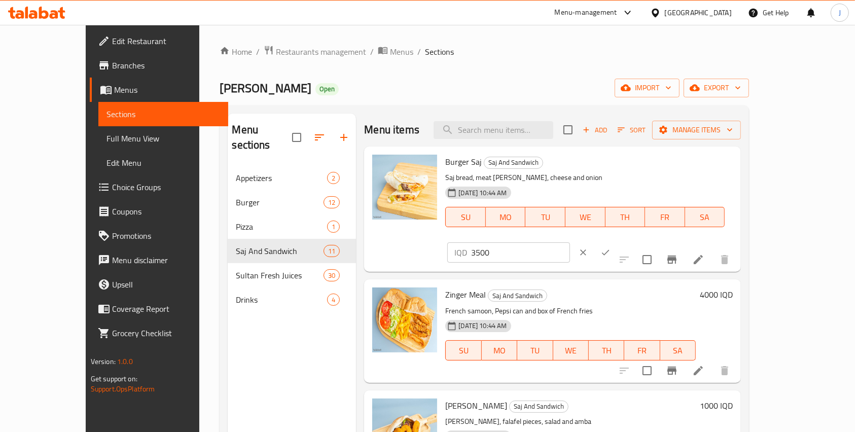
click at [567, 242] on input "3500" at bounding box center [520, 252] width 98 height 20
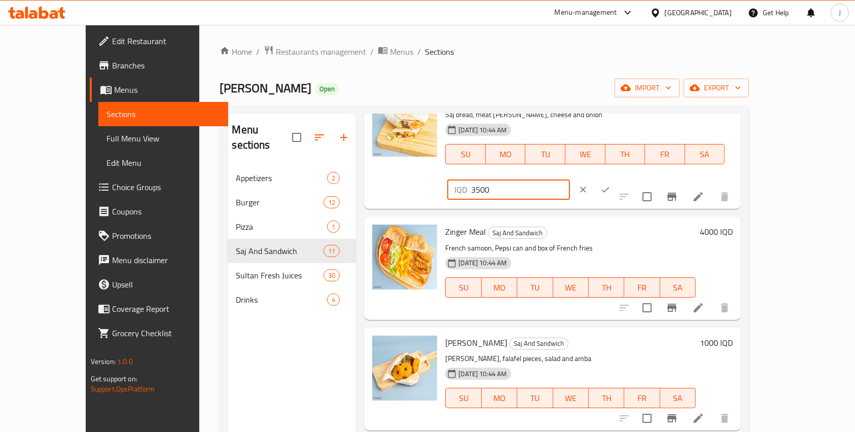
scroll to position [69, 0]
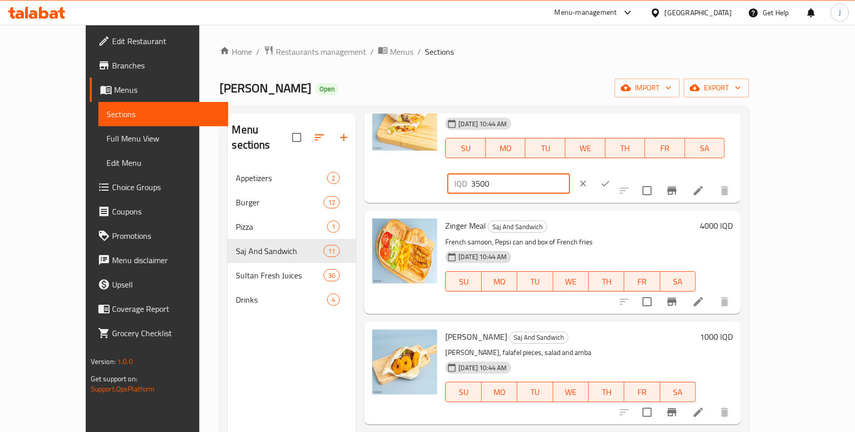
click at [567, 218] on h6 "4000 IQD" at bounding box center [716, 225] width 33 height 14
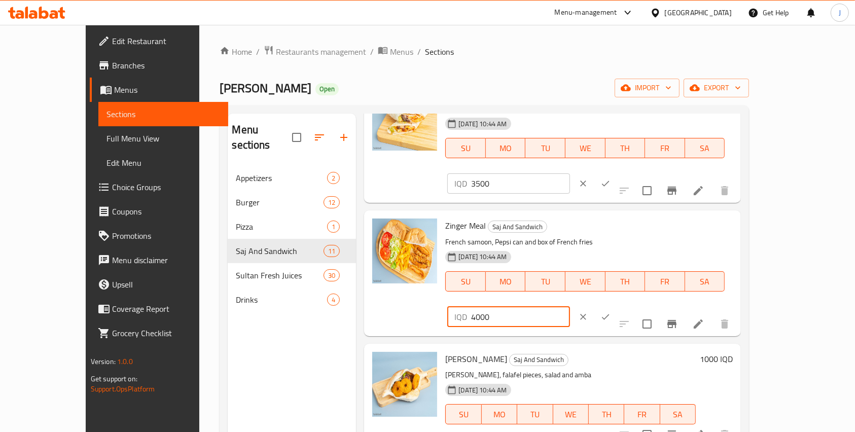
click at [567, 307] on input "4000" at bounding box center [520, 317] width 98 height 20
type input "5000"
click at [567, 306] on button "ok" at bounding box center [605, 317] width 22 height 22
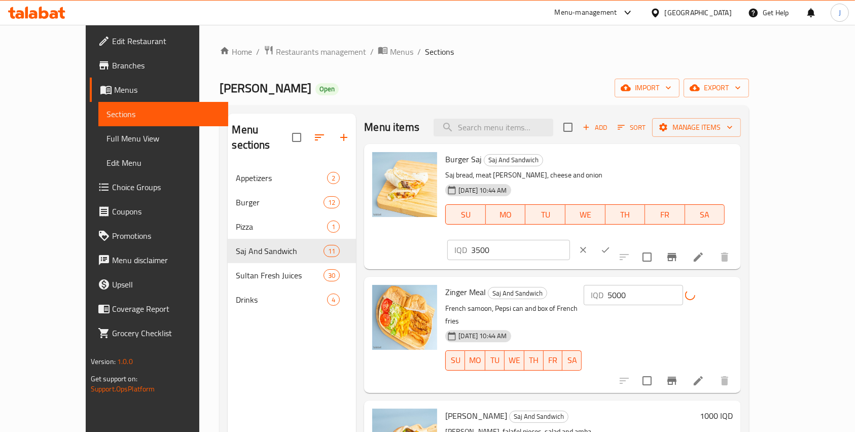
scroll to position [0, 0]
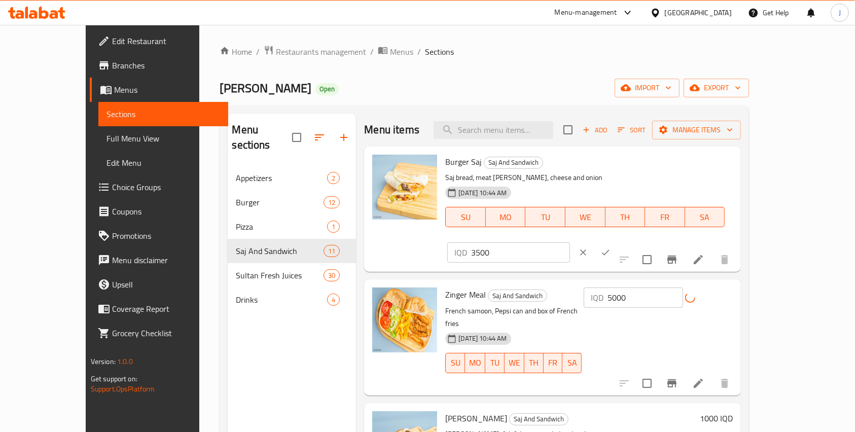
click at [567, 241] on button "ok" at bounding box center [605, 252] width 22 height 22
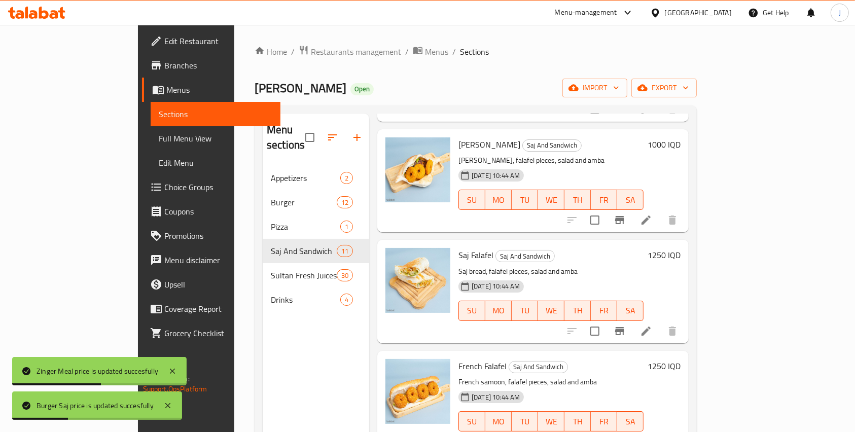
scroll to position [235, 0]
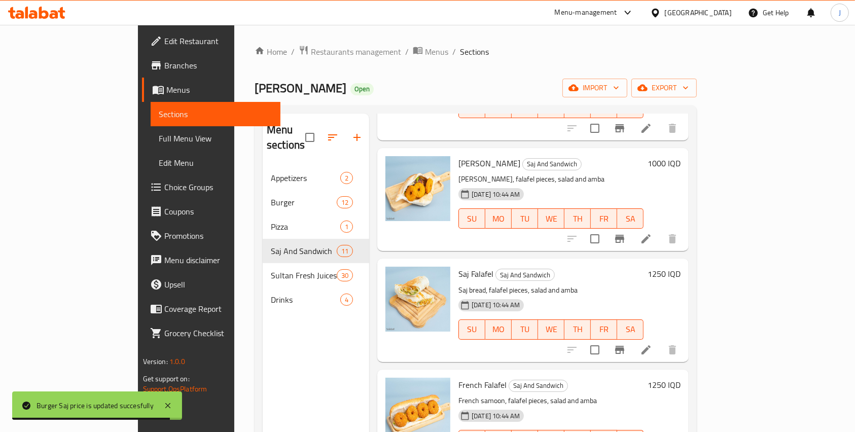
click at [567, 156] on h6 "1000 IQD" at bounding box center [663, 163] width 33 height 14
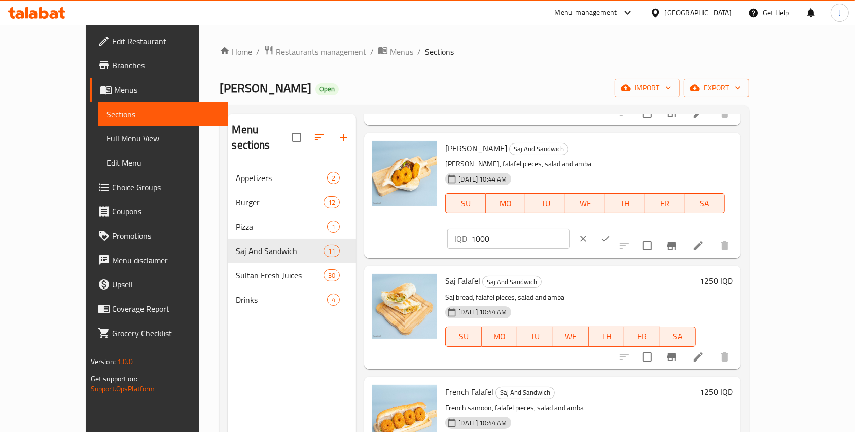
click at [567, 229] on input "1000" at bounding box center [520, 239] width 98 height 20
type input "1500"
click at [567, 234] on icon "ok" at bounding box center [605, 239] width 10 height 10
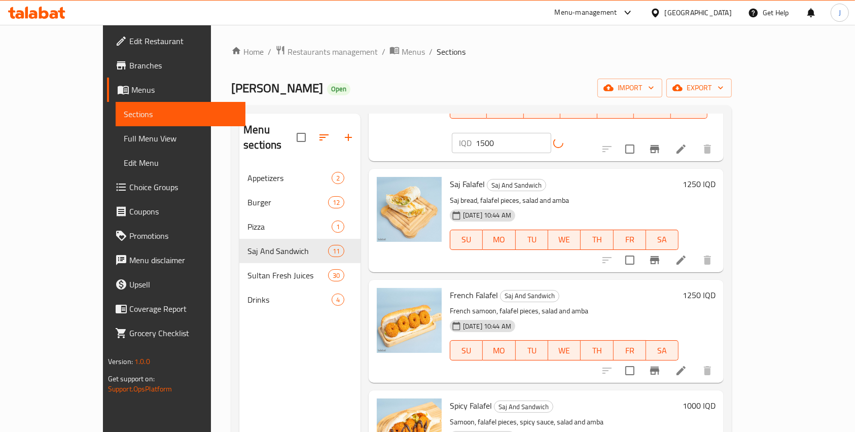
scroll to position [347, 0]
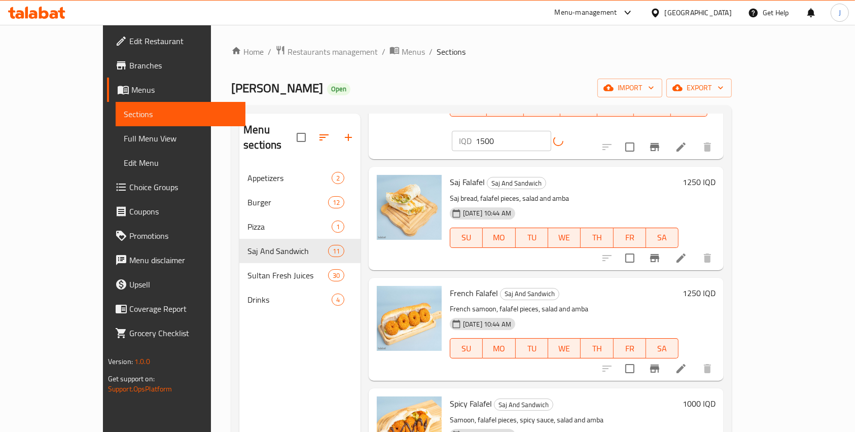
click at [567, 175] on h6 "1250 IQD" at bounding box center [698, 182] width 33 height 14
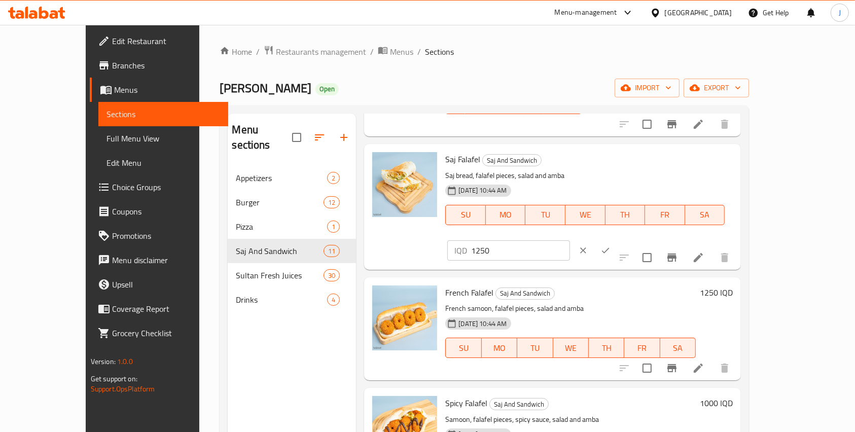
click at [567, 240] on input "1250" at bounding box center [520, 250] width 98 height 20
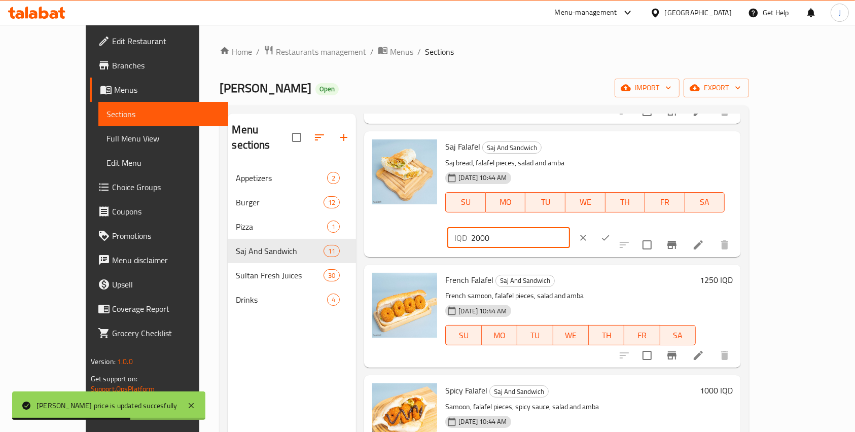
type input "2000"
click at [567, 233] on icon "ok" at bounding box center [605, 238] width 10 height 10
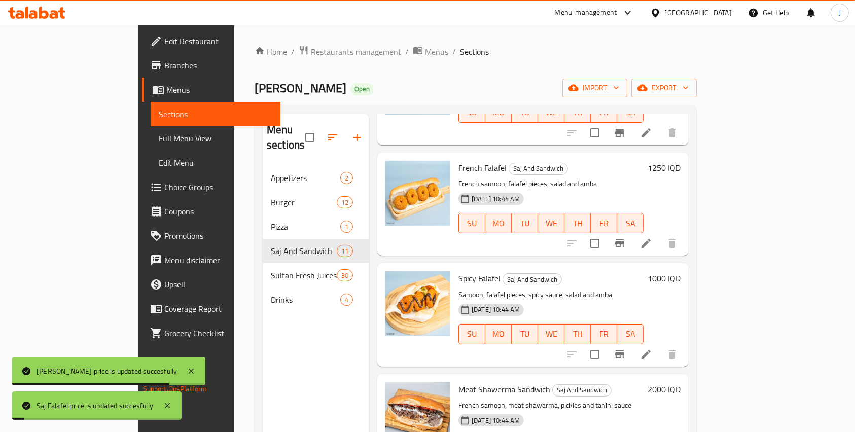
scroll to position [454, 0]
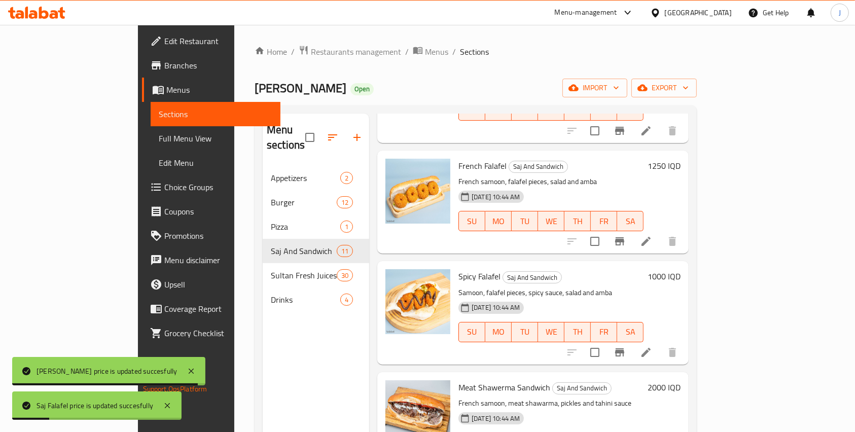
click at [567, 159] on h6 "1250 IQD" at bounding box center [663, 166] width 33 height 14
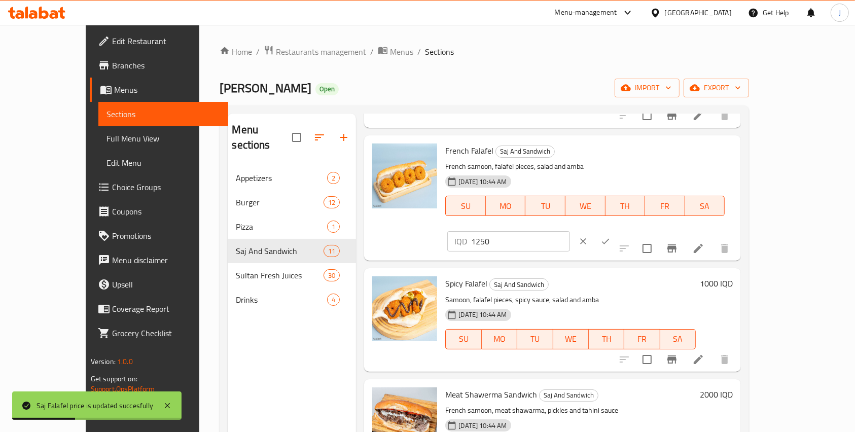
click at [567, 231] on input "1250" at bounding box center [520, 241] width 98 height 20
type input "2000"
click at [567, 236] on icon "ok" at bounding box center [605, 241] width 10 height 10
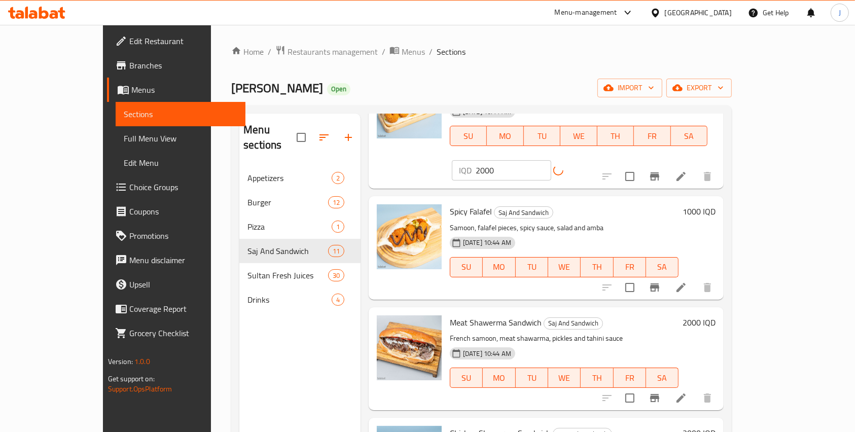
scroll to position [541, 0]
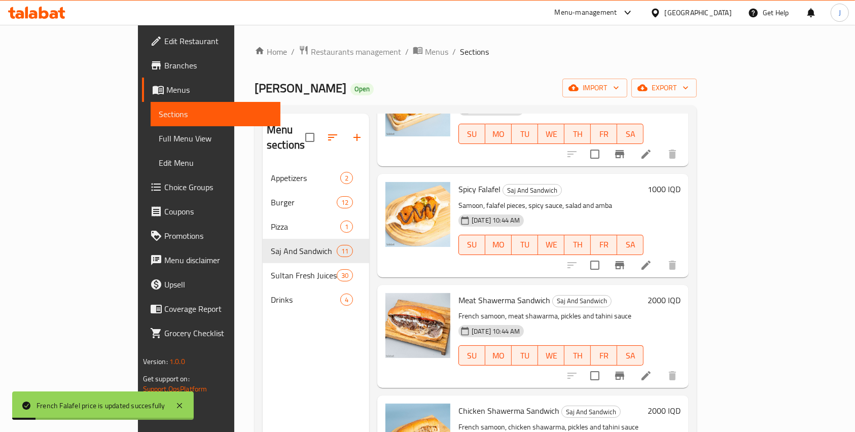
click at [567, 182] on h6 "1000 IQD" at bounding box center [663, 189] width 33 height 14
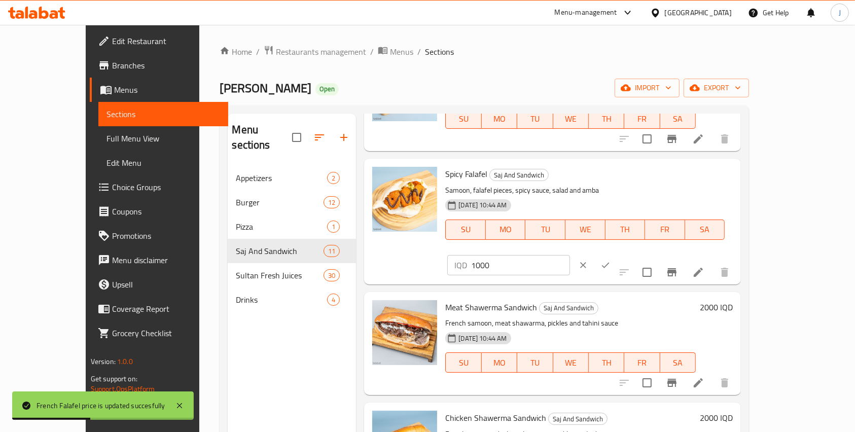
click at [567, 255] on input "1000" at bounding box center [520, 265] width 98 height 20
click at [567, 254] on div "IQD 1000 ​" at bounding box center [538, 265] width 186 height 22
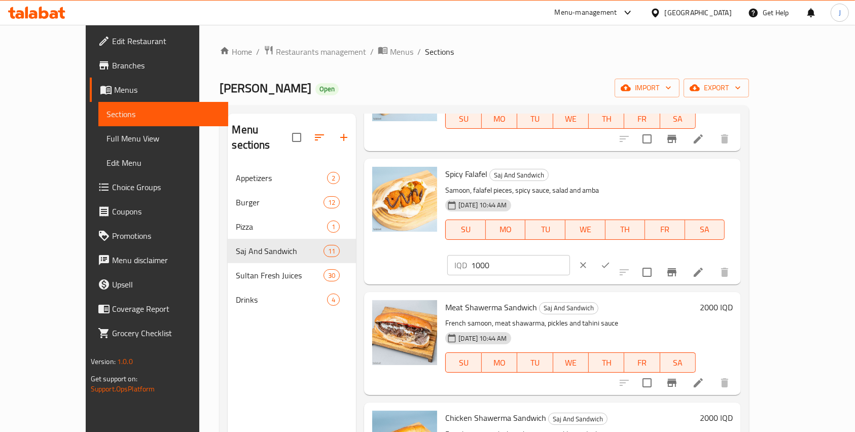
click at [567, 163] on div "Spicy Falafel Saj And Sandwich Samoon, falafel pieces, spicy sauce, salad and a…" at bounding box center [584, 210] width 287 height 95
click at [567, 157] on div "Menu items Add Sort Manage items Burger Saj Saj And Sandwich Saj bread, meat pa…" at bounding box center [548, 330] width 385 height 432
click at [567, 254] on button "clear" at bounding box center [583, 265] width 22 height 22
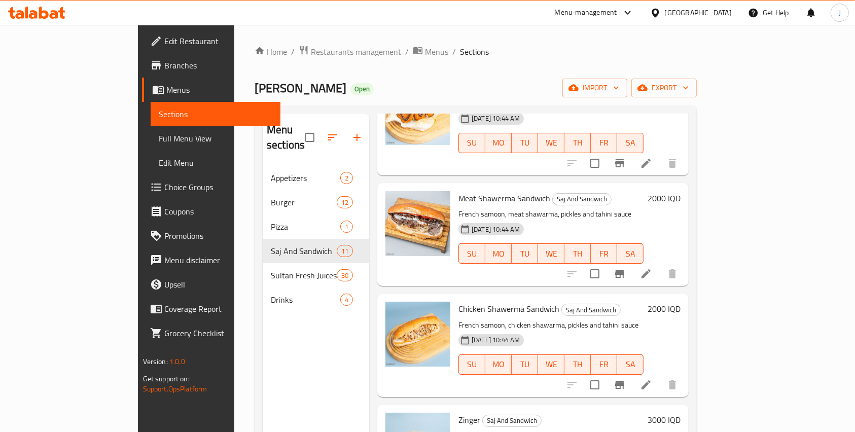
scroll to position [644, 0]
click at [567, 190] on h6 "2000 IQD" at bounding box center [663, 197] width 33 height 14
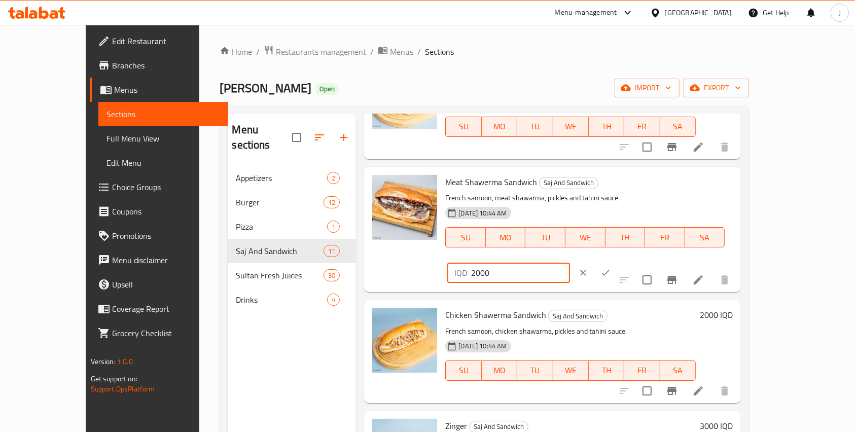
click at [567, 263] on input "2000" at bounding box center [520, 273] width 98 height 20
click at [567, 162] on div "Menu items Add Sort Manage items Burger Saj Saj And Sandwich Saj bread, meat pa…" at bounding box center [548, 330] width 385 height 432
click at [567, 262] on button "clear" at bounding box center [583, 273] width 22 height 22
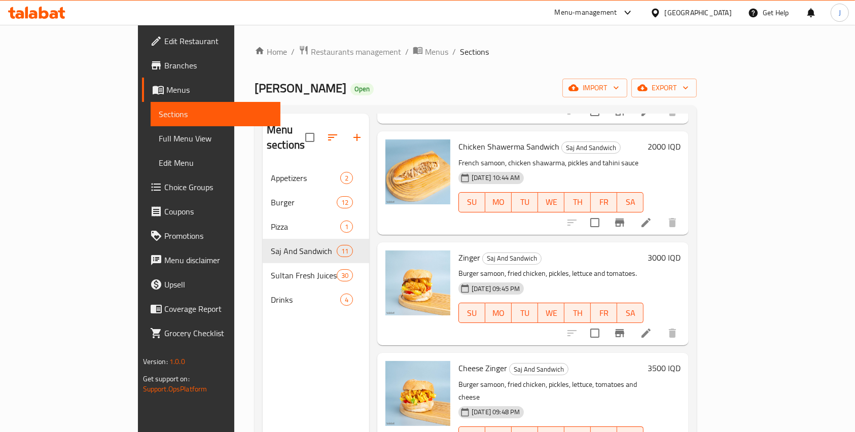
scroll to position [811, 0]
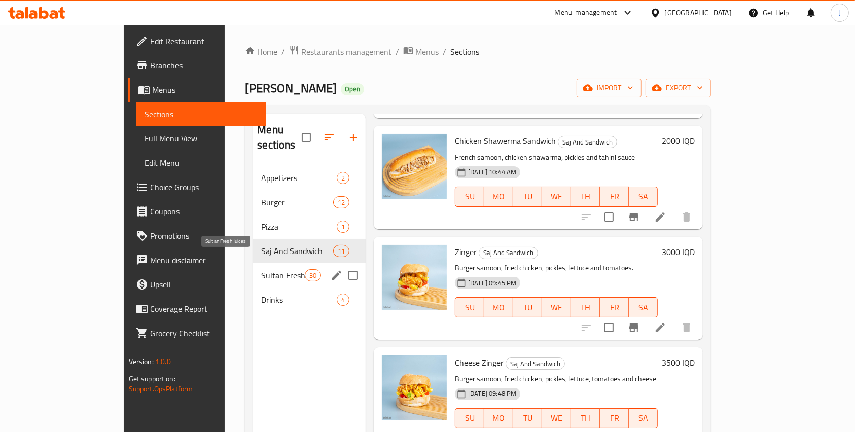
click at [261, 269] on span "Sultan Fresh Juices" at bounding box center [282, 275] width 43 height 12
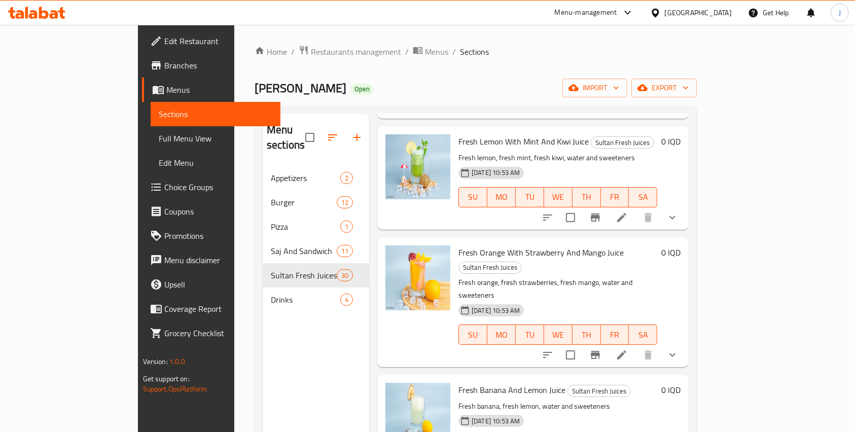
scroll to position [2916, 0]
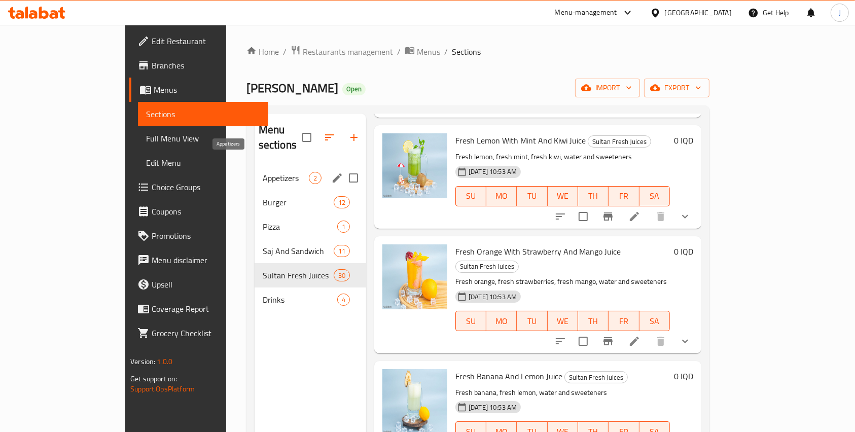
click at [263, 172] on span "Appetizers" at bounding box center [286, 178] width 46 height 12
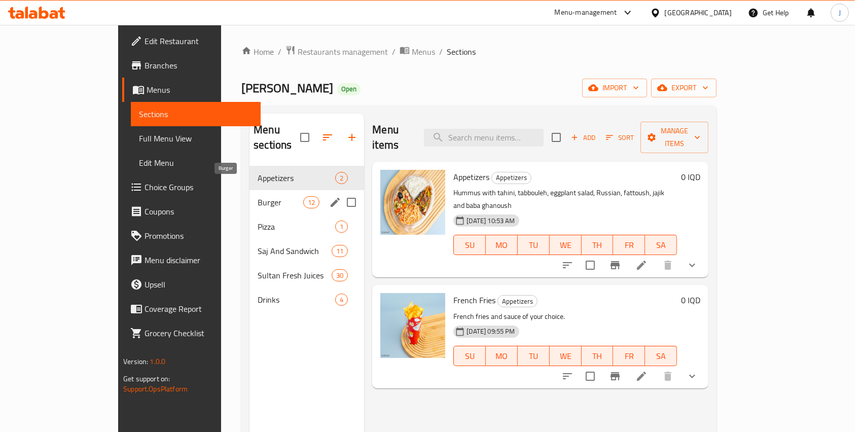
click at [258, 196] on span "Burger" at bounding box center [281, 202] width 46 height 12
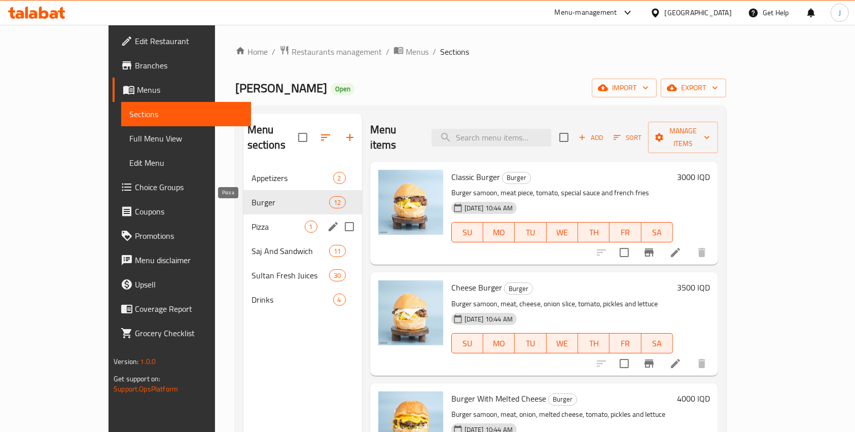
click at [251, 221] on span "Pizza" at bounding box center [277, 227] width 53 height 12
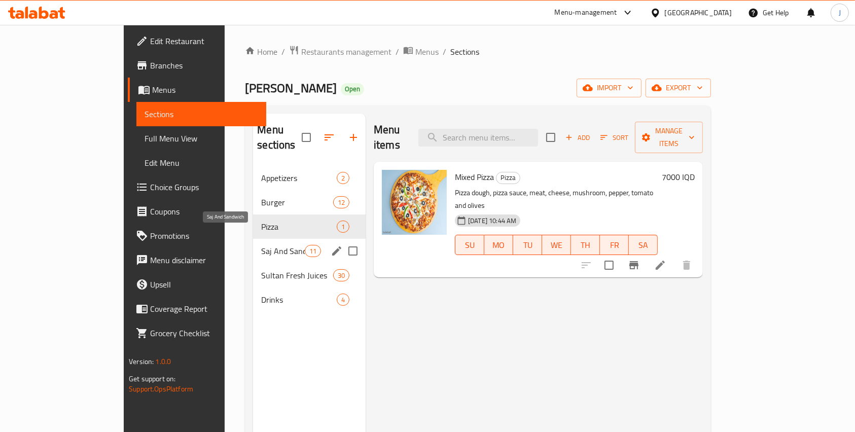
click at [261, 245] on span "Saj And Sandwich" at bounding box center [282, 251] width 43 height 12
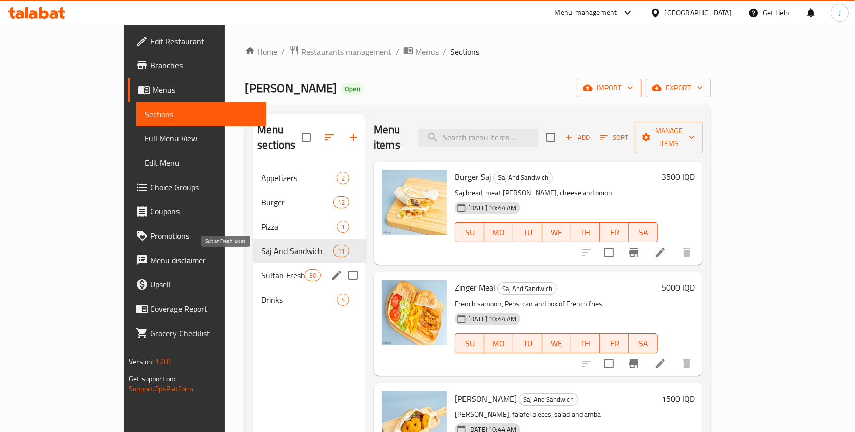
click at [261, 269] on span "Sultan Fresh Juices" at bounding box center [282, 275] width 43 height 12
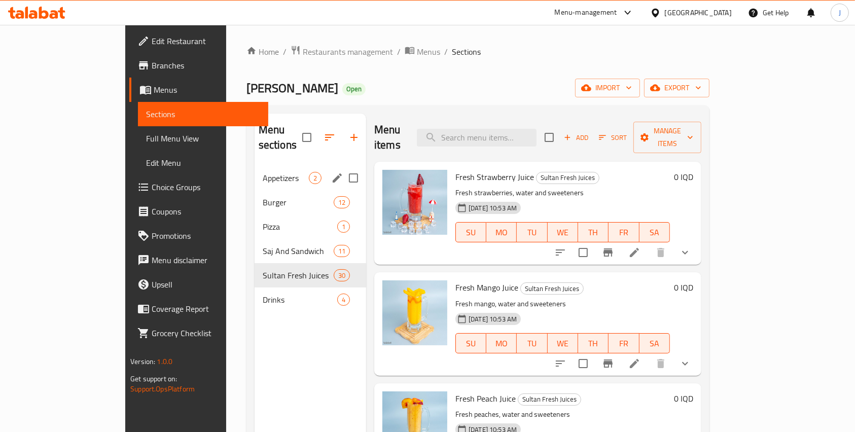
click at [254, 172] on div "Appetizers 2" at bounding box center [310, 178] width 112 height 24
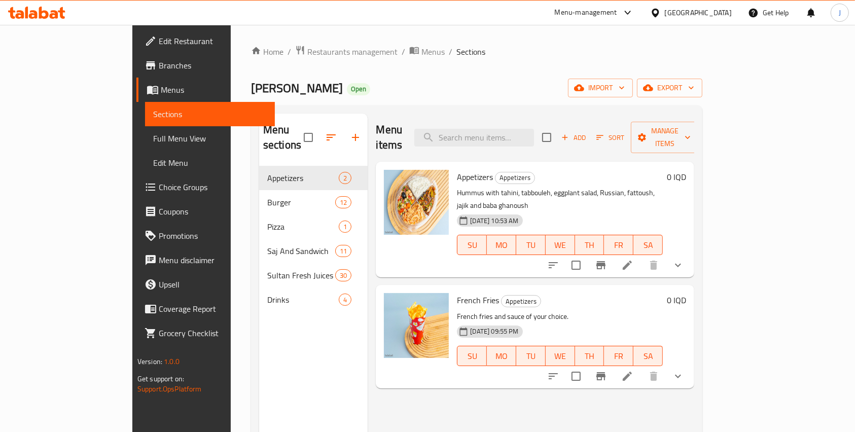
click at [259, 304] on div "Menu sections Appetizers 2 Burger 12 Pizza 1 Saj And Sandwich 11 Sultan Fresh J…" at bounding box center [313, 330] width 109 height 432
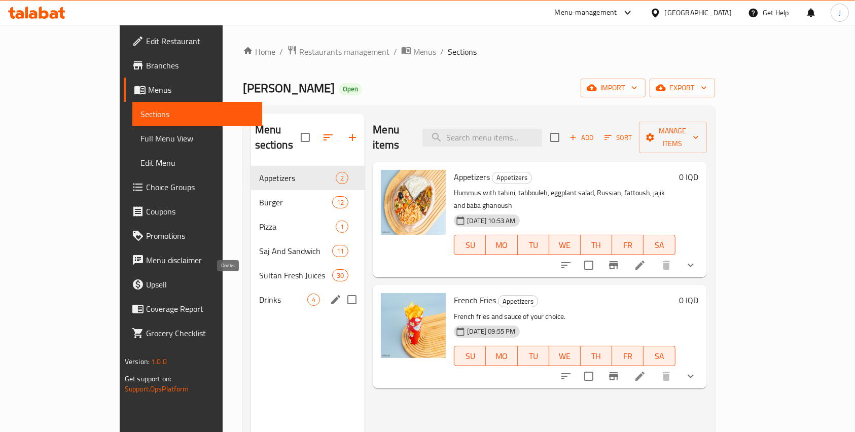
click at [259, 294] on span "Drinks" at bounding box center [283, 300] width 49 height 12
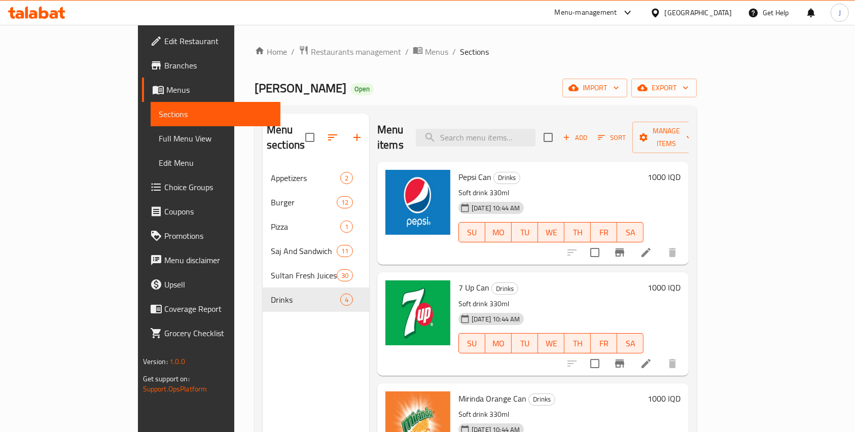
scroll to position [36, 0]
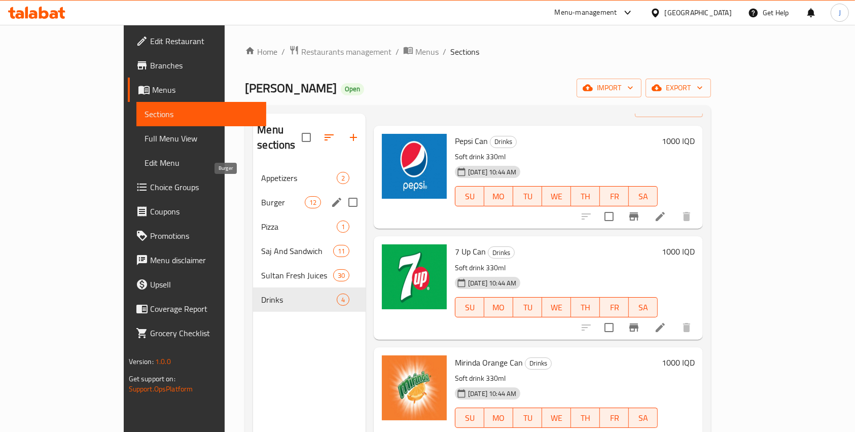
click at [261, 196] on span "Burger" at bounding box center [282, 202] width 43 height 12
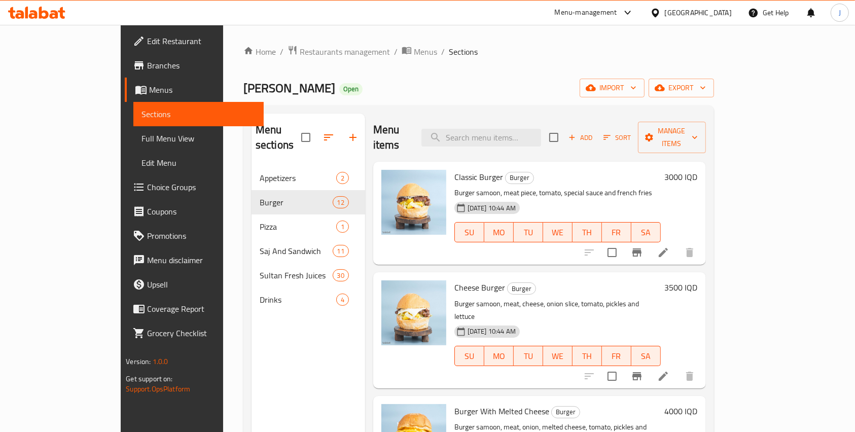
click at [147, 65] on span "Branches" at bounding box center [201, 65] width 108 height 12
